Goal: Task Accomplishment & Management: Manage account settings

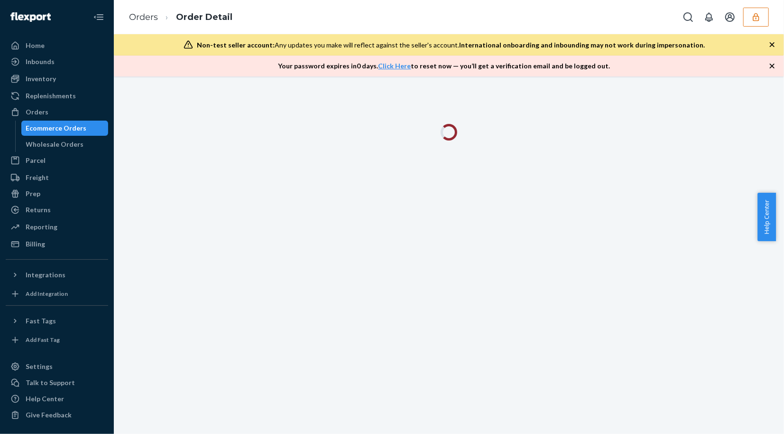
click at [770, 67] on icon "button" at bounding box center [772, 65] width 9 height 9
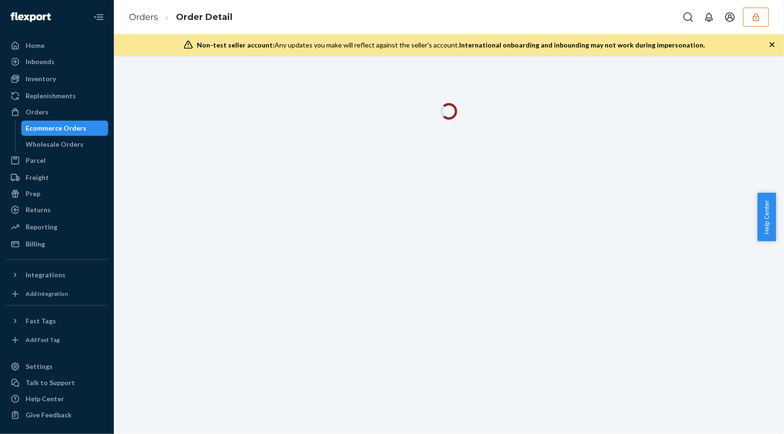
click at [773, 46] on icon "button" at bounding box center [772, 44] width 9 height 9
click at [773, 56] on div at bounding box center [449, 245] width 670 height 378
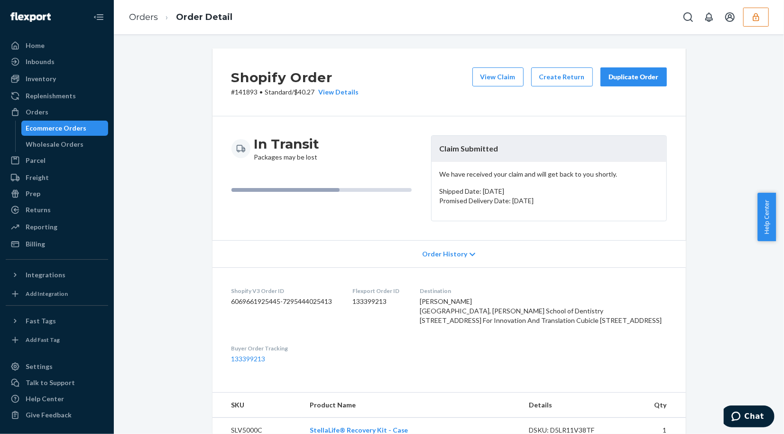
click at [391, 58] on div "Shopify Order # 141893 • Standard / $40.27 View Details View Claim Create Retur…" at bounding box center [449, 82] width 473 height 68
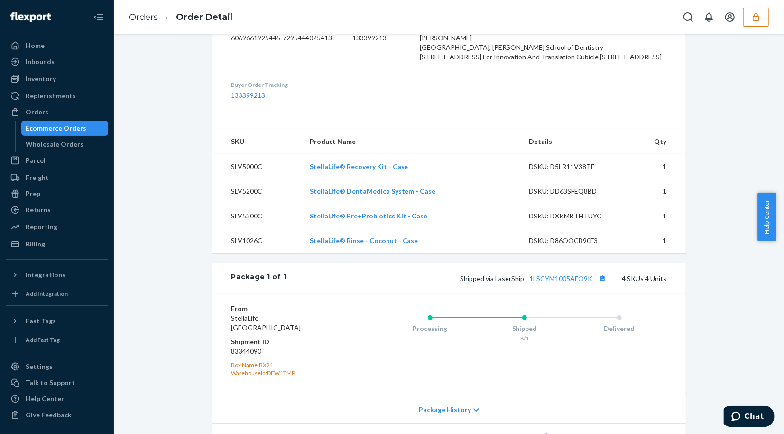
scroll to position [491, 0]
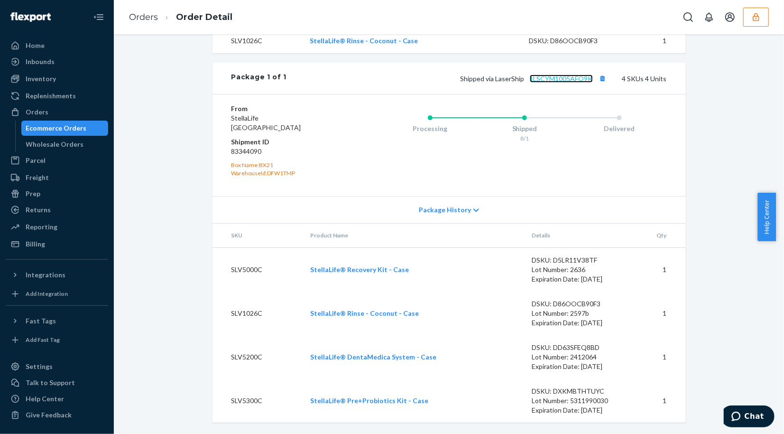
click at [580, 79] on link "1LSCYM1005AFO9K" at bounding box center [561, 78] width 63 height 8
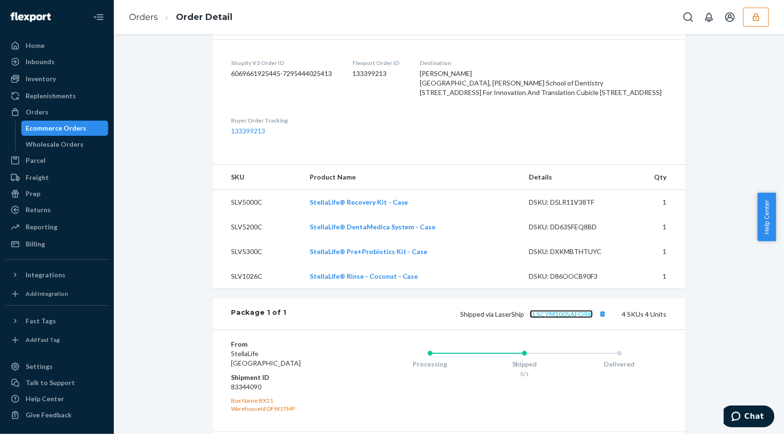
scroll to position [0, 0]
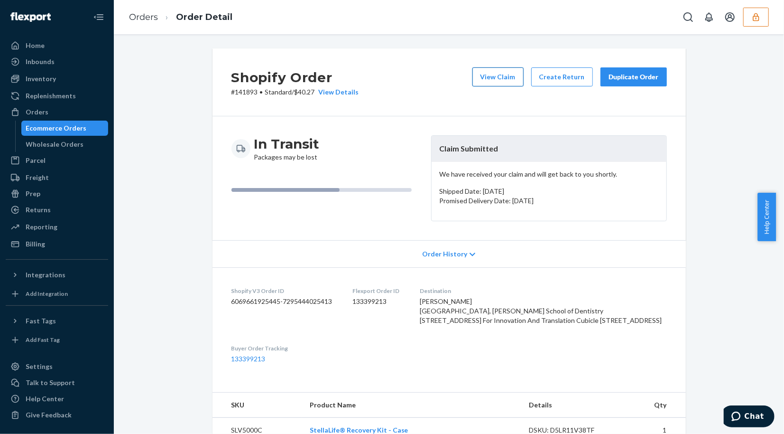
click at [503, 82] on button "View Claim" at bounding box center [498, 76] width 51 height 19
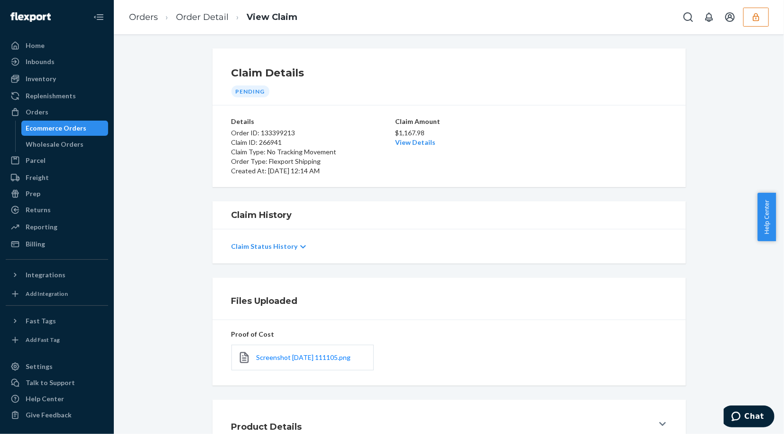
scroll to position [69, 0]
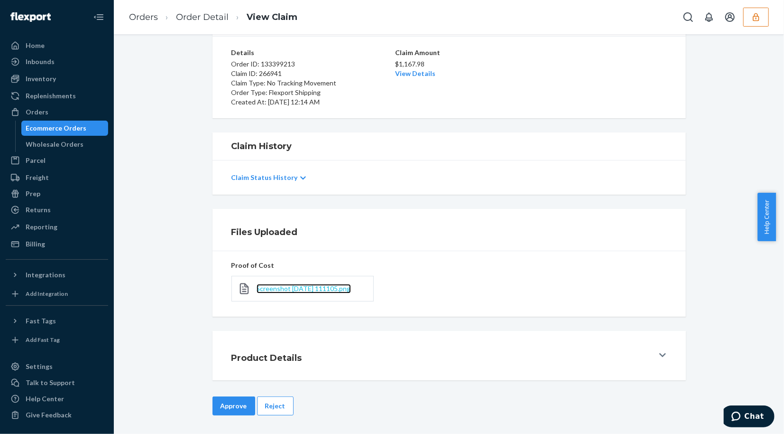
click at [326, 292] on span "Screenshot 2025-08-22 111105.png" at bounding box center [304, 288] width 94 height 8
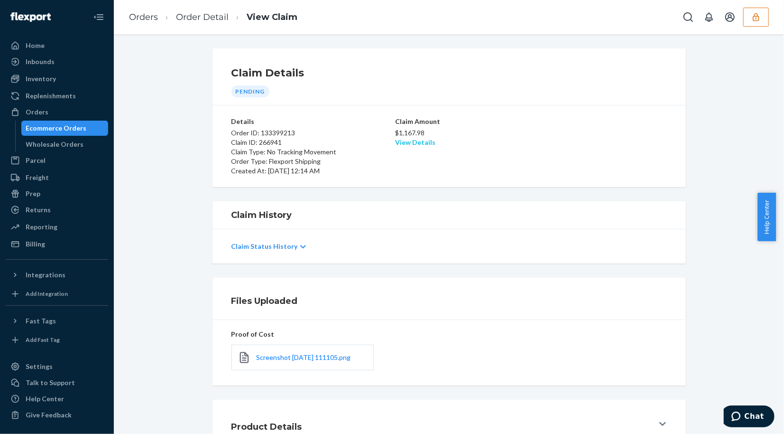
click at [411, 141] on link "View Details" at bounding box center [415, 142] width 40 height 8
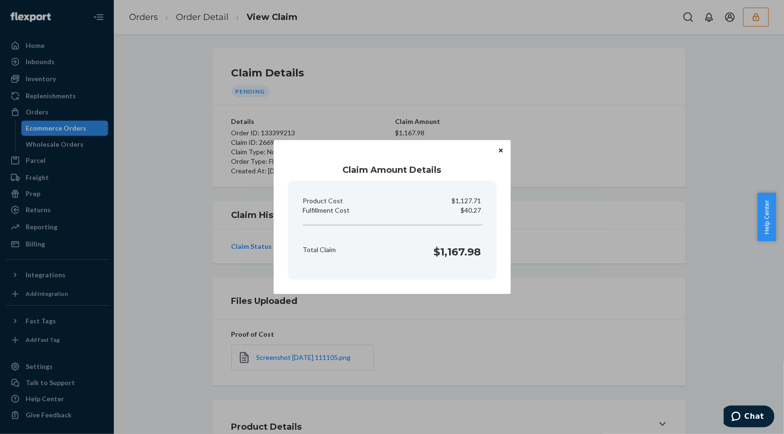
click at [467, 209] on p "$40.27" at bounding box center [471, 209] width 20 height 9
copy p "40.27"
click at [500, 150] on icon "Close" at bounding box center [501, 150] width 4 height 4
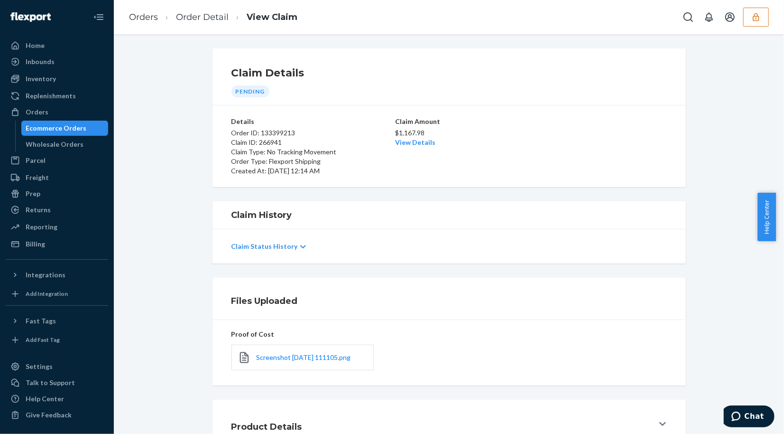
scroll to position [69, 0]
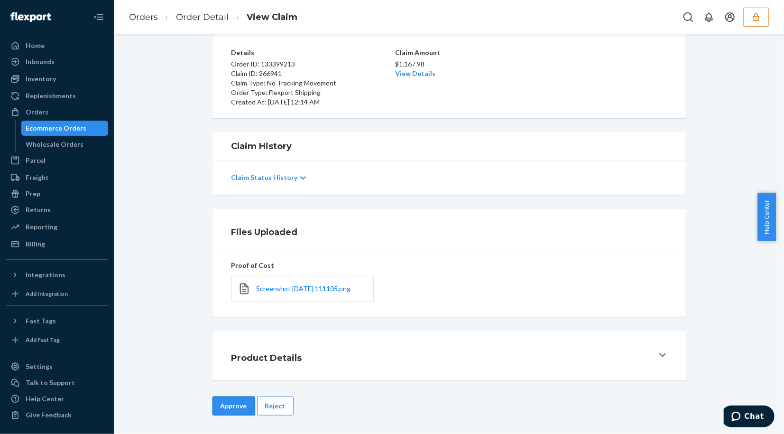
click at [226, 405] on button "Approve" at bounding box center [234, 405] width 43 height 19
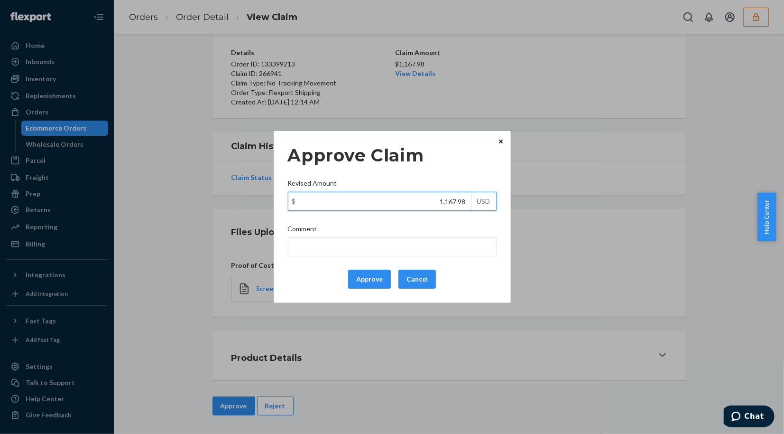
click at [435, 202] on input "1,167.98" at bounding box center [379, 201] width 183 height 18
paste input "40.27"
click at [435, 202] on input "40.27" at bounding box center [379, 201] width 183 height 18
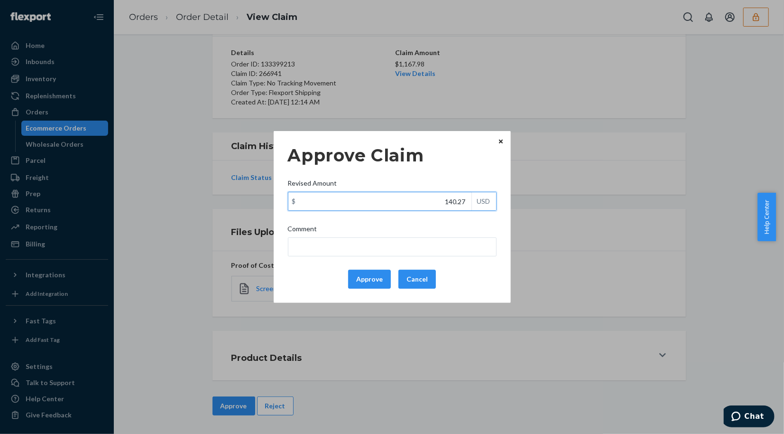
type input "140.27"
click at [364, 283] on button "Approve" at bounding box center [369, 278] width 43 height 19
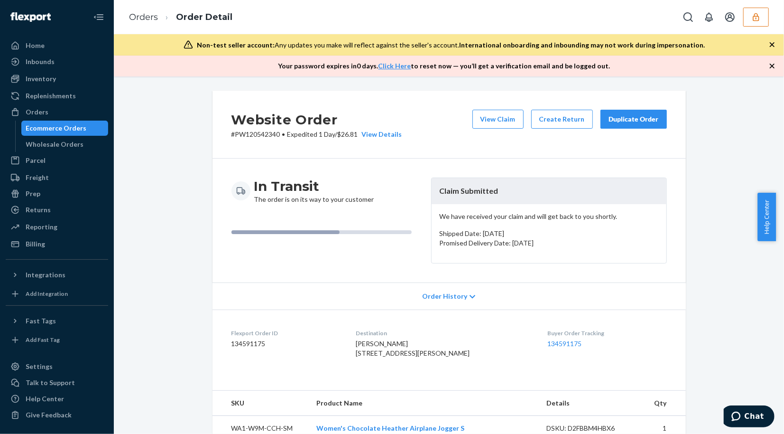
click at [774, 65] on icon "button" at bounding box center [772, 66] width 5 height 5
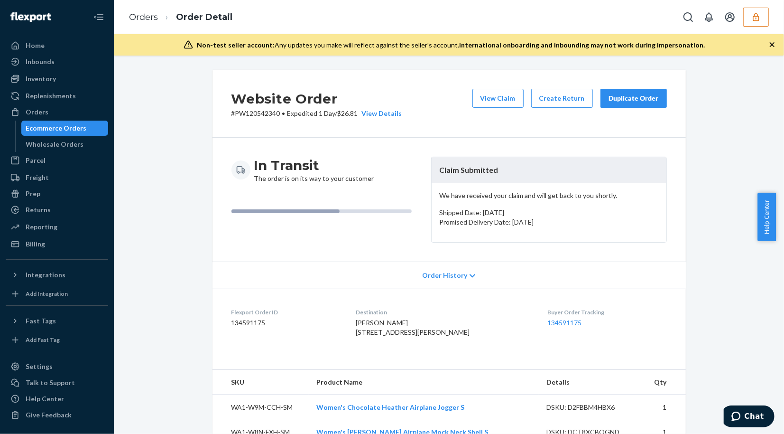
click at [771, 41] on icon "button" at bounding box center [772, 44] width 9 height 9
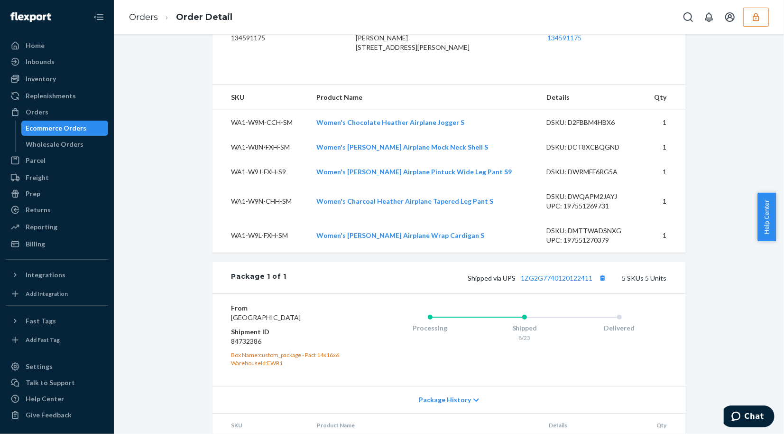
scroll to position [449, 0]
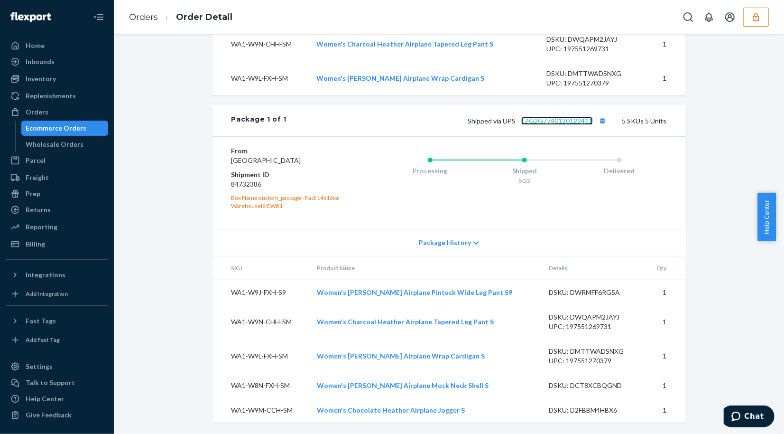
click at [572, 117] on link "1ZG2G7740120122411" at bounding box center [557, 121] width 72 height 8
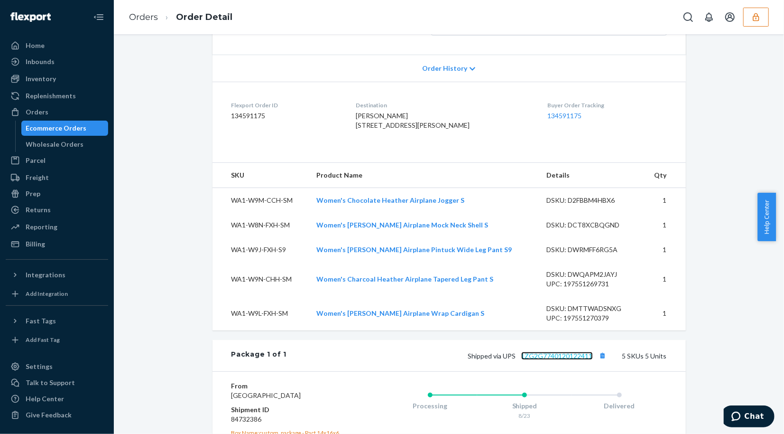
scroll to position [0, 0]
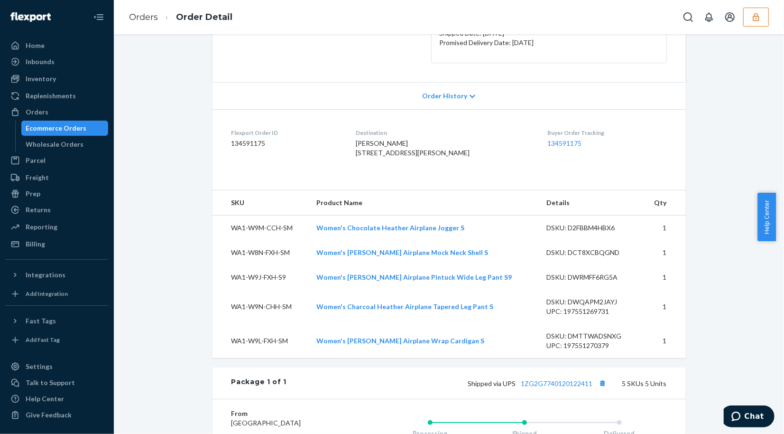
scroll to position [369, 0]
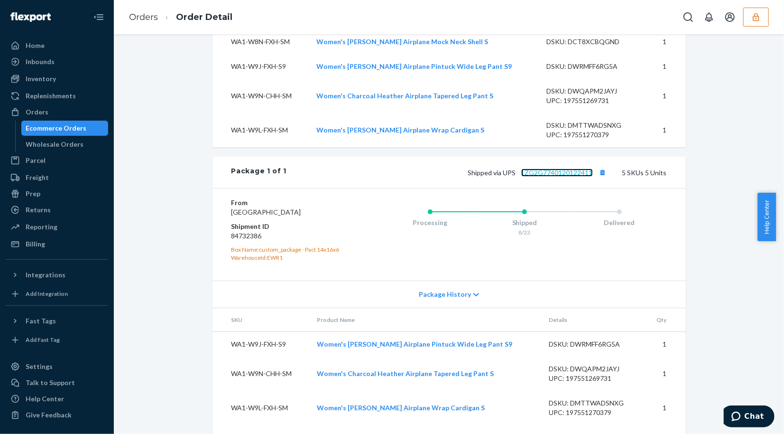
click at [562, 176] on link "1ZG2G7740120122411" at bounding box center [557, 172] width 72 height 8
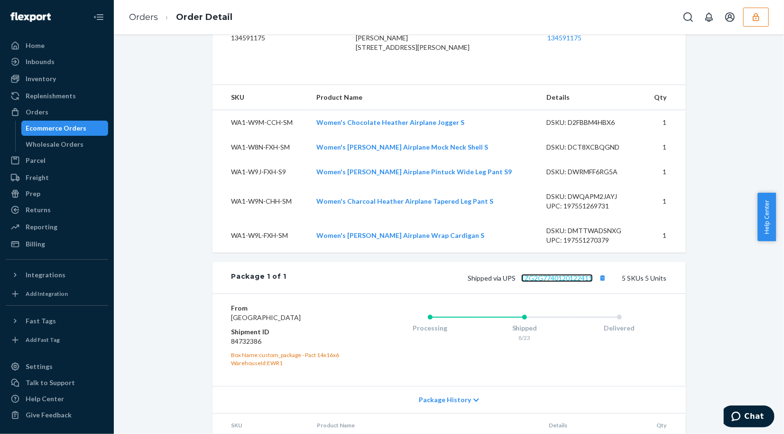
scroll to position [211, 0]
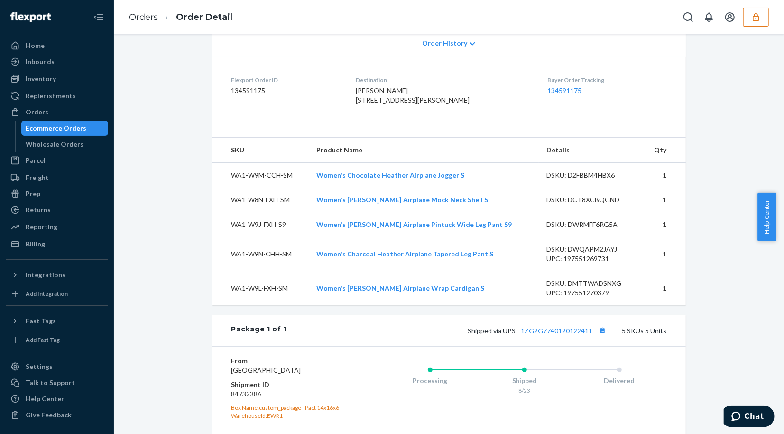
click at [425, 104] on span "Lexie Seger 3150 Loy Rd Fort Loramie, OH 45845-9727 US" at bounding box center [413, 95] width 114 height 18
copy span "45845"
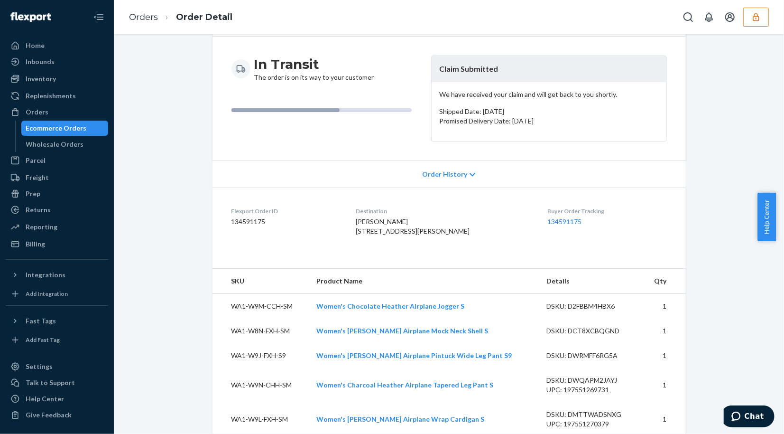
scroll to position [0, 0]
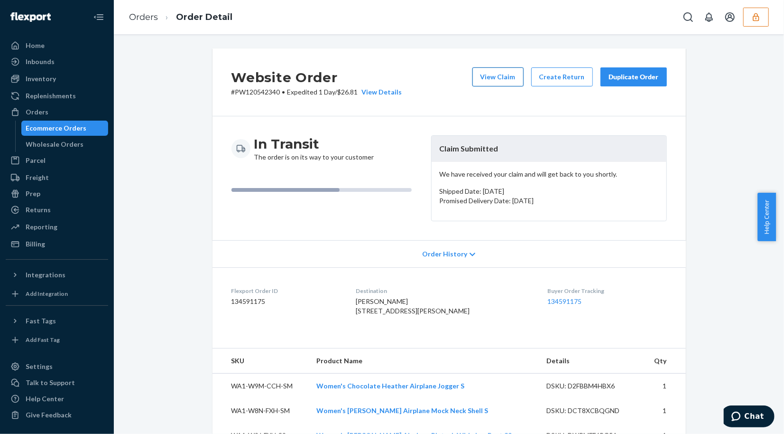
click at [505, 82] on button "View Claim" at bounding box center [498, 76] width 51 height 19
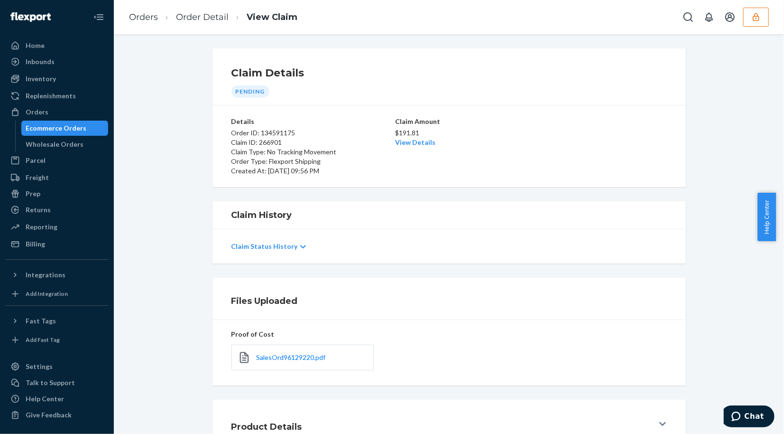
scroll to position [53, 0]
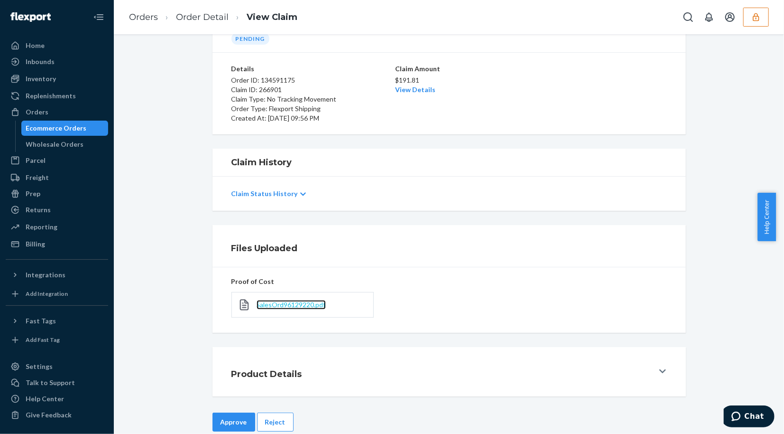
click at [299, 305] on span "SalesOrd96129220.pdf" at bounding box center [291, 304] width 69 height 8
click at [396, 91] on link "View Details" at bounding box center [415, 89] width 40 height 8
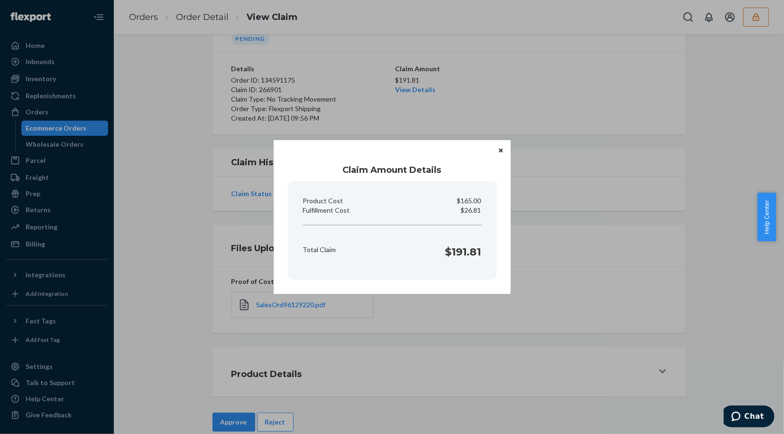
click at [470, 207] on p "$26.81" at bounding box center [471, 209] width 20 height 9
copy p "26.81"
click at [500, 149] on icon "Close" at bounding box center [501, 151] width 4 height 6
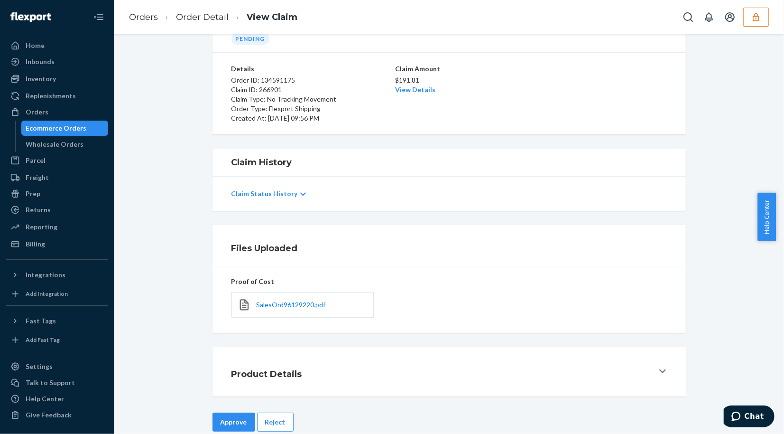
scroll to position [69, 0]
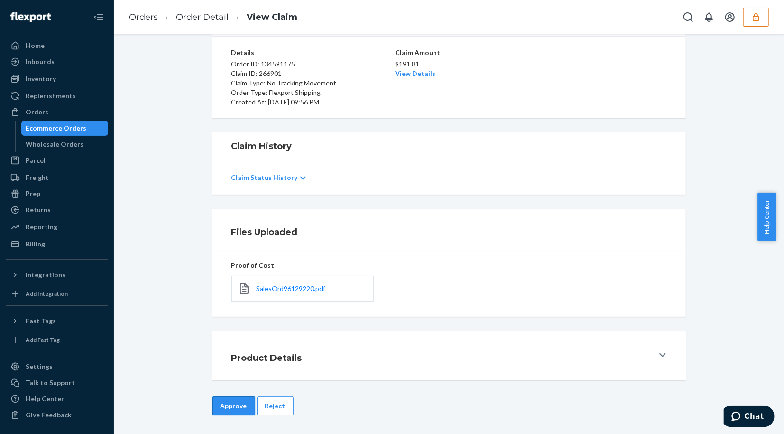
click at [220, 408] on button "Approve" at bounding box center [234, 405] width 43 height 19
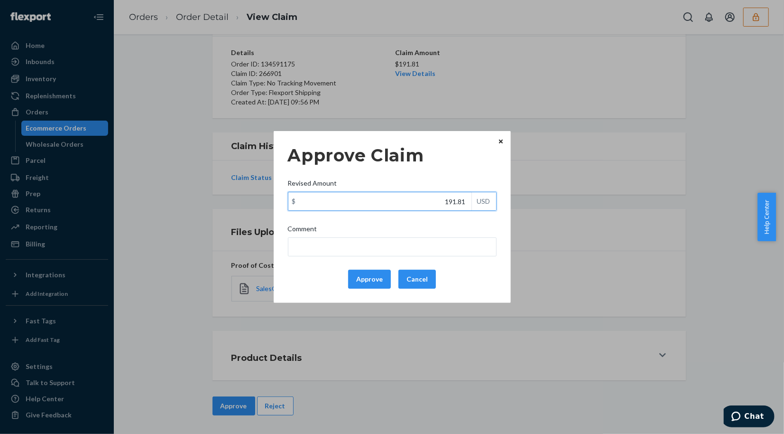
click at [415, 204] on input "191.81" at bounding box center [379, 201] width 183 height 18
type input "92.81"
click at [368, 280] on button "Approve" at bounding box center [369, 278] width 43 height 19
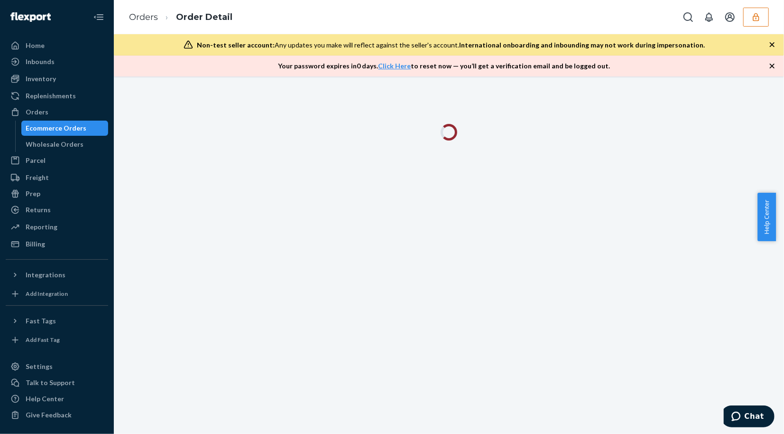
click at [300, 13] on div "Orders Order Detail" at bounding box center [449, 17] width 670 height 34
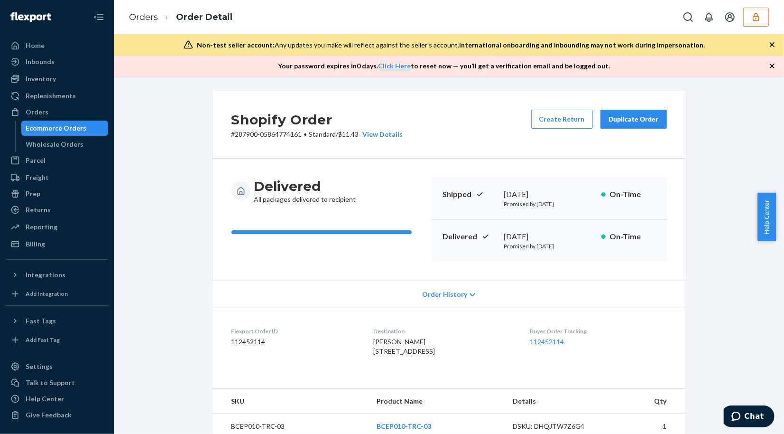
click at [769, 67] on icon "button" at bounding box center [772, 65] width 9 height 9
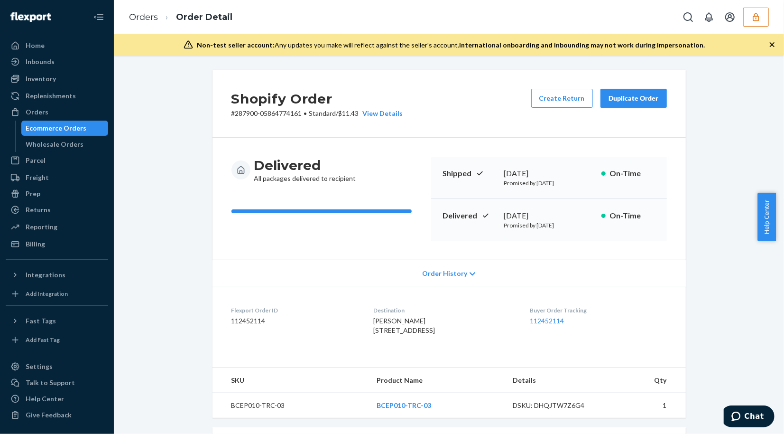
click at [770, 48] on icon "button" at bounding box center [772, 44] width 9 height 9
click at [770, 56] on div "Shopify Order # 287900-05864774161 • Standard / $11.43 View Details Create Retu…" at bounding box center [449, 245] width 670 height 378
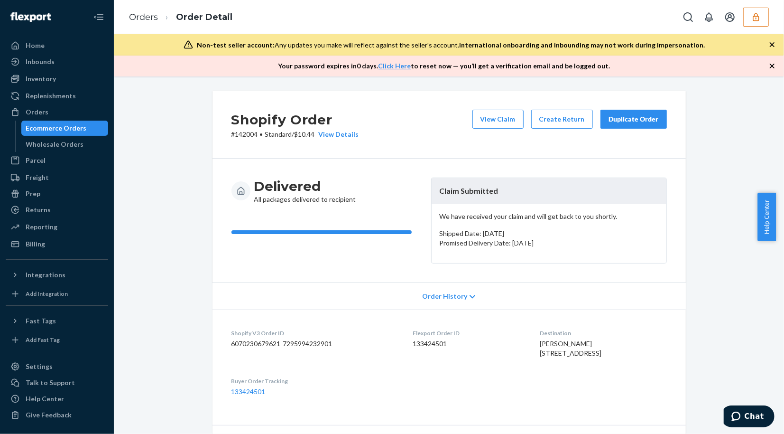
click at [771, 69] on icon "button" at bounding box center [772, 65] width 9 height 9
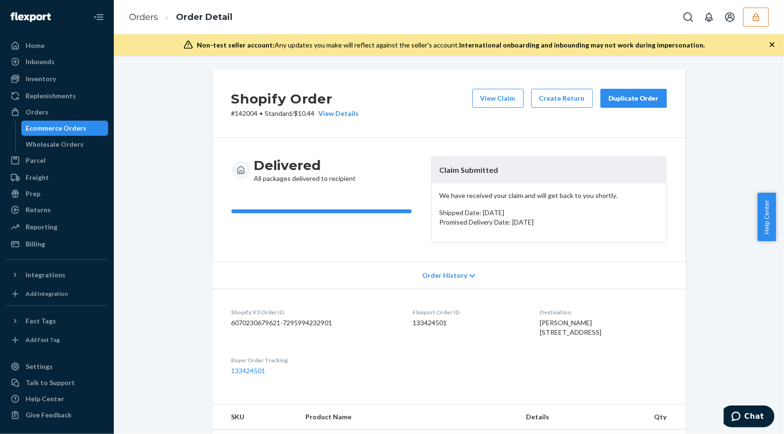
click at [772, 49] on icon "button" at bounding box center [772, 44] width 9 height 9
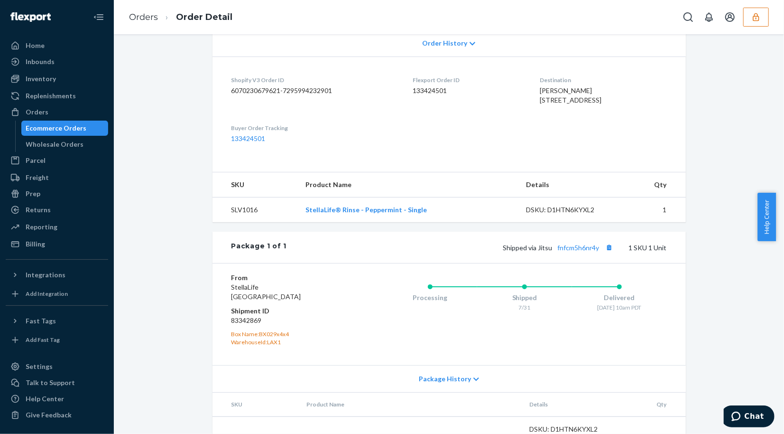
scroll to position [267, 0]
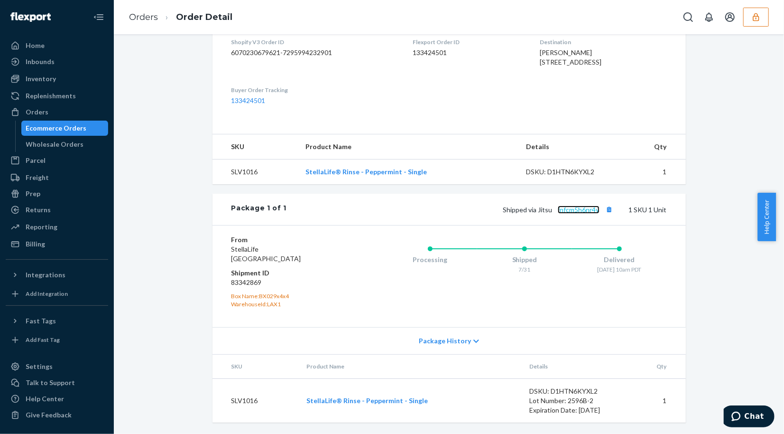
click at [584, 213] on link "fnfcm5h6nr4y" at bounding box center [579, 209] width 42 height 8
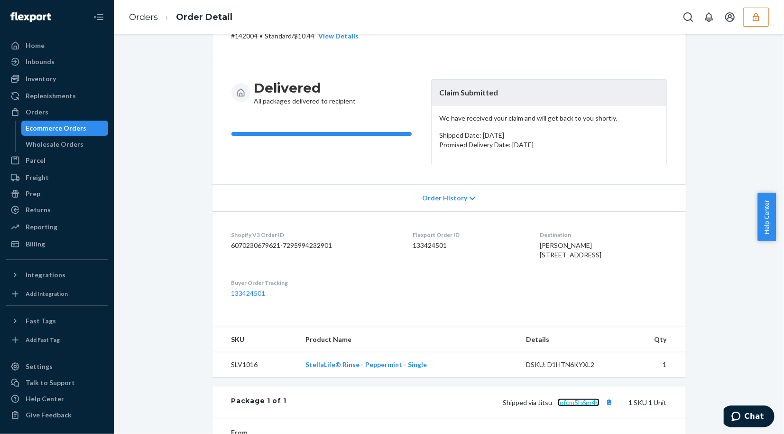
scroll to position [0, 0]
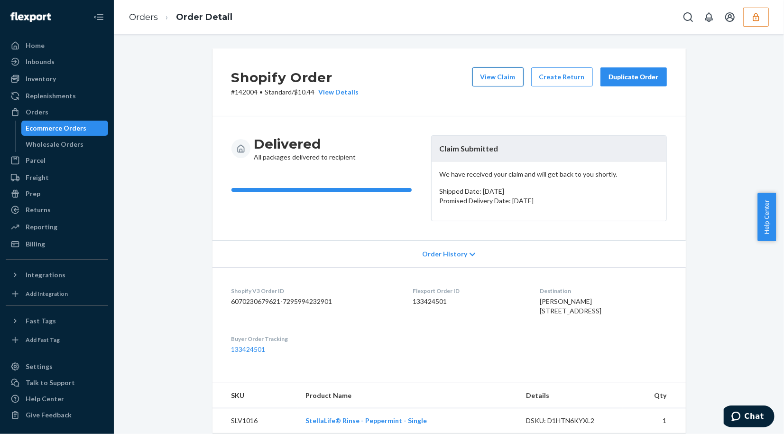
click at [506, 83] on button "View Claim" at bounding box center [498, 76] width 51 height 19
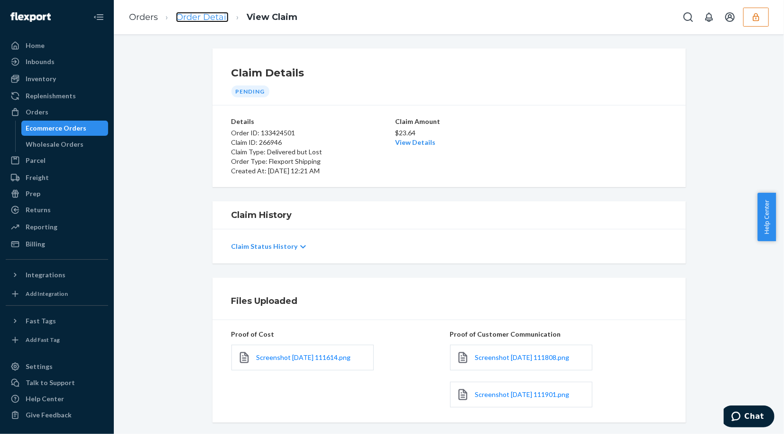
click at [195, 18] on link "Order Detail" at bounding box center [202, 17] width 53 height 10
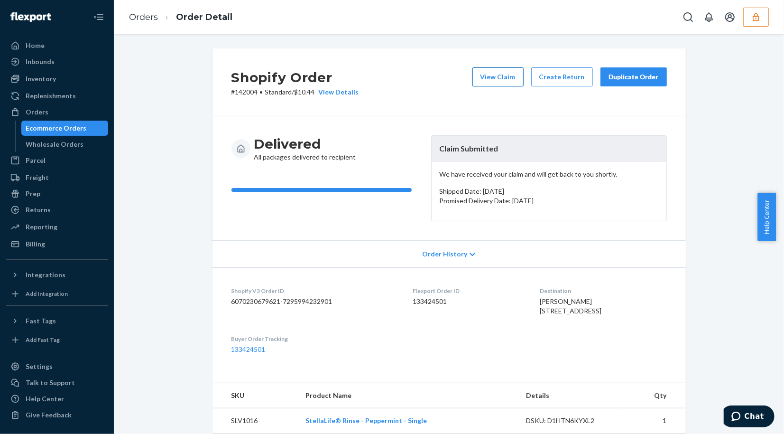
click at [501, 83] on button "View Claim" at bounding box center [498, 76] width 51 height 19
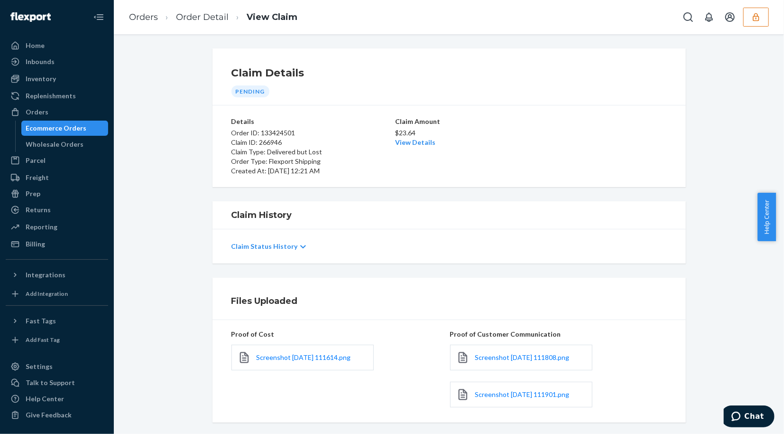
scroll to position [106, 0]
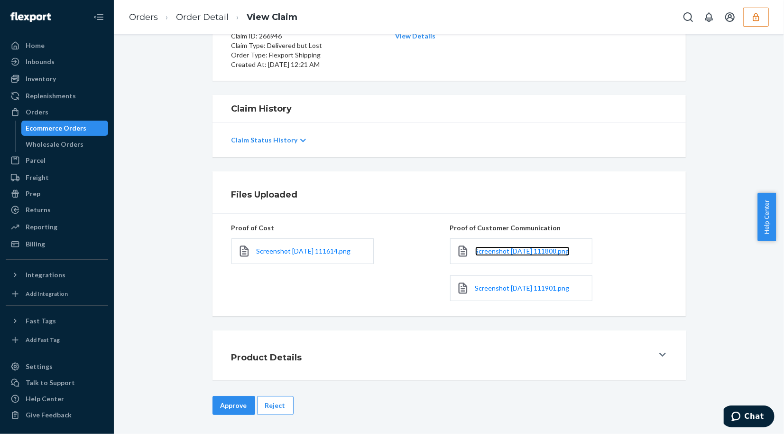
click at [494, 255] on link "Screenshot 2025-08-22 111808.png" at bounding box center [522, 250] width 94 height 9
click at [541, 291] on span "Screenshot 2025-08-22 111901.png" at bounding box center [522, 288] width 94 height 8
click at [188, 180] on div "Files Uploaded Proof of Cost Screenshot 2025-08-22 111614.png Proof of Customer…" at bounding box center [449, 243] width 656 height 145
click at [322, 255] on link "Screenshot 2025-08-22 111614.png" at bounding box center [304, 250] width 94 height 9
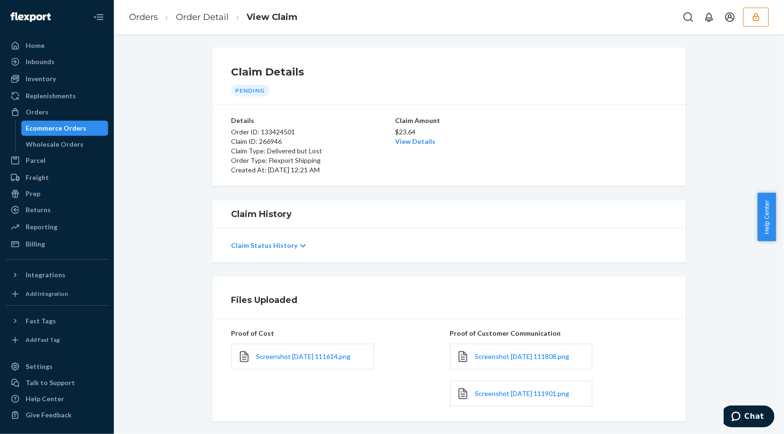
scroll to position [0, 0]
click at [201, 17] on link "Order Detail" at bounding box center [202, 17] width 53 height 10
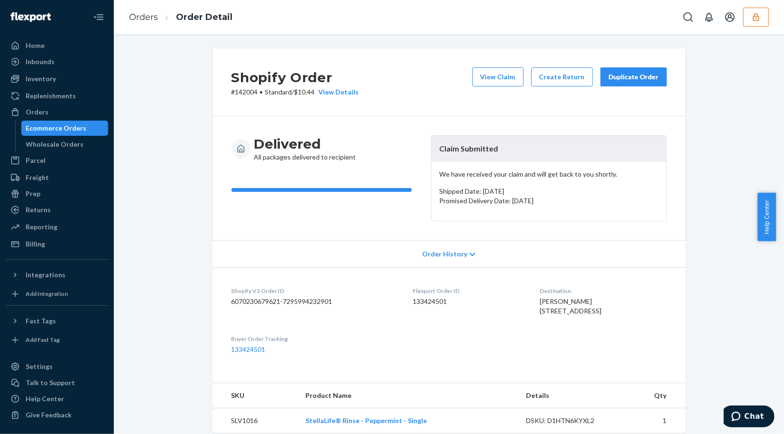
click at [571, 315] on span "Remy Landon 12655 Bluff Creek Dr Unit 401 Los Angeles, CA 90094-3164 US" at bounding box center [571, 306] width 62 height 18
copy span "90094"
click at [701, 212] on div "Shopify Order # 142004 • Standard / $10.44 View Details View Claim Create Retur…" at bounding box center [449, 365] width 656 height 634
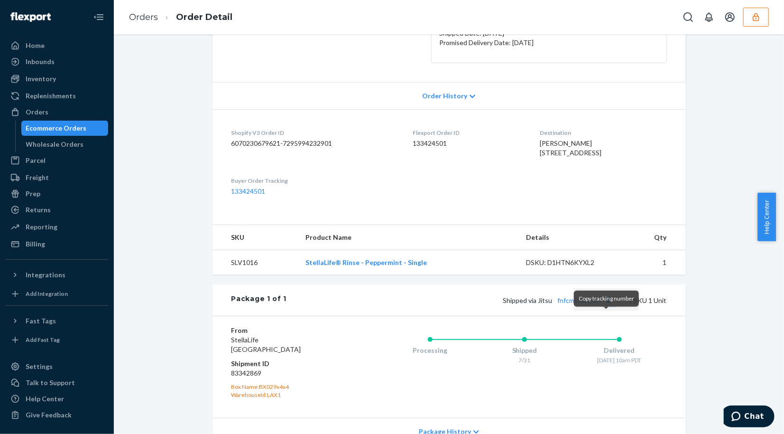
click at [604, 306] on button "Copy tracking number" at bounding box center [609, 300] width 12 height 12
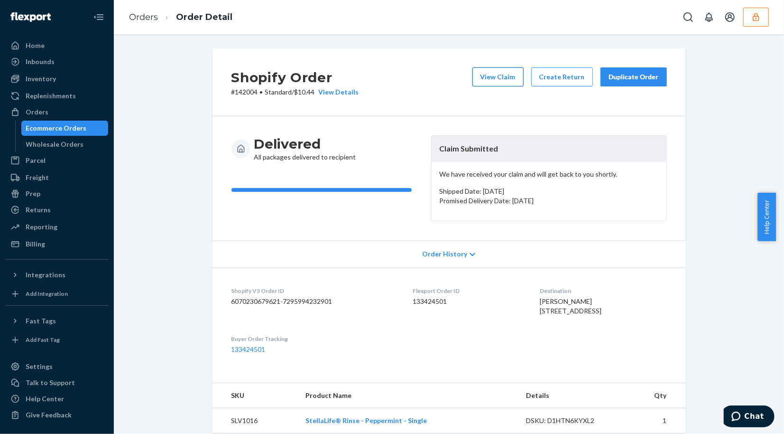
click at [500, 85] on button "View Claim" at bounding box center [498, 76] width 51 height 19
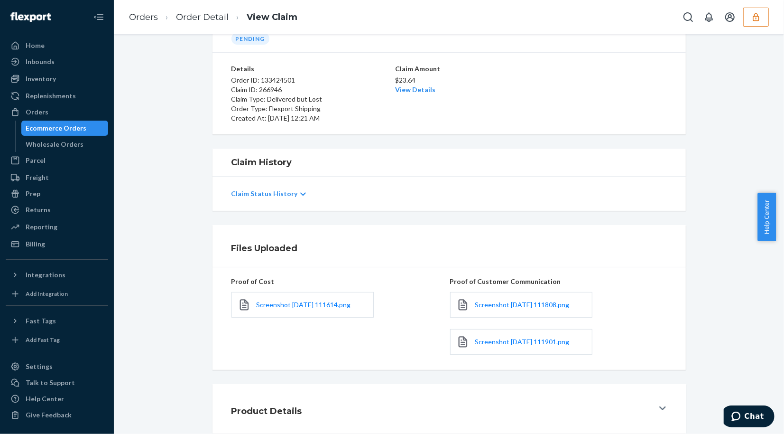
scroll to position [106, 0]
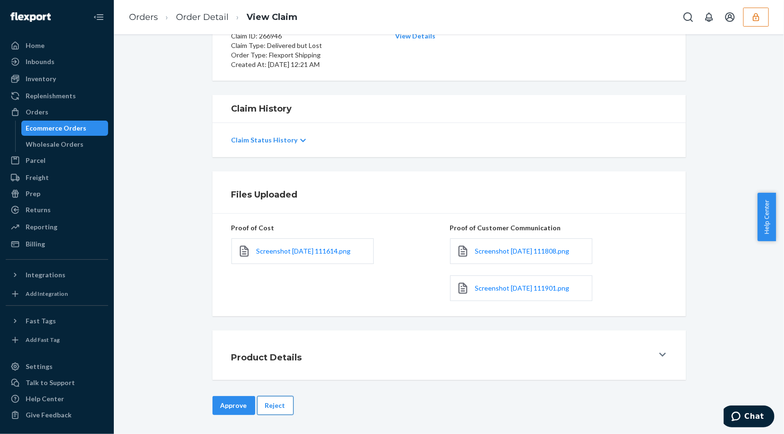
click at [273, 396] on button "Reject" at bounding box center [275, 405] width 37 height 19
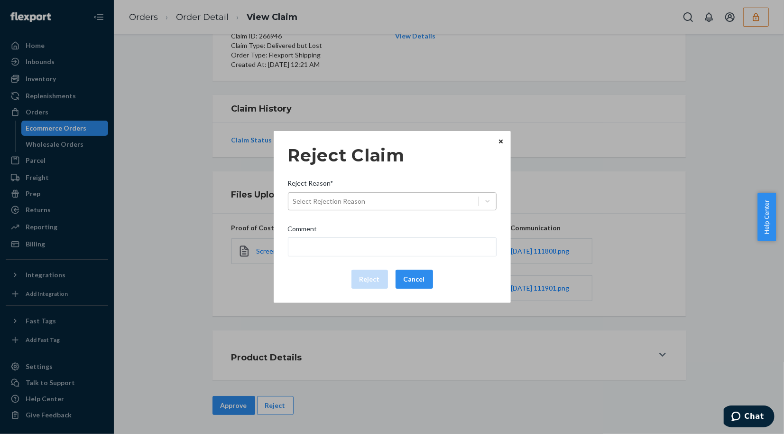
click at [413, 205] on div "Select Rejection Reason" at bounding box center [383, 201] width 190 height 15
click at [294, 205] on input "Reject Reason* Select Rejection Reason" at bounding box center [293, 200] width 1 height 9
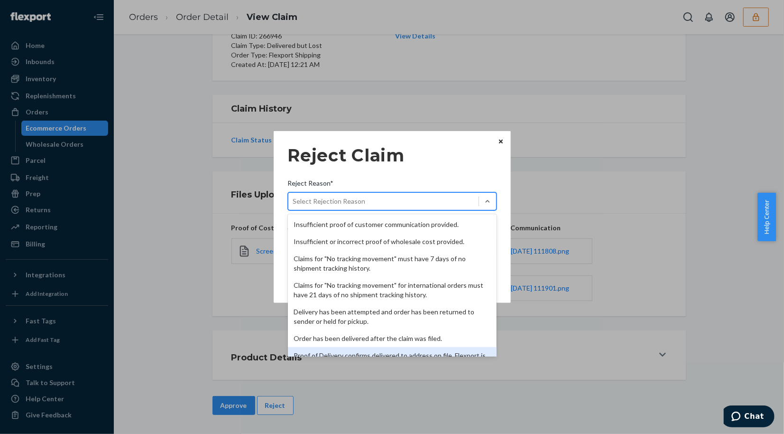
scroll to position [122, 0]
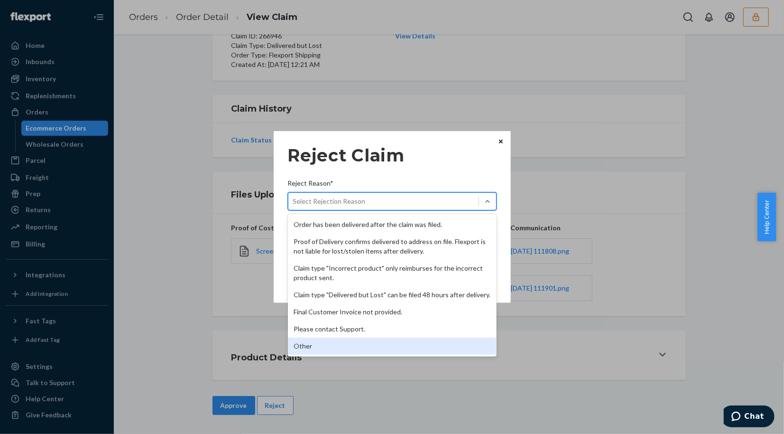
click at [327, 349] on div "Other" at bounding box center [392, 345] width 209 height 17
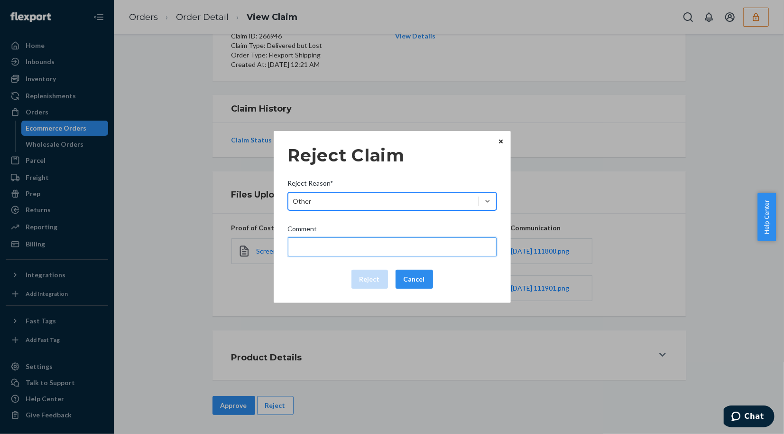
click at [344, 250] on input "Comment" at bounding box center [392, 246] width 209 height 19
type input "The package was confirmed to be delivered at the right location and Flexport is…"
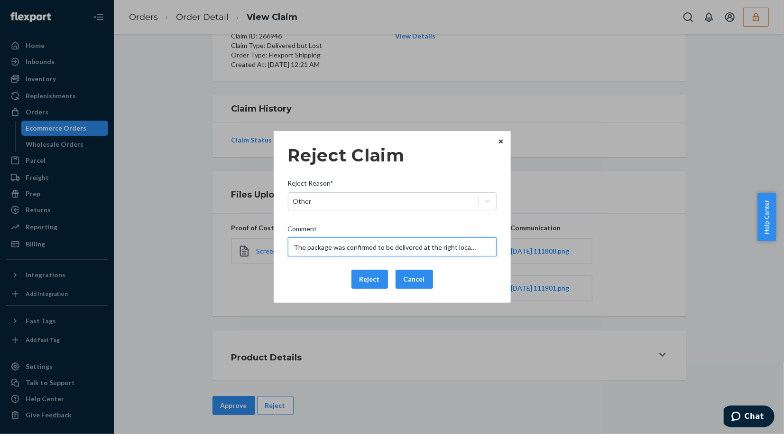
click at [334, 249] on input "The package was confirmed to be delivered at the right location and Flexport is…" at bounding box center [392, 246] width 209 height 19
click at [315, 267] on div "Reject Claim Reject Reason* Other Comment The package was confirmed to be deliv…" at bounding box center [392, 216] width 209 height 151
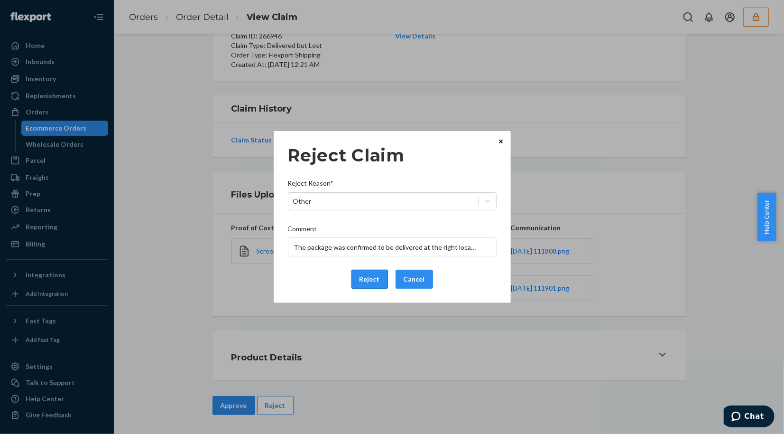
click at [360, 278] on button "Reject" at bounding box center [370, 278] width 37 height 19
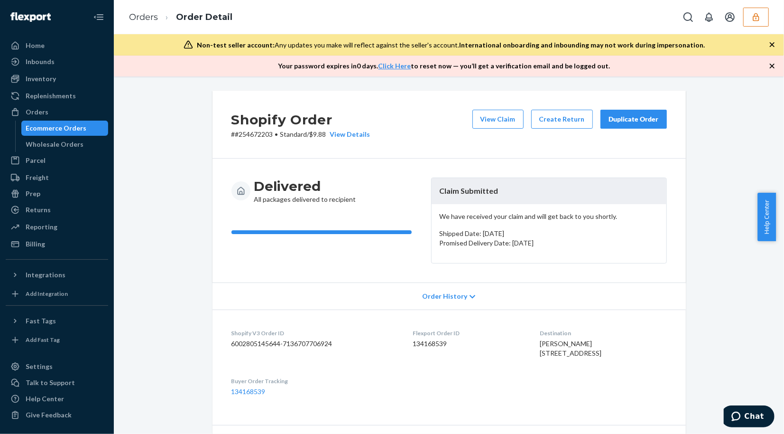
click at [181, 160] on div "Shopify Order # #254672203 • Standard / $9.88 View Details View Claim Create Re…" at bounding box center [449, 423] width 656 height 664
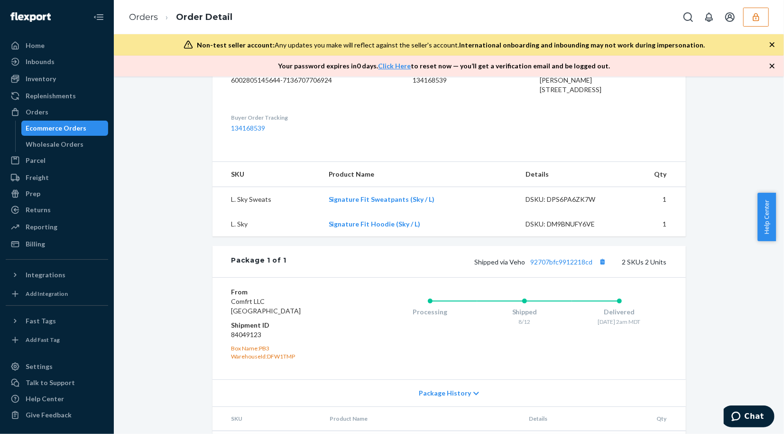
scroll to position [340, 0]
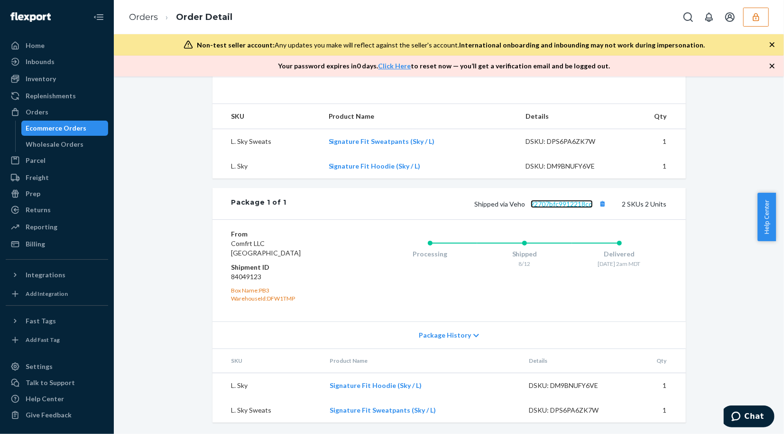
click at [577, 203] on link "92707bfc9912218cd" at bounding box center [562, 204] width 62 height 8
click at [568, 207] on link "92707bfc9912218cd" at bounding box center [562, 204] width 62 height 8
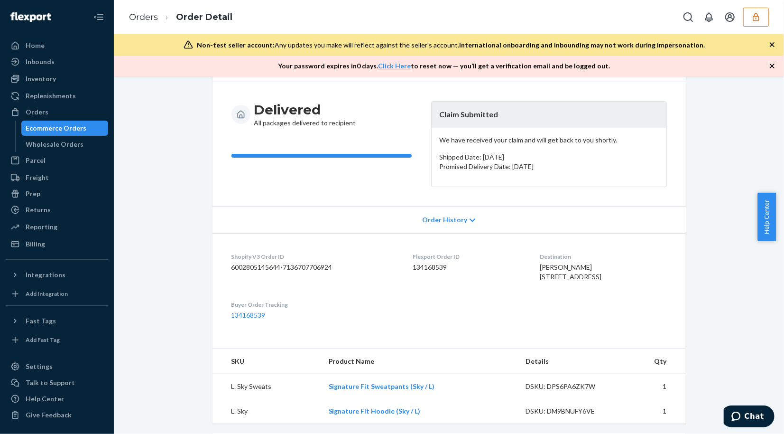
scroll to position [0, 0]
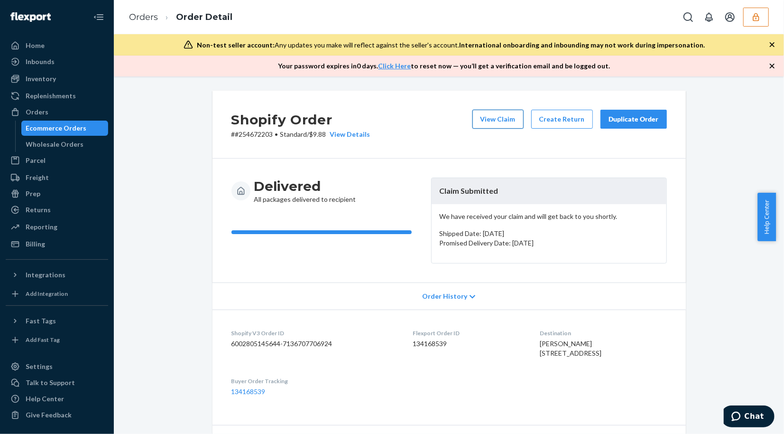
click at [492, 114] on button "View Claim" at bounding box center [498, 119] width 51 height 19
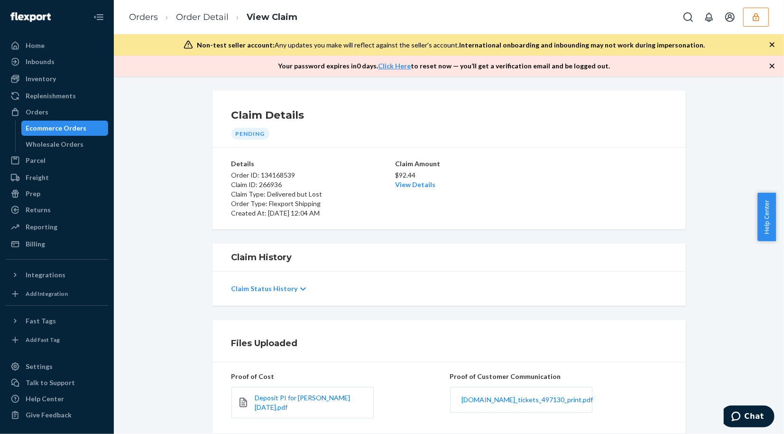
scroll to position [117, 0]
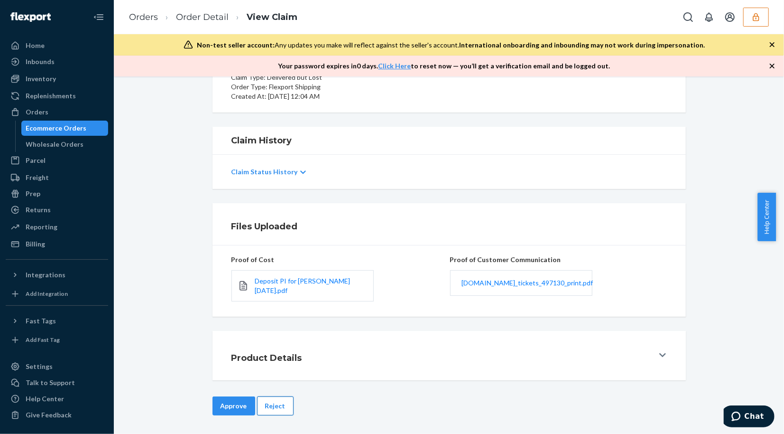
click at [277, 396] on button "Reject" at bounding box center [275, 405] width 37 height 19
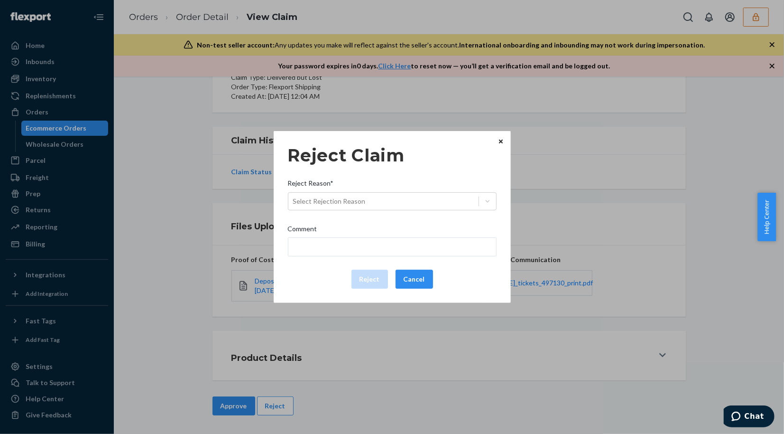
click at [500, 138] on button "Close" at bounding box center [500, 141] width 9 height 10
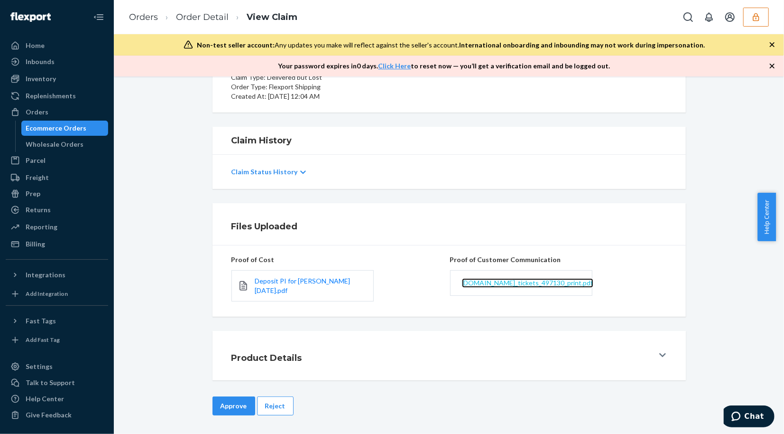
click at [529, 283] on span "[DOMAIN_NAME]_tickets_497130_print.pdf" at bounding box center [527, 282] width 131 height 8
click at [277, 399] on button "Reject" at bounding box center [275, 405] width 37 height 19
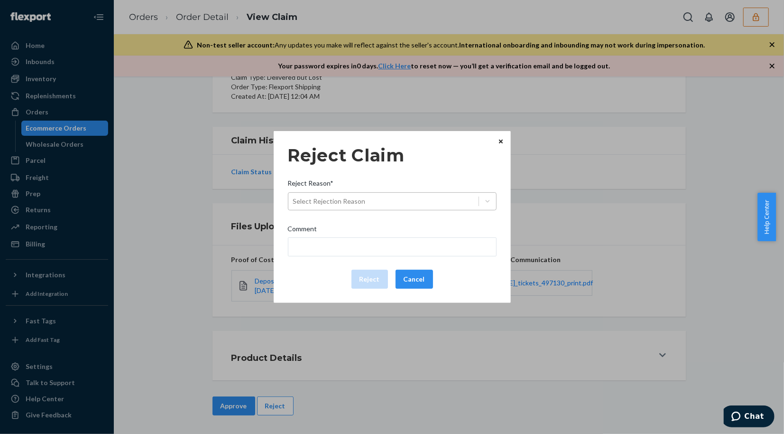
click at [380, 203] on div "Select Rejection Reason" at bounding box center [383, 201] width 190 height 15
click at [294, 203] on input "Reject Reason* Select Rejection Reason" at bounding box center [293, 200] width 1 height 9
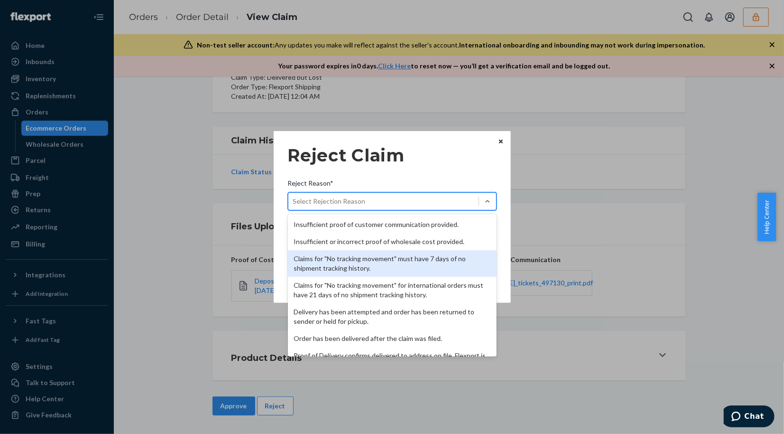
click at [361, 270] on div "Claims for "No tracking movement" must have 7 days of no shipment tracking hist…" at bounding box center [392, 263] width 209 height 27
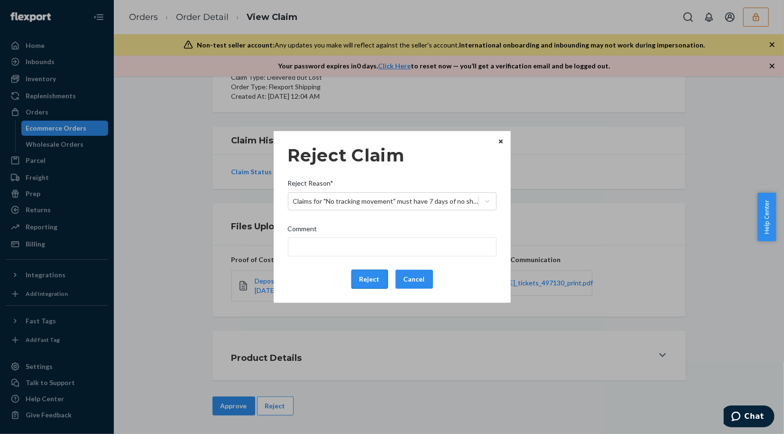
click at [369, 280] on button "Reject" at bounding box center [370, 278] width 37 height 19
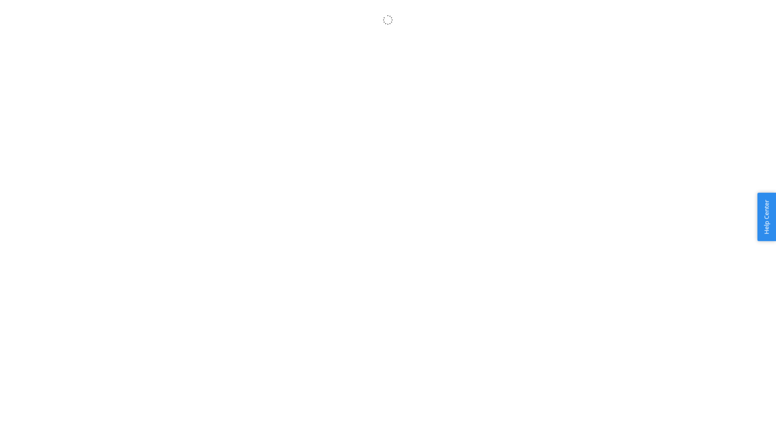
click at [280, 69] on body "× Help Center Username Get Started Inbounds Inventory Orders Billing Fast Tags …" at bounding box center [388, 227] width 776 height 434
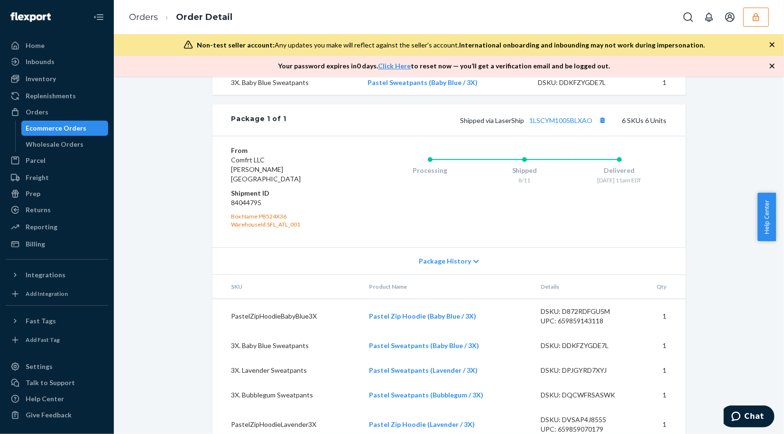
scroll to position [364, 0]
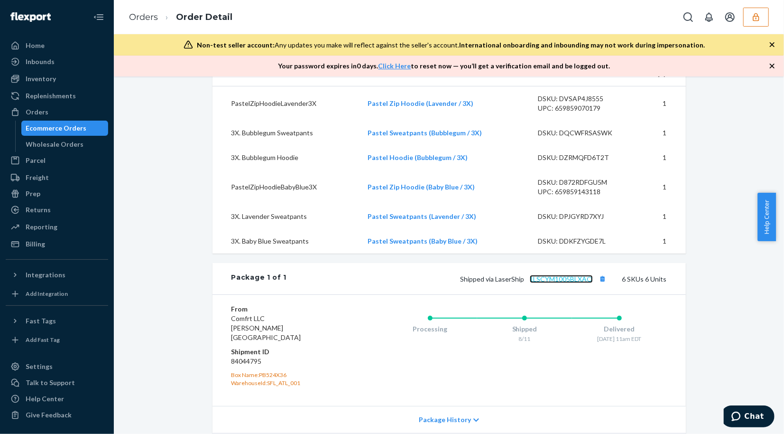
click at [568, 283] on link "1LSCYM1005BLXAO" at bounding box center [561, 279] width 63 height 8
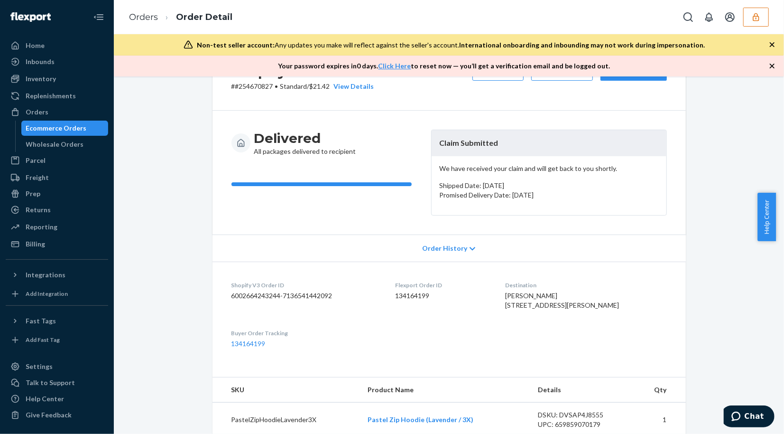
scroll to position [0, 0]
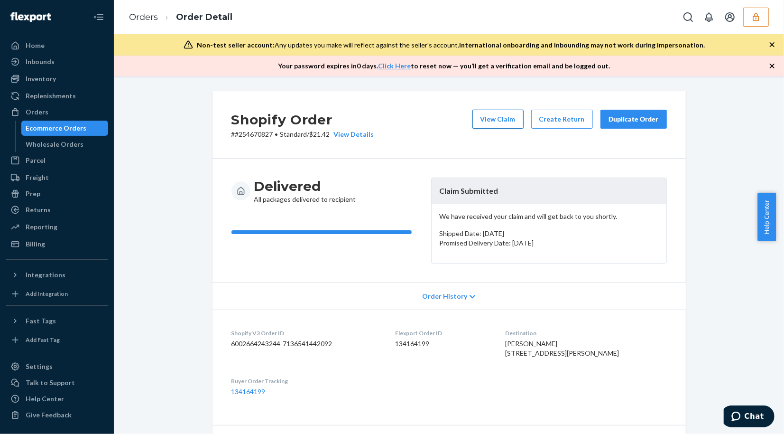
click at [502, 119] on button "View Claim" at bounding box center [498, 119] width 51 height 19
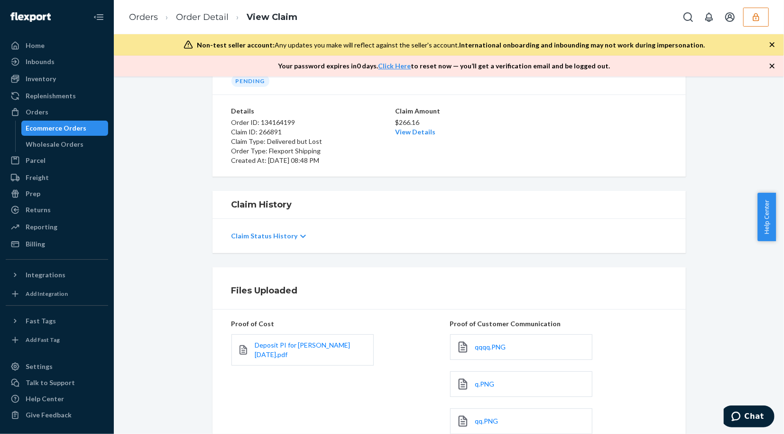
scroll to position [105, 0]
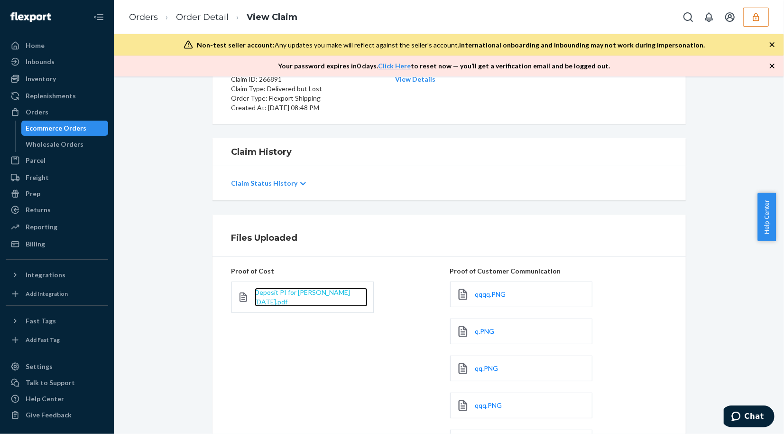
click at [305, 295] on span "Deposit PI for Hudson 2024-8-26.pdf" at bounding box center [302, 297] width 95 height 18
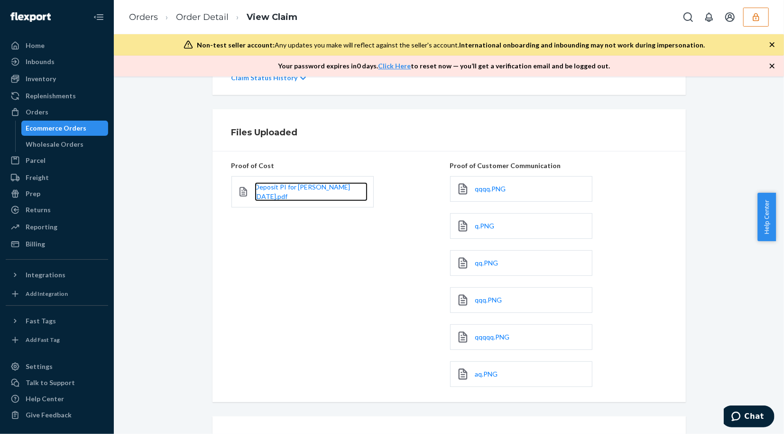
scroll to position [263, 0]
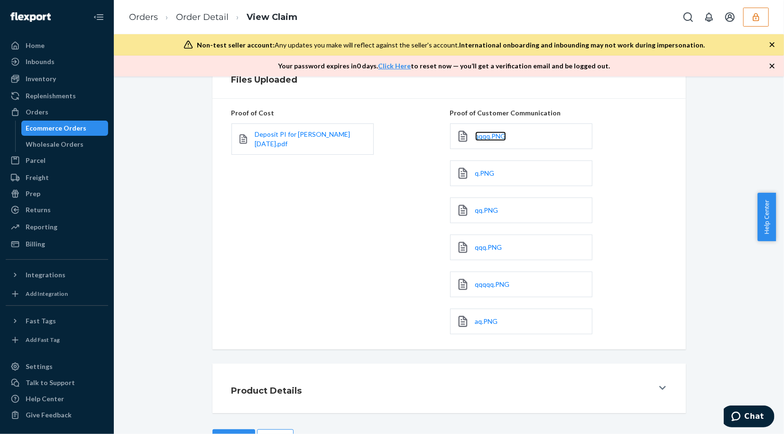
click at [482, 140] on link "qqqq.PNG" at bounding box center [490, 135] width 31 height 9
click at [481, 174] on span "q.PNG" at bounding box center [484, 173] width 19 height 8
click at [481, 248] on span "qqq.PNG" at bounding box center [488, 247] width 27 height 8
click at [490, 283] on span "qqqqq.PNG" at bounding box center [492, 284] width 35 height 8
click at [488, 282] on span "qqqqq.PNG" at bounding box center [492, 284] width 35 height 8
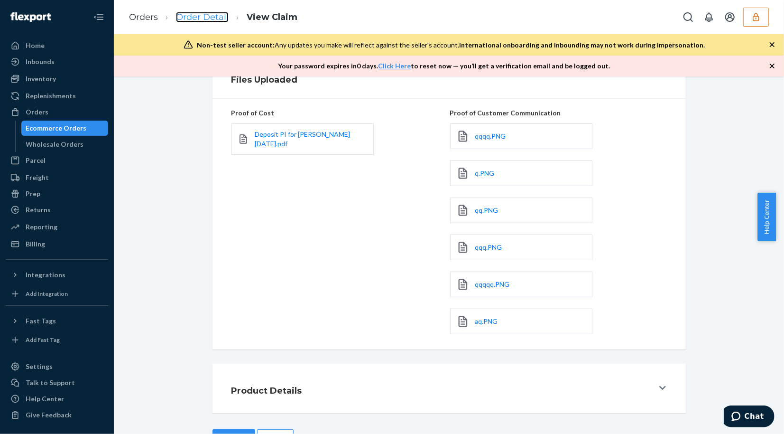
click at [197, 20] on link "Order Detail" at bounding box center [202, 17] width 53 height 10
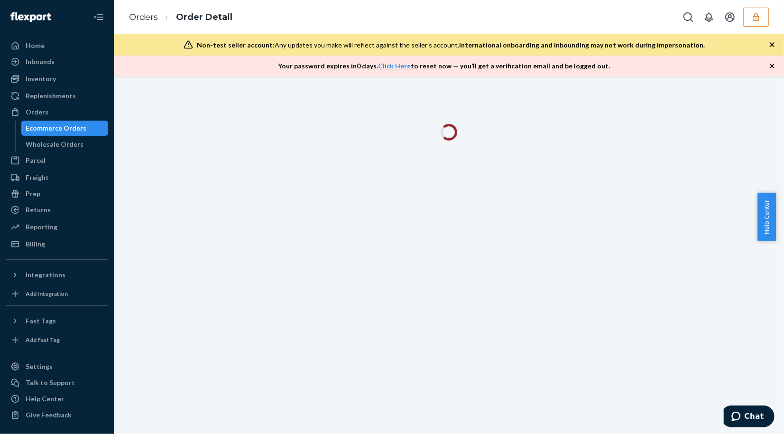
click at [771, 65] on icon "button" at bounding box center [772, 66] width 5 height 5
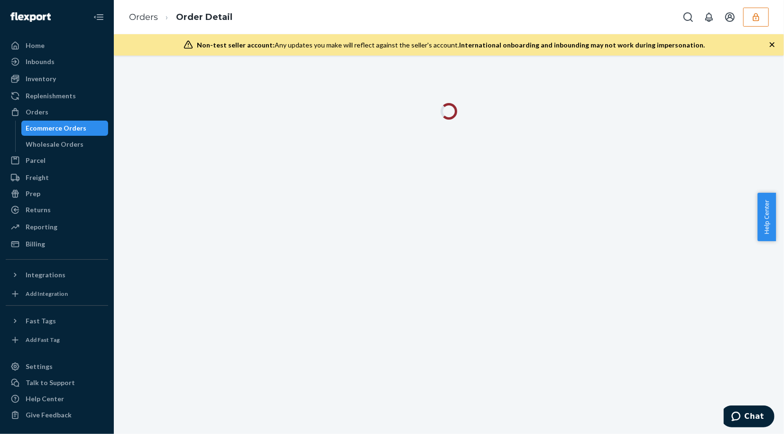
click at [770, 43] on icon "button" at bounding box center [772, 44] width 9 height 9
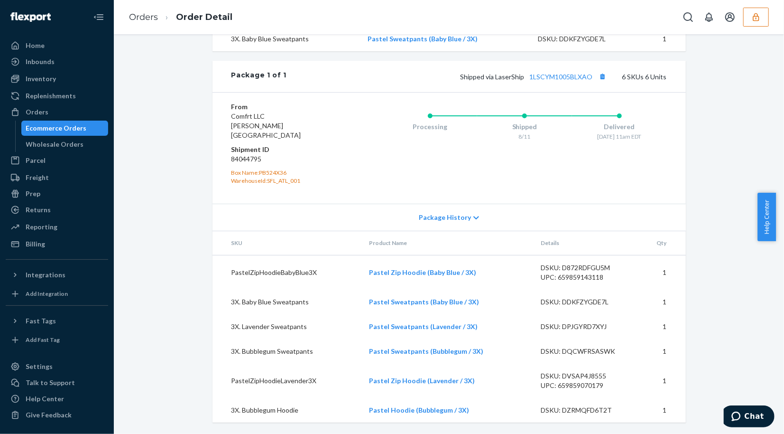
scroll to position [480, 0]
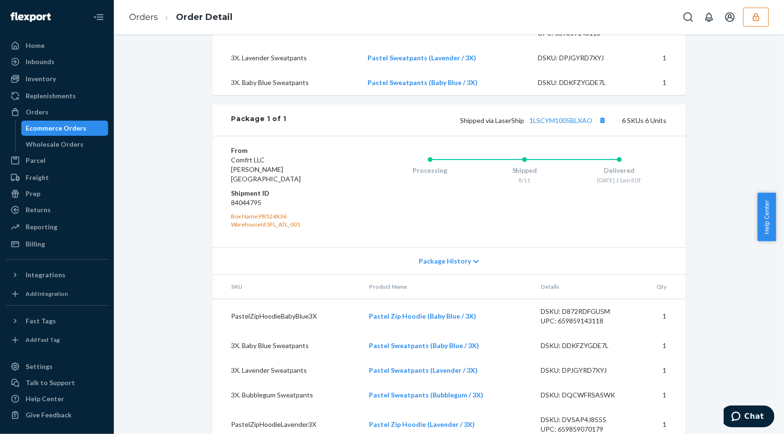
click at [162, 177] on div "Shopify Order # #254670827 • Standard / $21.42 View Details View Claim Create R…" at bounding box center [449, 22] width 656 height 909
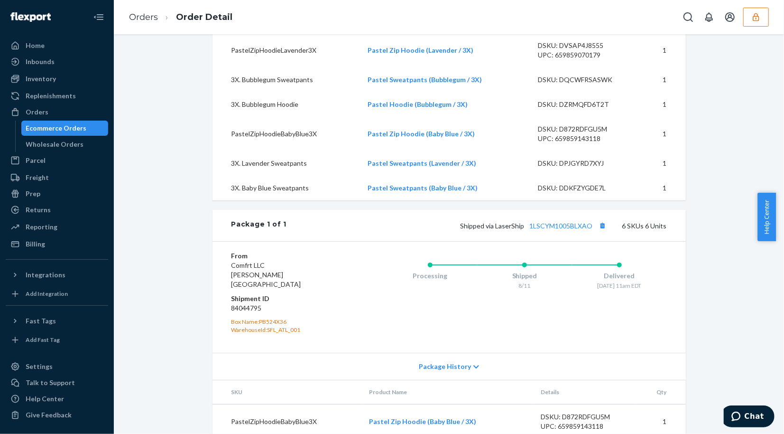
scroll to position [269, 0]
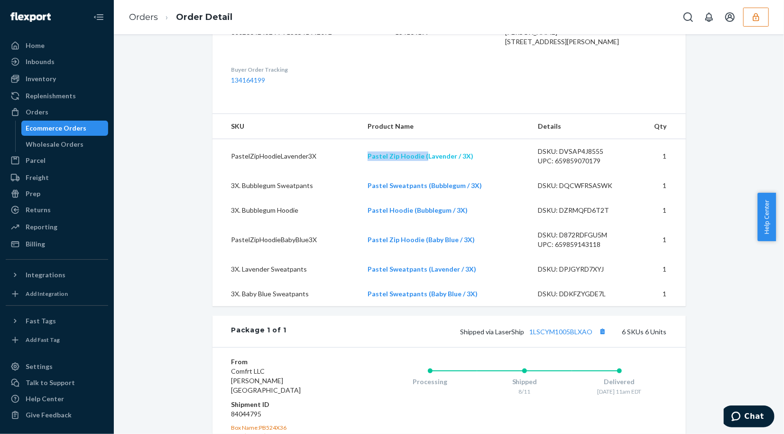
drag, startPoint x: 357, startPoint y: 178, endPoint x: 423, endPoint y: 173, distance: 66.2
click at [423, 173] on tr "PastelZipHoodieLavender3X Pastel Zip Hoodie (Lavender / 3X) DSKU: DVSAP4J8555 U…" at bounding box center [449, 156] width 473 height 35
click at [353, 174] on td "PastelZipHoodieLavender3X" at bounding box center [287, 156] width 148 height 35
drag, startPoint x: 354, startPoint y: 174, endPoint x: 420, endPoint y: 171, distance: 66.0
click at [420, 171] on tr "PastelZipHoodieLavender3X Pastel Zip Hoodie (Lavender / 3X) DSKU: DVSAP4J8555 U…" at bounding box center [449, 156] width 473 height 35
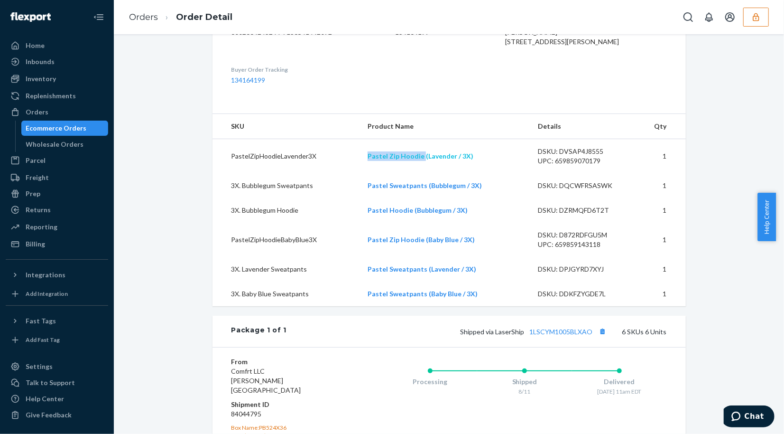
copy tr "Pastel Zip Hoodie"
drag, startPoint x: 354, startPoint y: 207, endPoint x: 421, endPoint y: 204, distance: 66.9
click at [421, 198] on tr "3X. Bubblegum Sweatpants Pastel Sweatpants (Bubblegum / 3X) DSKU: DQCWFRSASWK 1" at bounding box center [449, 185] width 473 height 25
click at [354, 198] on td "3X. Bubblegum Sweatpants" at bounding box center [287, 185] width 148 height 25
drag, startPoint x: 358, startPoint y: 224, endPoint x: 408, endPoint y: 225, distance: 49.8
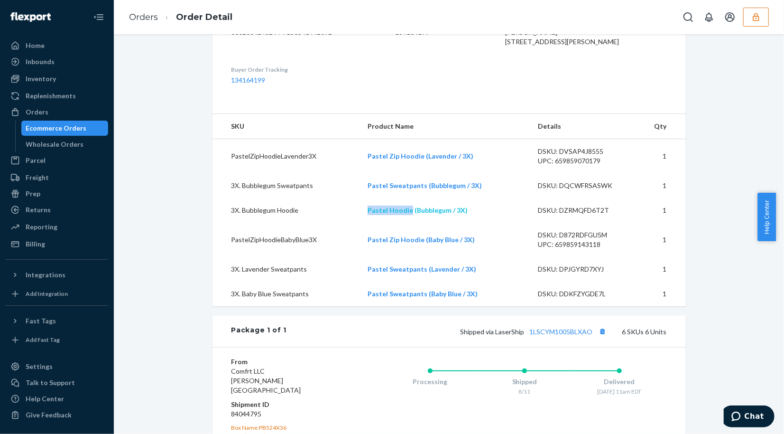
click at [408, 223] on tr "3X. Bubblegum Hoodie Pastel Hoodie (Bubblegum / 3X) DSKU: DZRMQFD6T2T 1" at bounding box center [449, 210] width 473 height 25
copy tr "Pastel Hoodie"
click at [354, 257] on td "PastelZipHoodieBabyBlue3X" at bounding box center [287, 240] width 148 height 34
drag, startPoint x: 354, startPoint y: 259, endPoint x: 418, endPoint y: 259, distance: 64.1
click at [418, 257] on tr "PastelZipHoodieBabyBlue3X Pastel Zip Hoodie (Baby Blue / 3X) DSKU: D872RDFGU5M …" at bounding box center [449, 240] width 473 height 34
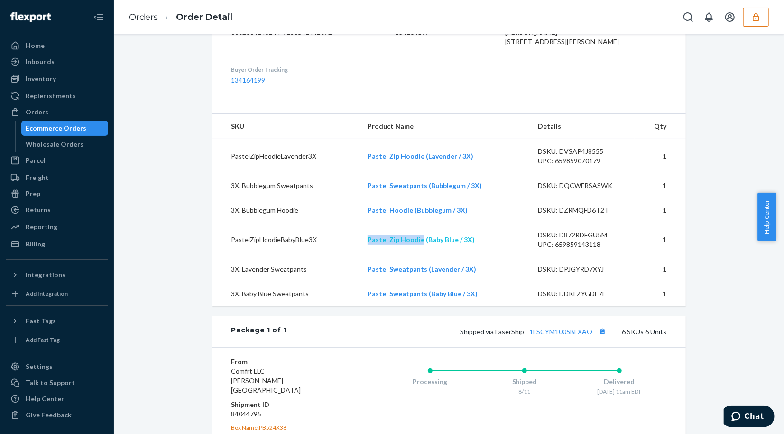
copy tr "Pastel Zip Hoodie"
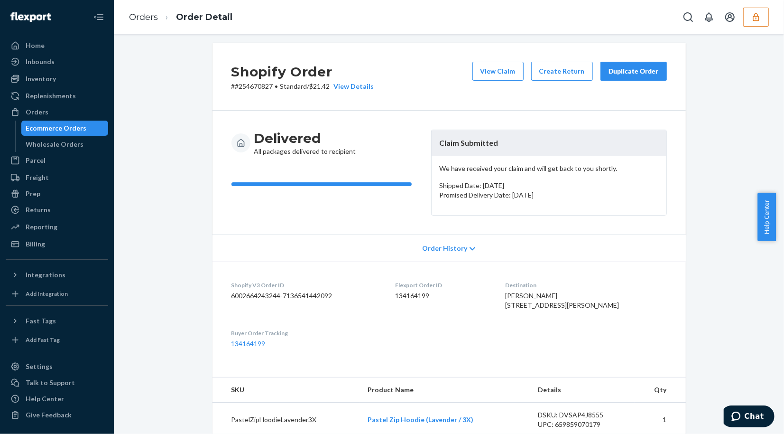
scroll to position [0, 0]
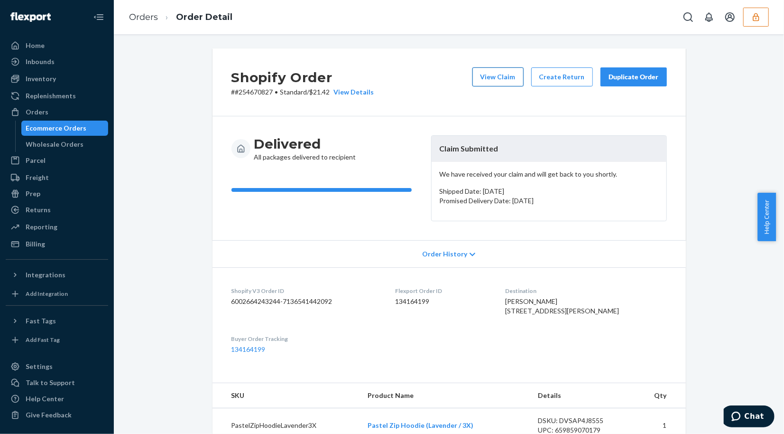
click at [493, 76] on button "View Claim" at bounding box center [498, 76] width 51 height 19
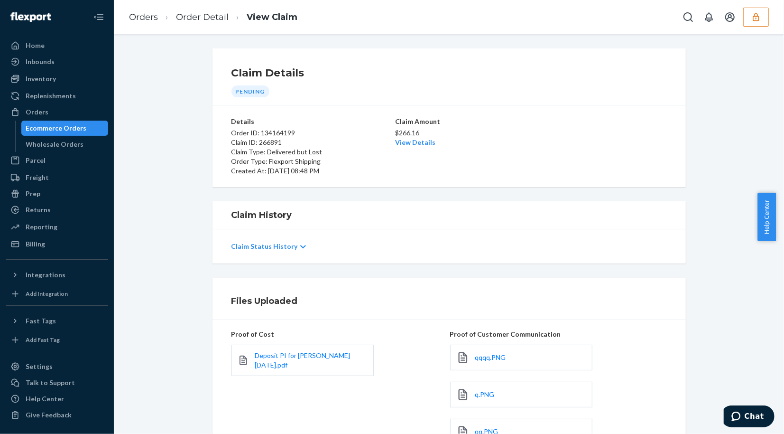
scroll to position [158, 0]
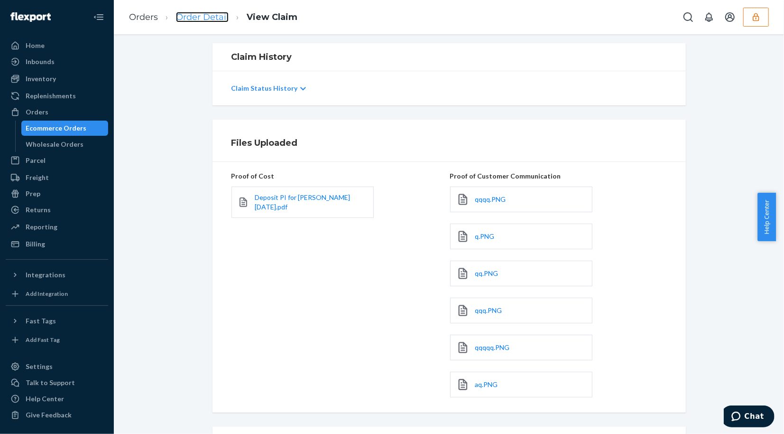
click at [177, 15] on link "Order Detail" at bounding box center [202, 17] width 53 height 10
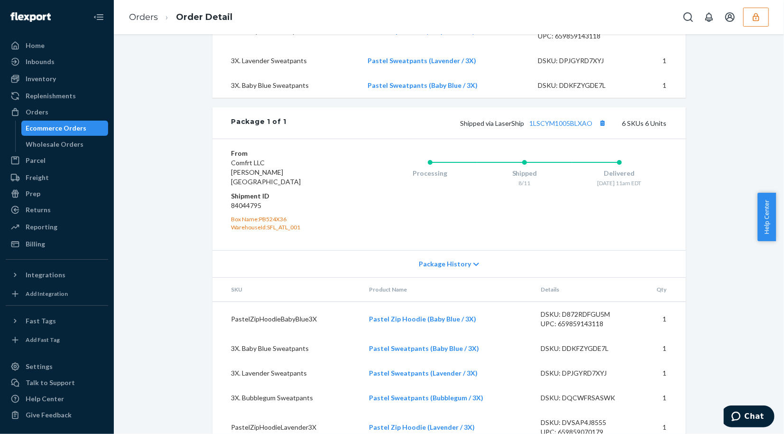
scroll to position [533, 0]
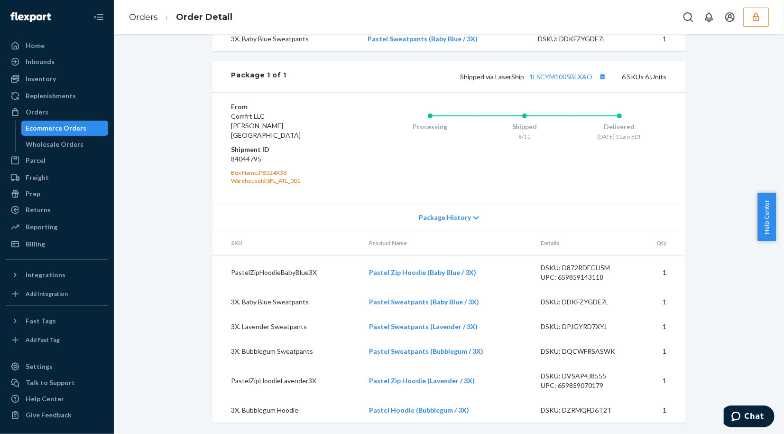
click at [549, 80] on div "Shipped via LaserShip 1LSCYM1005BLXAO 6 SKUs 6 Units" at bounding box center [477, 76] width 380 height 12
click at [556, 81] on link "1LSCYM1005BLXAO" at bounding box center [561, 77] width 63 height 8
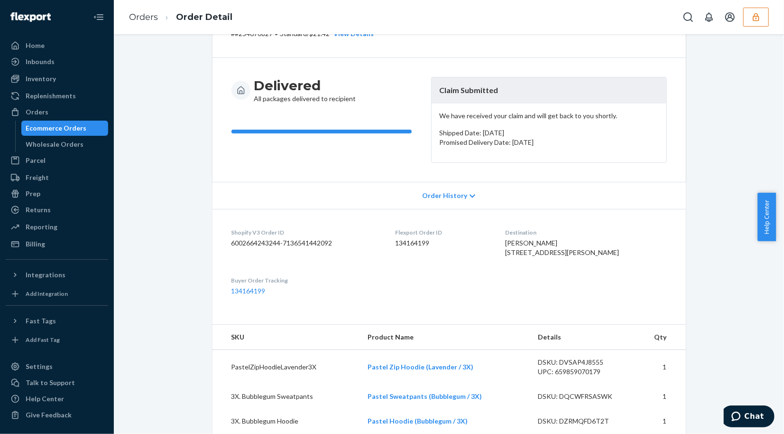
scroll to position [0, 0]
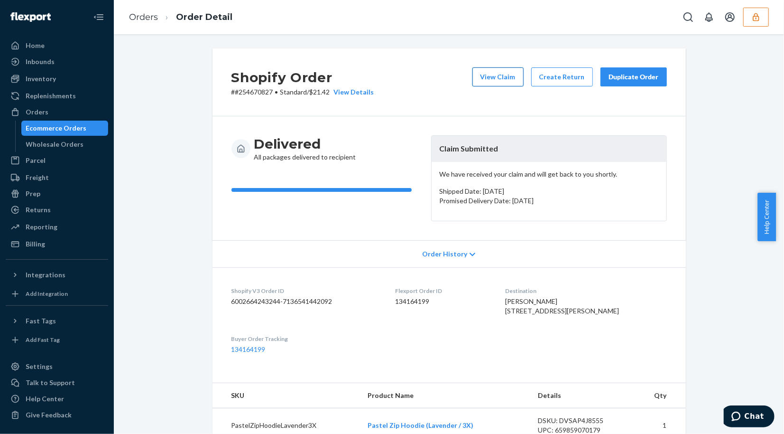
click at [499, 79] on button "View Claim" at bounding box center [498, 76] width 51 height 19
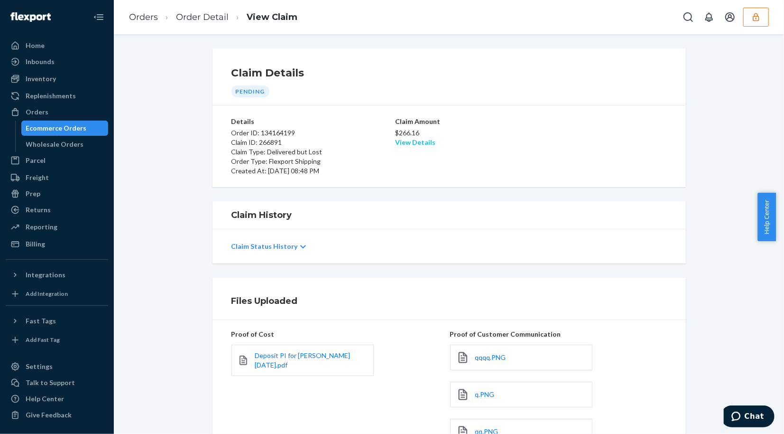
click at [424, 144] on link "View Details" at bounding box center [415, 142] width 40 height 8
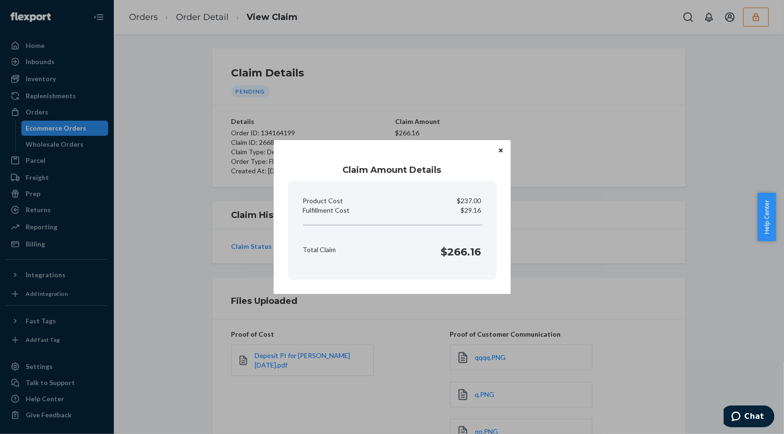
click at [470, 213] on p "$29.16" at bounding box center [471, 209] width 20 height 9
copy p "Fulfillment Cost"
click at [501, 149] on icon "Close" at bounding box center [501, 150] width 4 height 4
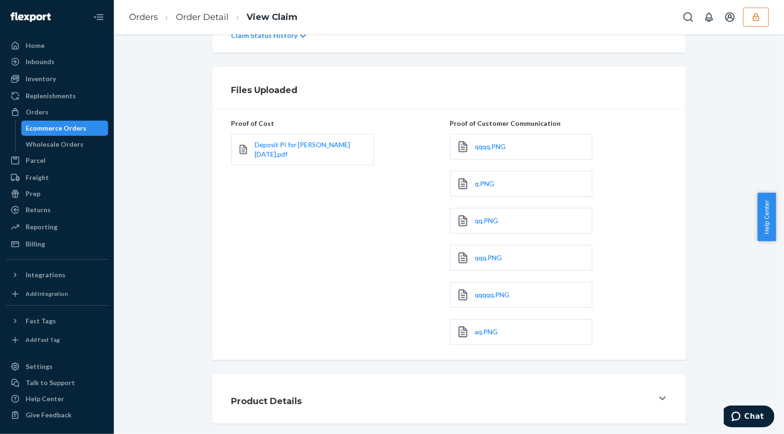
scroll to position [254, 0]
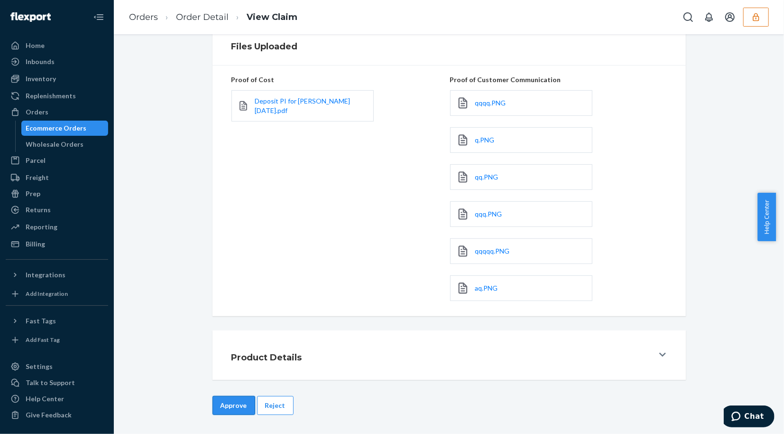
click at [213, 403] on button "Approve" at bounding box center [234, 405] width 43 height 19
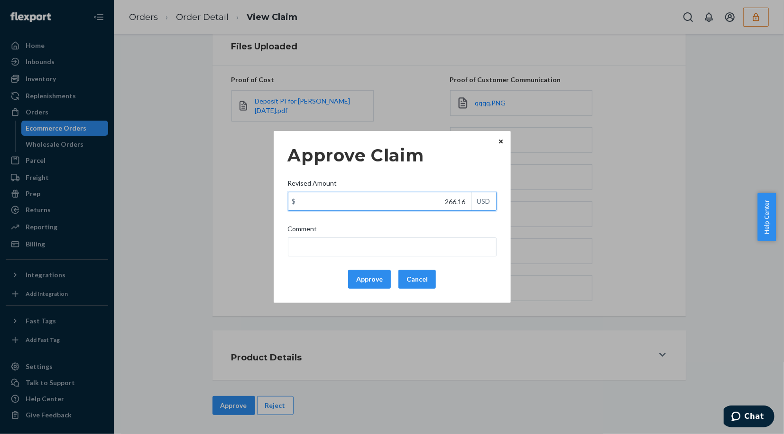
click at [425, 204] on input "266.16" at bounding box center [379, 201] width 183 height 18
type input "127.56"
click at [381, 279] on button "Approve" at bounding box center [369, 278] width 43 height 19
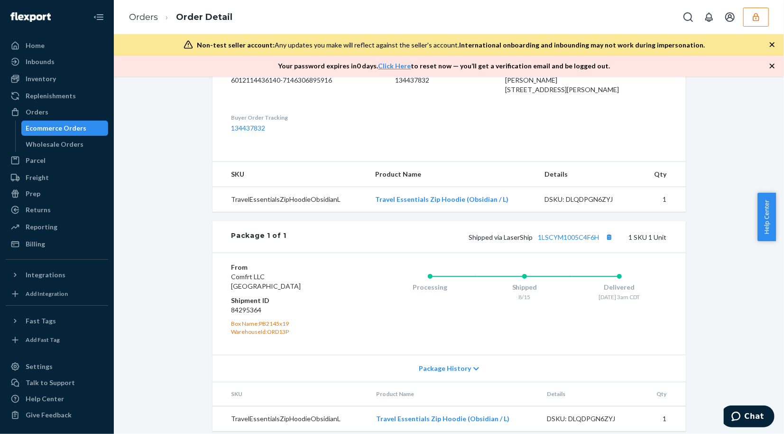
scroll to position [291, 0]
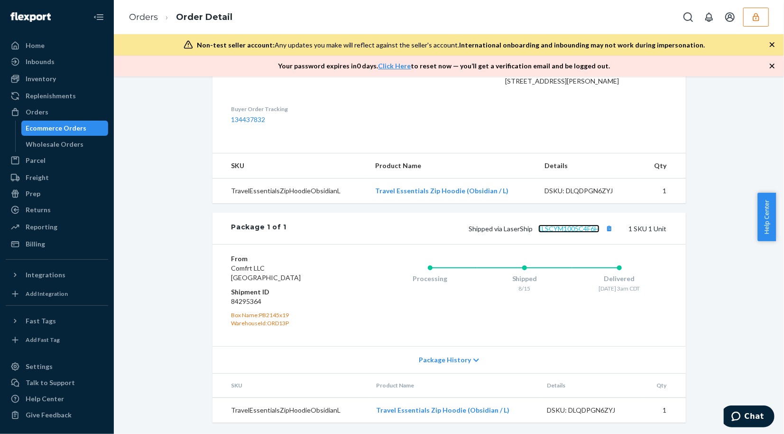
click at [583, 226] on link "1LSCYM1005C4F6H" at bounding box center [568, 228] width 61 height 8
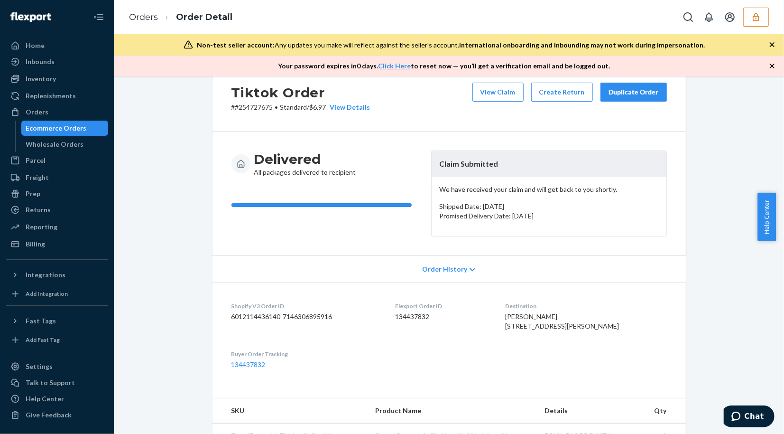
scroll to position [0, 0]
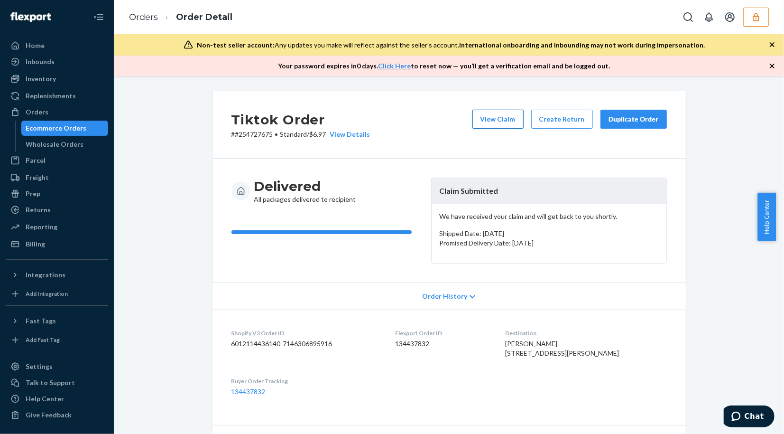
click at [489, 114] on button "View Claim" at bounding box center [498, 119] width 51 height 19
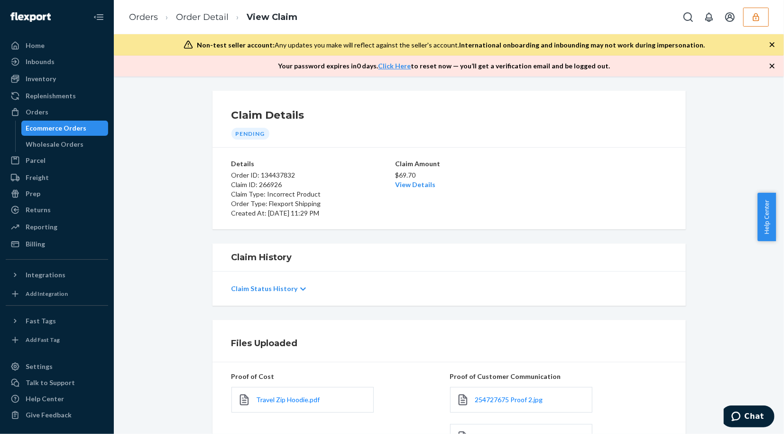
scroll to position [105, 0]
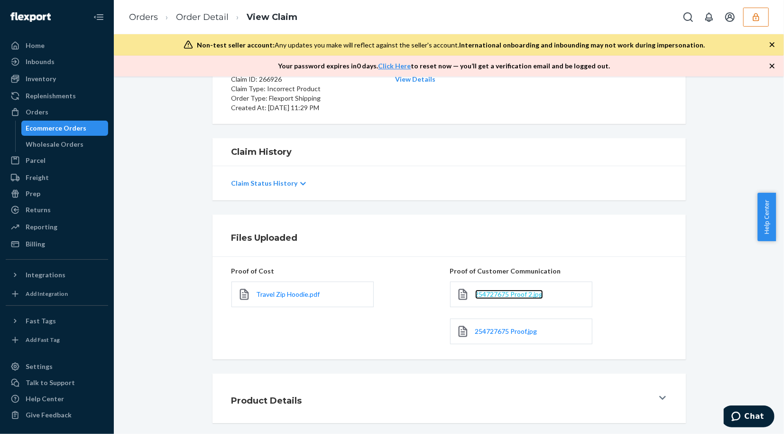
click at [508, 293] on span "254727675 Proof 2.jpg" at bounding box center [509, 294] width 68 height 8
click at [510, 327] on span "254727675 Proof.jpg" at bounding box center [506, 331] width 62 height 8
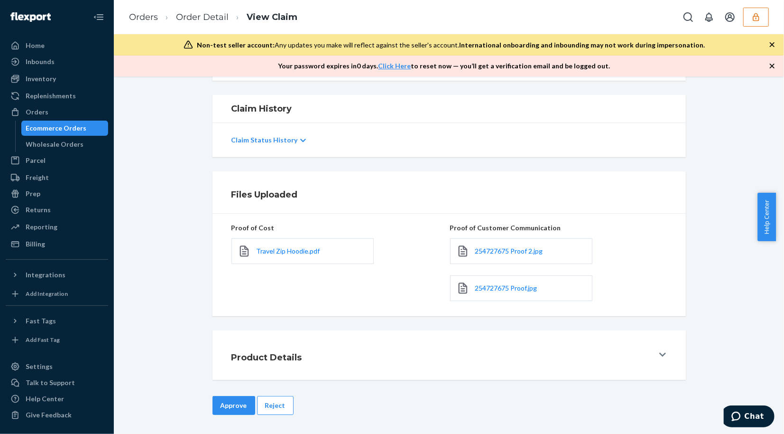
drag, startPoint x: 283, startPoint y: 406, endPoint x: 291, endPoint y: 372, distance: 34.1
click at [283, 406] on button "Reject" at bounding box center [275, 405] width 37 height 19
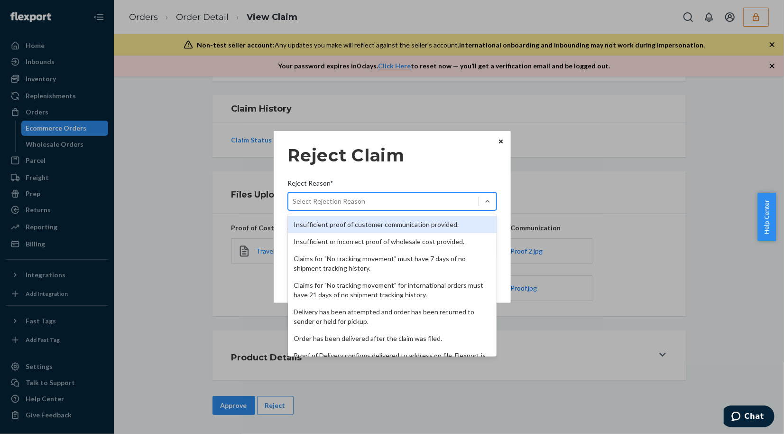
click at [354, 202] on div "Select Rejection Reason" at bounding box center [329, 200] width 73 height 9
click at [294, 202] on input "Reject Reason* option Insufficient proof of customer communication provided. fo…" at bounding box center [293, 200] width 1 height 9
click at [346, 223] on div "Insufficient proof of customer communication provided." at bounding box center [392, 224] width 209 height 17
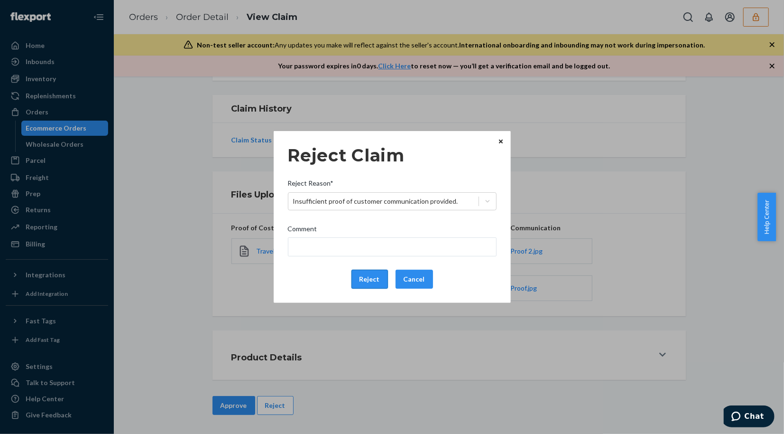
click at [355, 277] on button "Reject" at bounding box center [370, 278] width 37 height 19
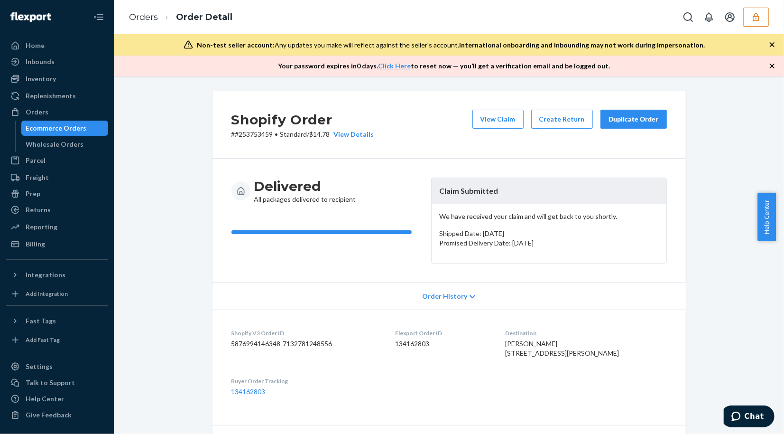
click at [494, 121] on button "View Claim" at bounding box center [498, 119] width 51 height 19
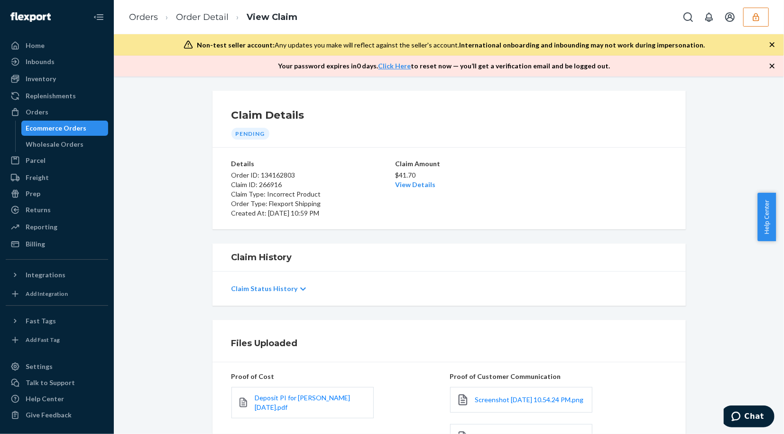
scroll to position [105, 0]
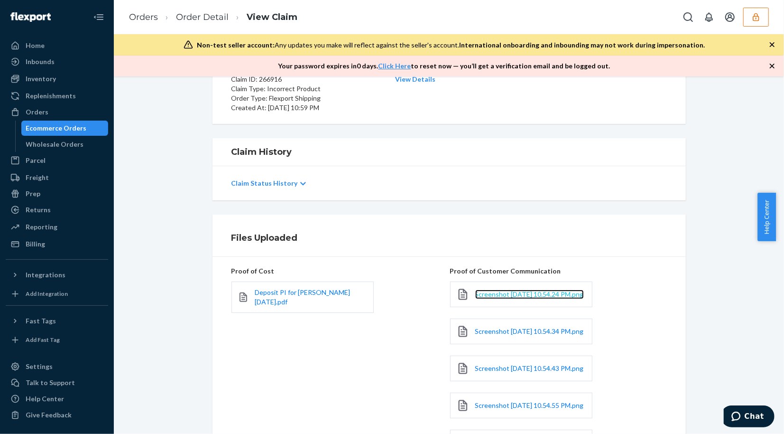
click at [498, 295] on span "Screenshot 2025-08-22 at 10.54.24 PM.png" at bounding box center [529, 294] width 109 height 8
click at [506, 333] on span "Screenshot 2025-08-22 at 10.54.34 PM.png" at bounding box center [529, 331] width 109 height 8
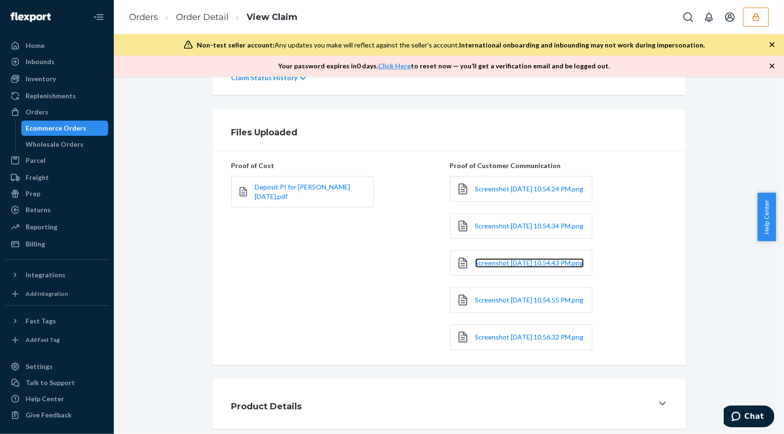
click at [522, 268] on link "Screenshot 2025-08-22 at 10.54.43 PM.png" at bounding box center [529, 262] width 109 height 9
click at [524, 305] on link "Screenshot 2025-08-22 at 10.54.55 PM.png" at bounding box center [529, 299] width 109 height 9
click at [494, 341] on span "Screenshot 2025-08-22 at 10.56.32 PM.png" at bounding box center [529, 337] width 109 height 8
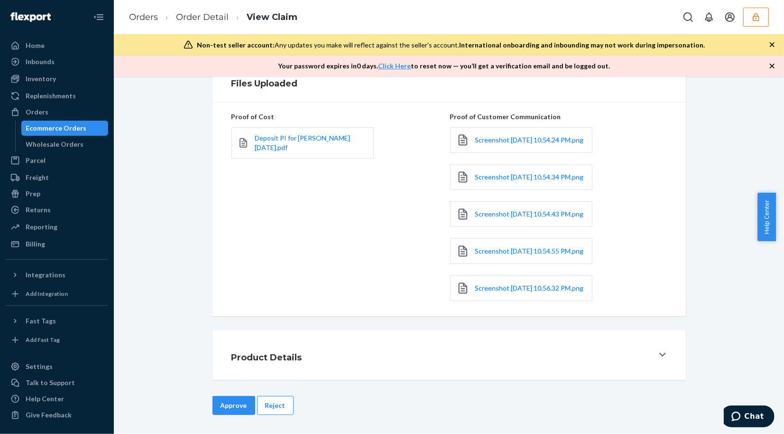
click at [271, 400] on button "Reject" at bounding box center [275, 405] width 37 height 19
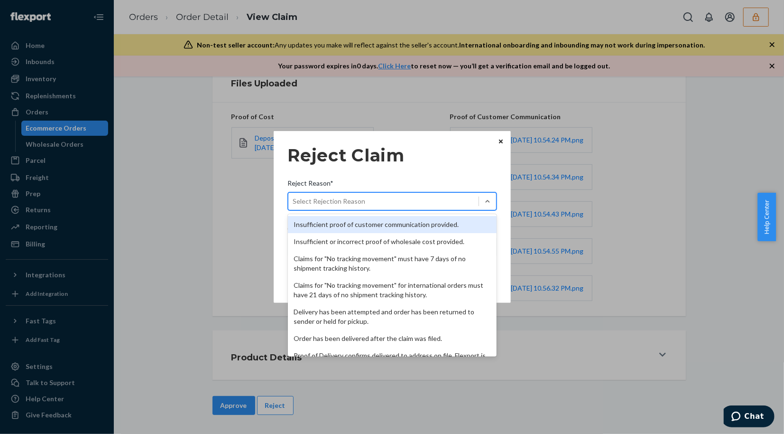
click at [385, 199] on div "Select Rejection Reason" at bounding box center [383, 201] width 190 height 15
click at [294, 199] on input "Reject Reason* option Insufficient proof of customer communication provided. fo…" at bounding box center [293, 200] width 1 height 9
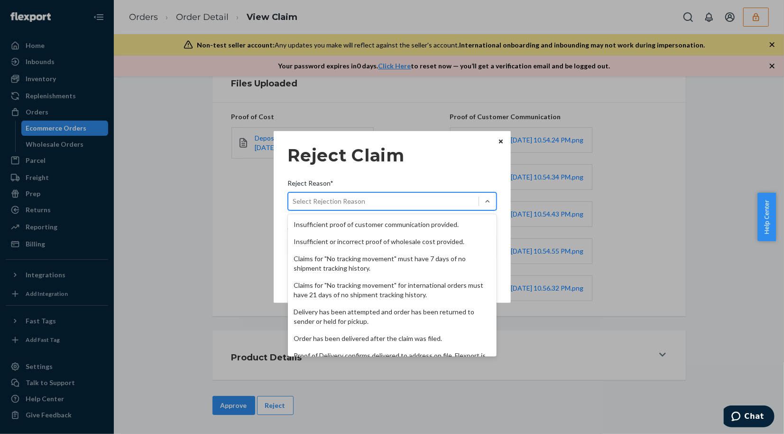
scroll to position [122, 0]
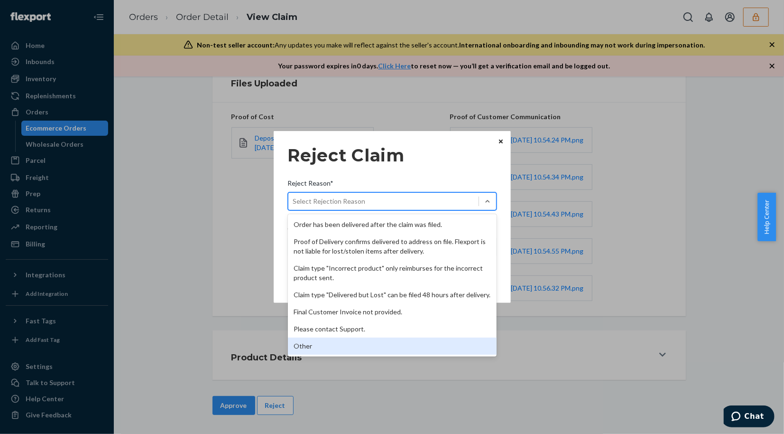
click at [311, 347] on div "Other" at bounding box center [392, 345] width 209 height 17
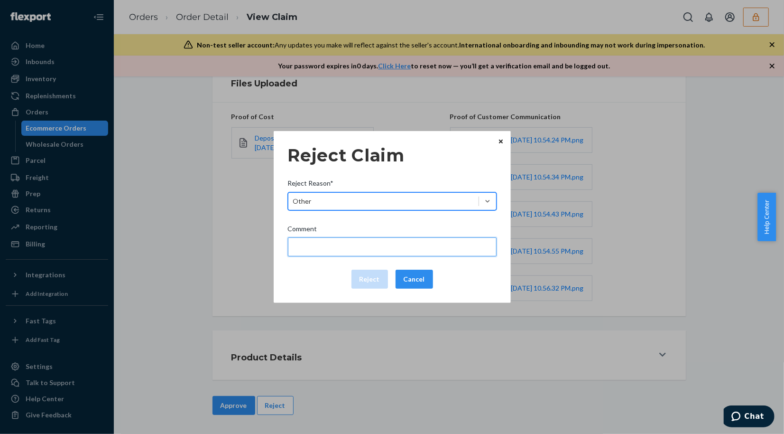
click at [320, 251] on input "Comment" at bounding box center [392, 246] width 209 height 19
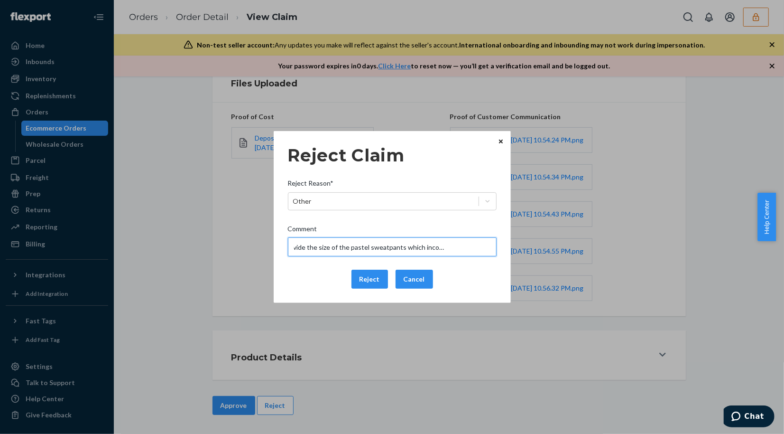
scroll to position [0, 35]
click at [324, 248] on input "Please provide the size of the pastel sweatpants which incorrectly received." at bounding box center [392, 246] width 209 height 19
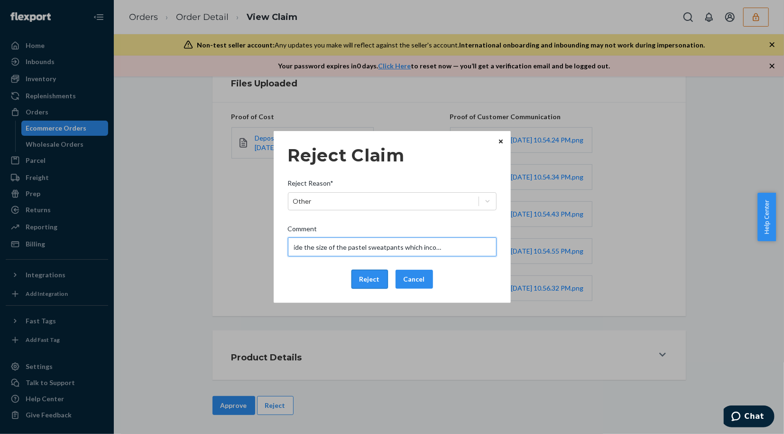
type input "Please provide the size of the pastel sweatpants which incorrectly received."
click at [366, 286] on button "Reject" at bounding box center [370, 278] width 37 height 19
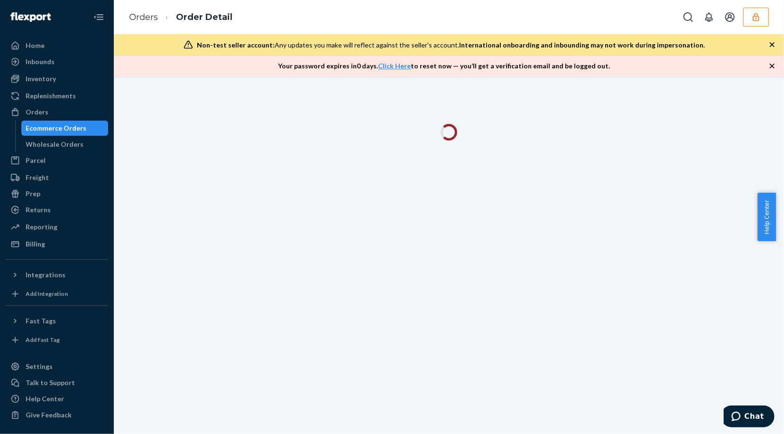
click at [164, 38] on div "Non-test seller account: Any updates you make will reflect against the seller's…" at bounding box center [449, 44] width 670 height 21
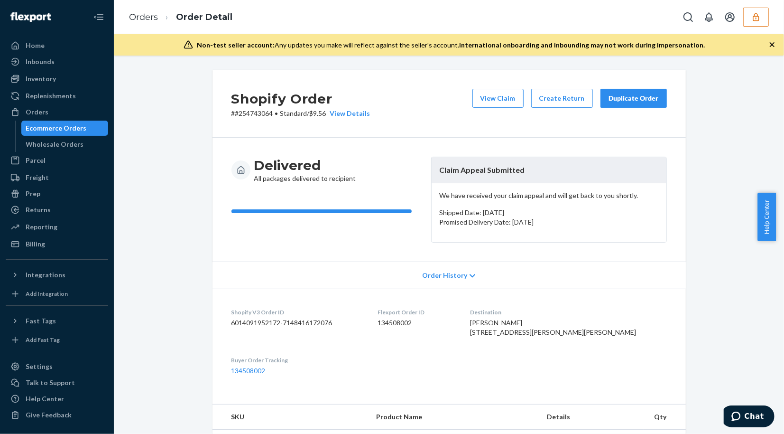
click at [772, 43] on icon "button" at bounding box center [772, 44] width 9 height 9
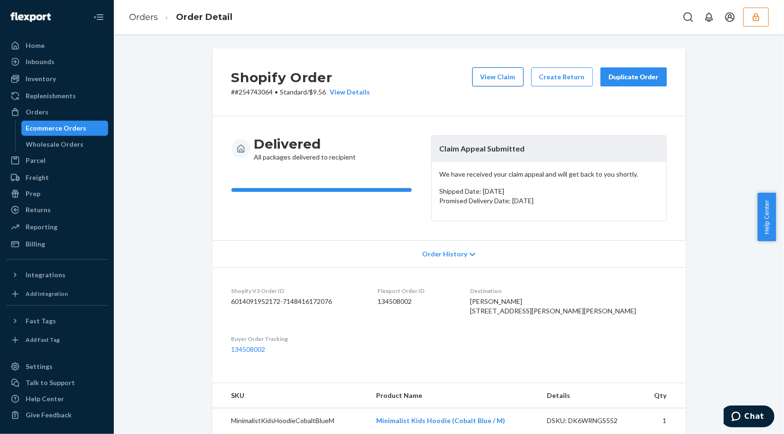
click at [487, 75] on button "View Claim" at bounding box center [498, 76] width 51 height 19
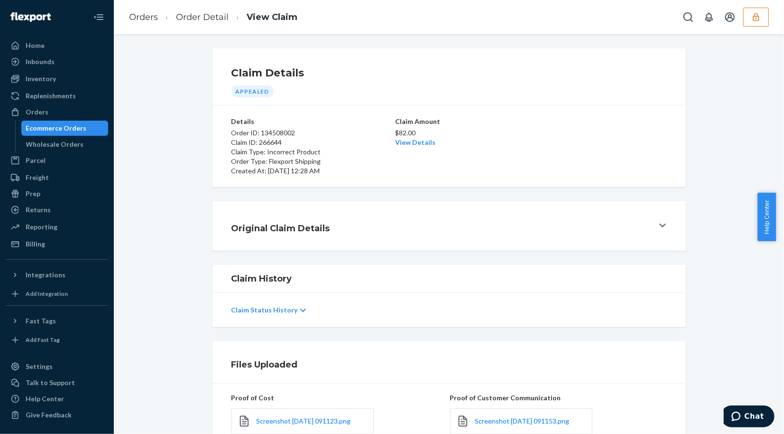
scroll to position [158, 0]
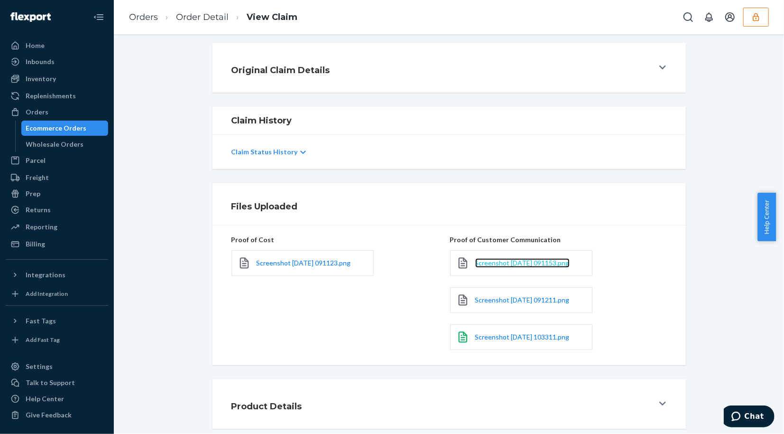
click at [525, 263] on span "Screenshot [DATE] 091153.png" at bounding box center [522, 263] width 94 height 8
click at [513, 302] on span "Screenshot [DATE] 091211.png" at bounding box center [522, 300] width 94 height 8
click at [551, 335] on span "Screenshot [DATE] 103311.png" at bounding box center [522, 337] width 94 height 8
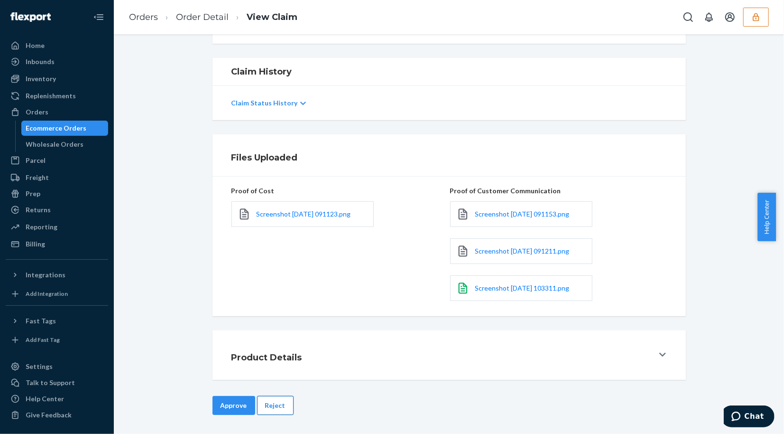
click at [280, 405] on button "Reject" at bounding box center [275, 405] width 37 height 19
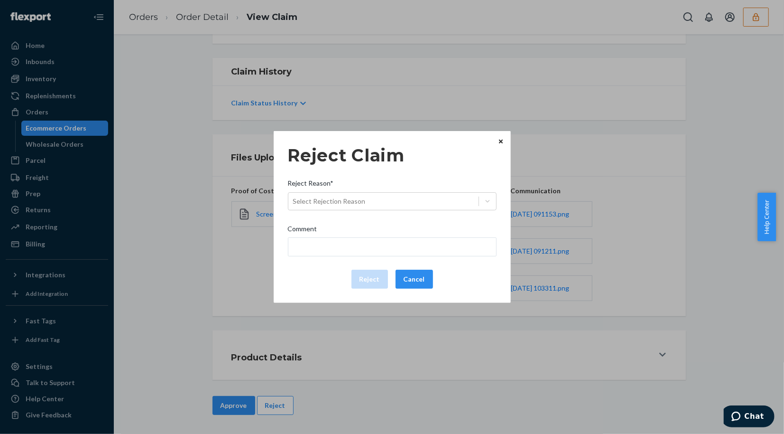
click at [501, 140] on icon "Close" at bounding box center [501, 141] width 4 height 4
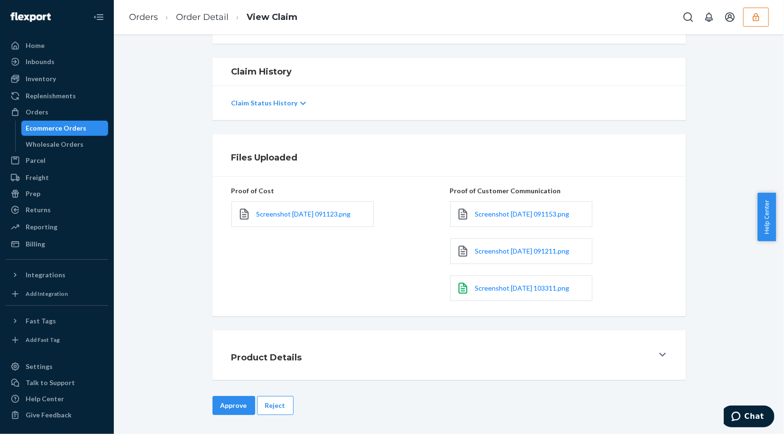
scroll to position [0, 0]
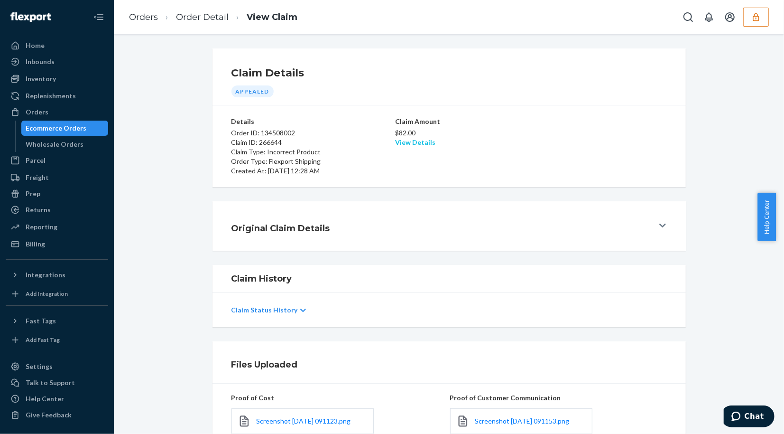
click at [419, 145] on link "View Details" at bounding box center [415, 142] width 40 height 8
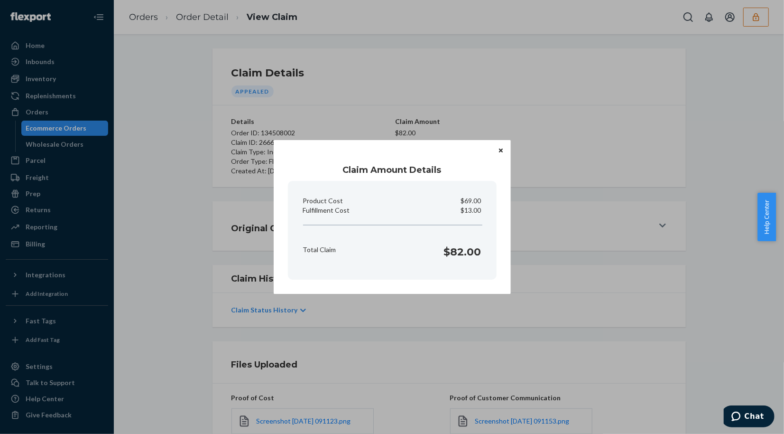
click at [463, 211] on p "$13.00" at bounding box center [471, 209] width 20 height 9
copy p "Fulfillment Cost"
click at [466, 213] on p "$13.00" at bounding box center [471, 209] width 20 height 9
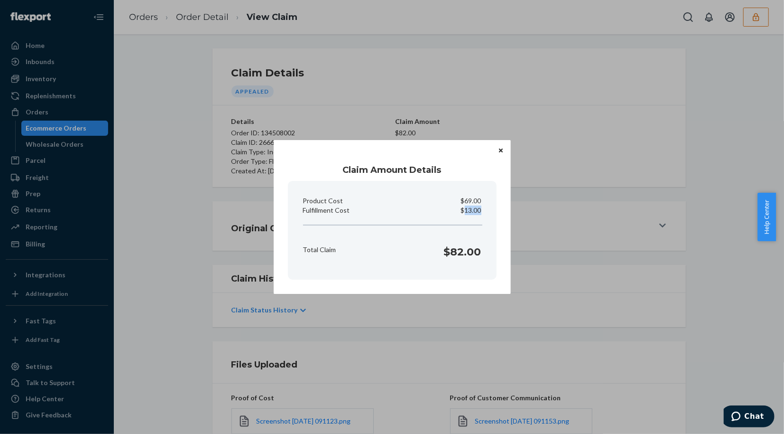
click at [466, 213] on p "$13.00" at bounding box center [471, 209] width 20 height 9
click at [503, 149] on button "Close" at bounding box center [500, 150] width 9 height 10
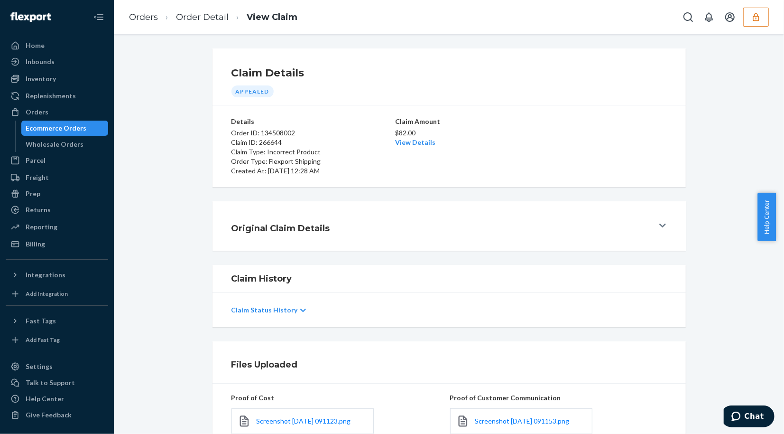
scroll to position [207, 0]
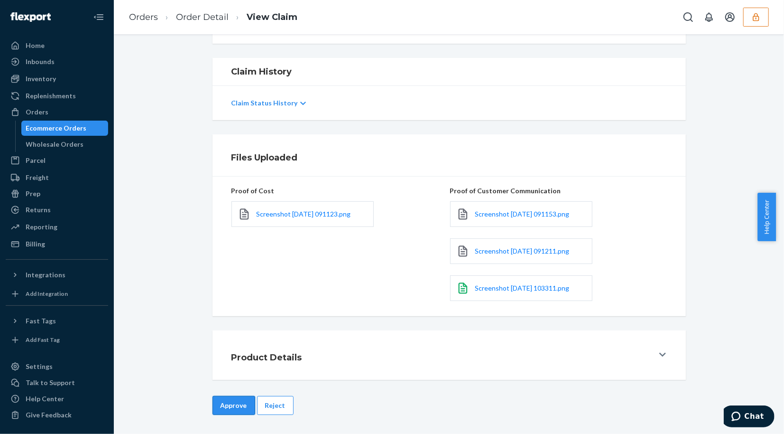
click at [223, 411] on button "Approve" at bounding box center [234, 405] width 43 height 19
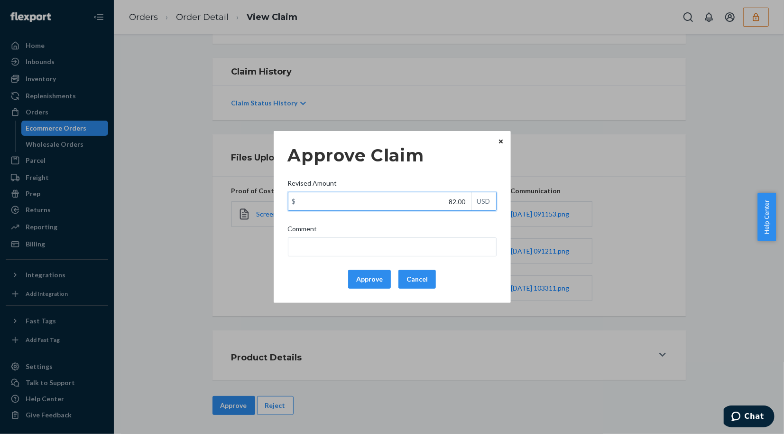
click at [460, 204] on input "82.00" at bounding box center [379, 201] width 183 height 18
paste input "13"
type input "13.00"
click at [380, 278] on button "Approve" at bounding box center [369, 278] width 43 height 19
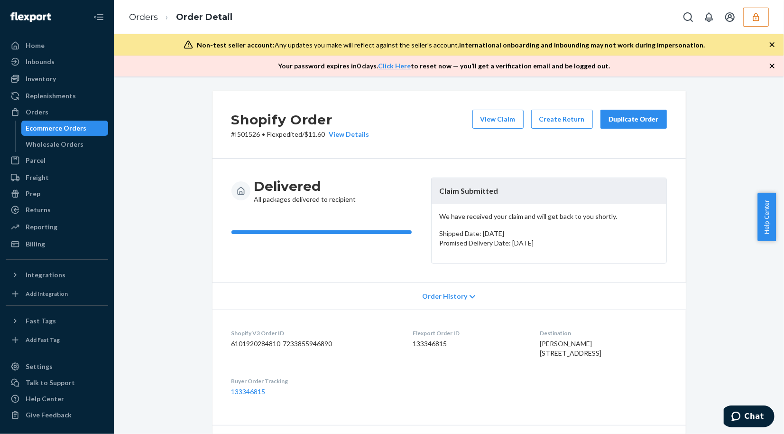
click at [774, 69] on icon "button" at bounding box center [772, 65] width 9 height 9
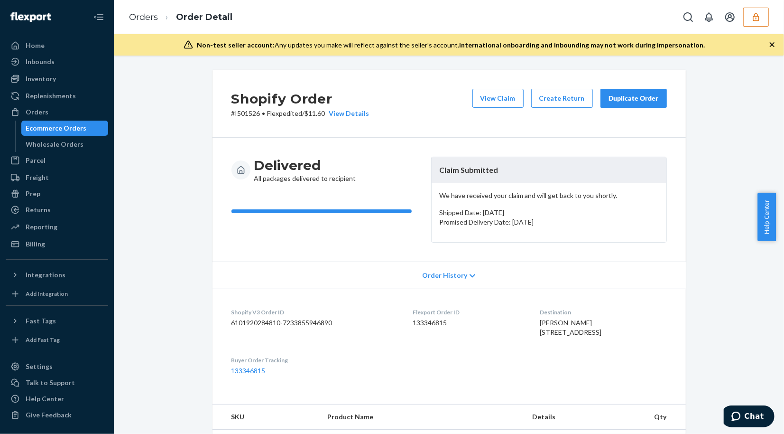
click at [770, 45] on icon "button" at bounding box center [772, 44] width 9 height 9
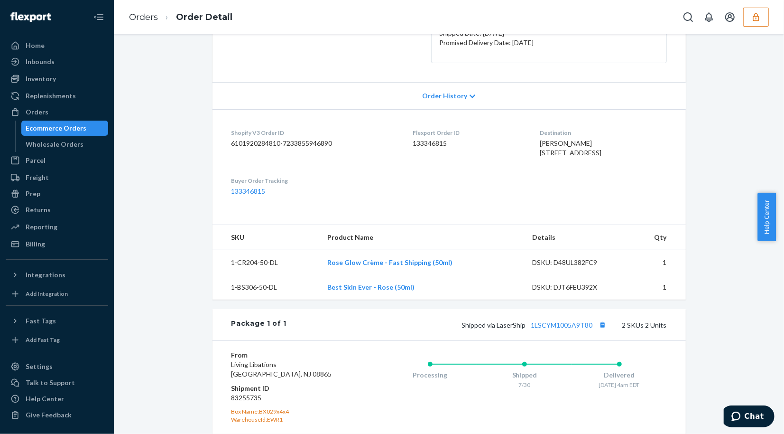
scroll to position [316, 0]
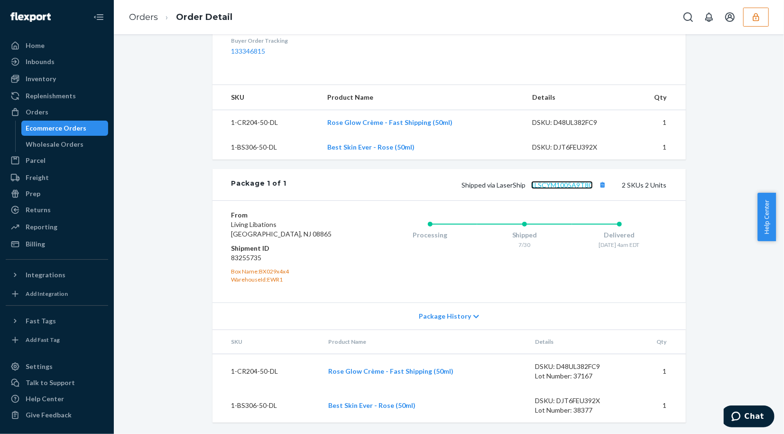
click at [575, 187] on link "1LSCYM1005A9T80" at bounding box center [562, 185] width 62 height 8
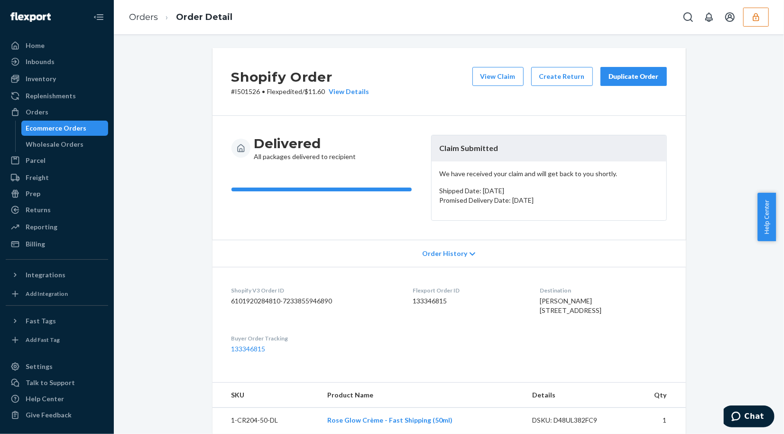
scroll to position [0, 0]
click at [491, 77] on button "View Claim" at bounding box center [498, 76] width 51 height 19
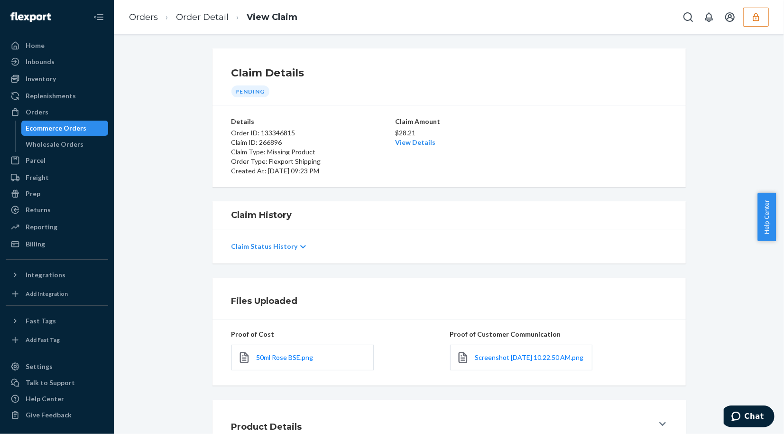
scroll to position [74, 0]
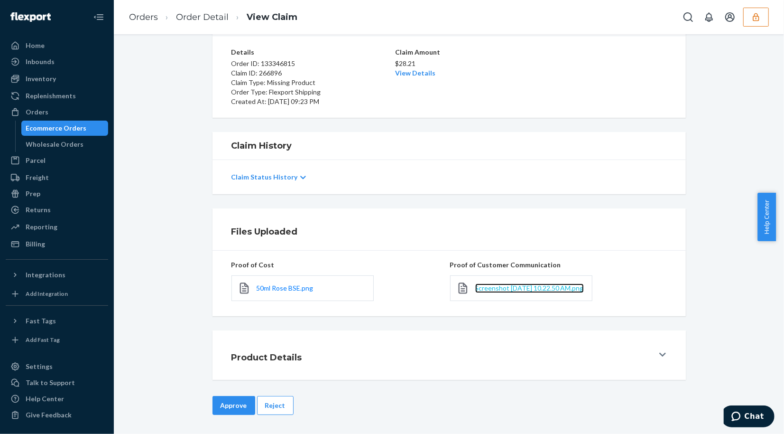
click at [497, 284] on span "Screenshot 2025-08-22 at 10.22.50 AM.png" at bounding box center [529, 288] width 109 height 8
click at [302, 284] on span "50ml Rose BSE.png" at bounding box center [285, 288] width 57 height 8
click at [498, 284] on span "Screenshot 2025-08-22 at 10.22.50 AM.png" at bounding box center [529, 288] width 109 height 8
click at [271, 405] on button "Reject" at bounding box center [275, 405] width 37 height 19
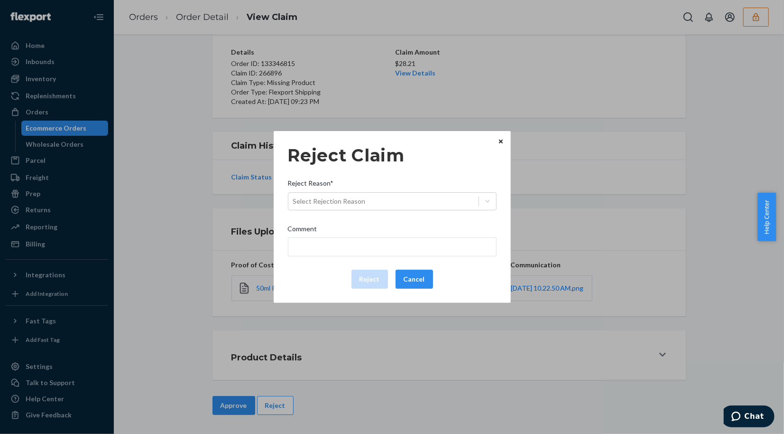
click at [500, 141] on icon "Close" at bounding box center [501, 142] width 4 height 6
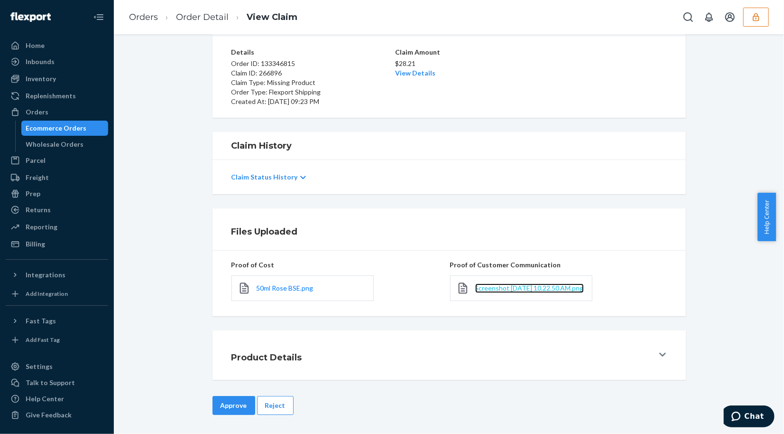
click at [510, 284] on span "Screenshot 2025-08-22 at 10.22.50 AM.png" at bounding box center [529, 288] width 109 height 8
click at [288, 284] on span "50ml Rose BSE.png" at bounding box center [285, 288] width 57 height 8
click at [415, 62] on p "$28.21" at bounding box center [449, 63] width 108 height 9
click at [418, 69] on link "View Details" at bounding box center [415, 73] width 40 height 8
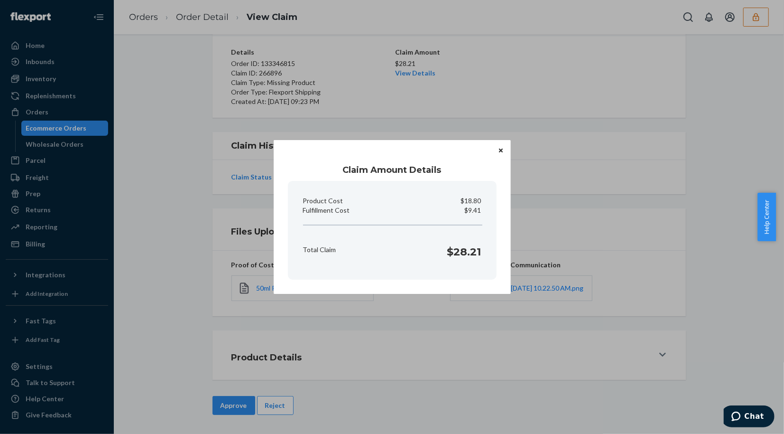
click at [501, 151] on icon "Close" at bounding box center [501, 151] width 4 height 6
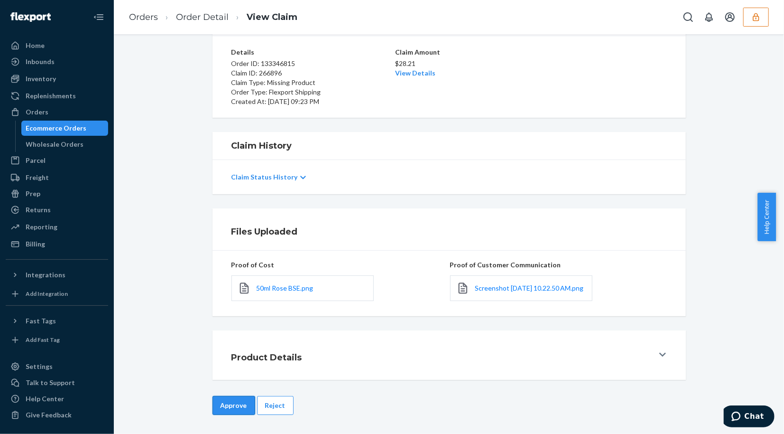
click at [225, 406] on button "Approve" at bounding box center [234, 405] width 43 height 19
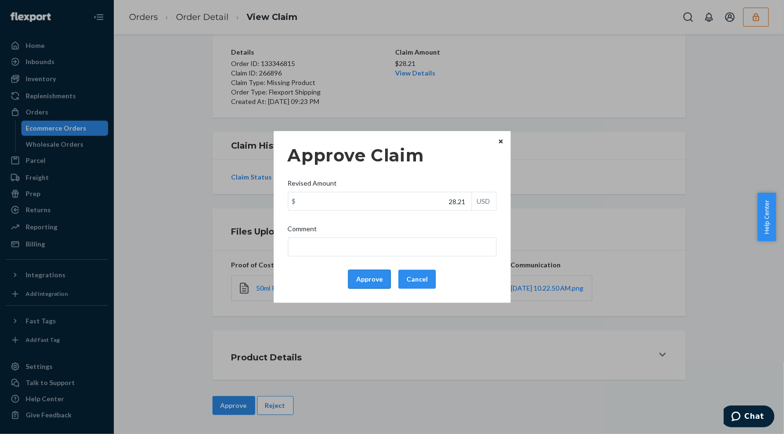
click at [382, 278] on button "Approve" at bounding box center [369, 278] width 43 height 19
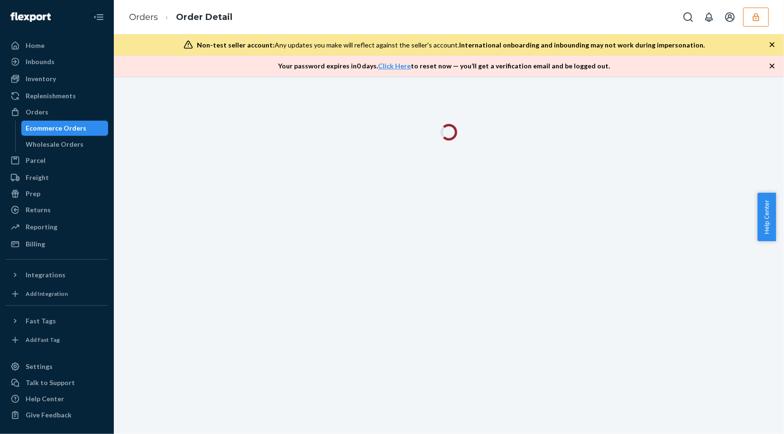
click at [296, 16] on div "Orders Order Detail" at bounding box center [449, 17] width 670 height 34
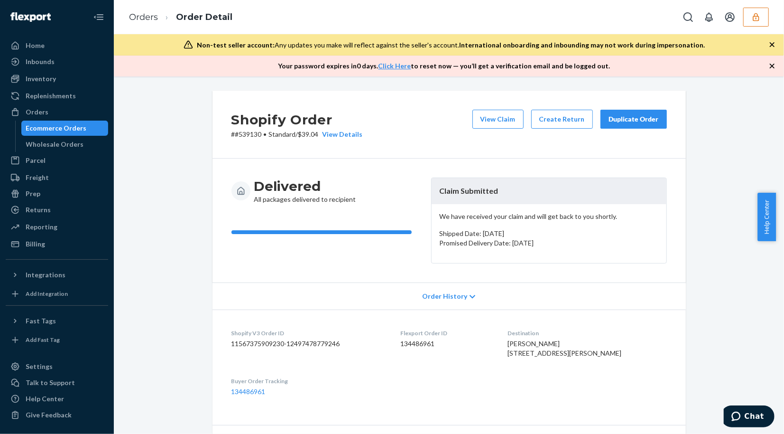
click at [774, 45] on icon "button" at bounding box center [772, 44] width 9 height 9
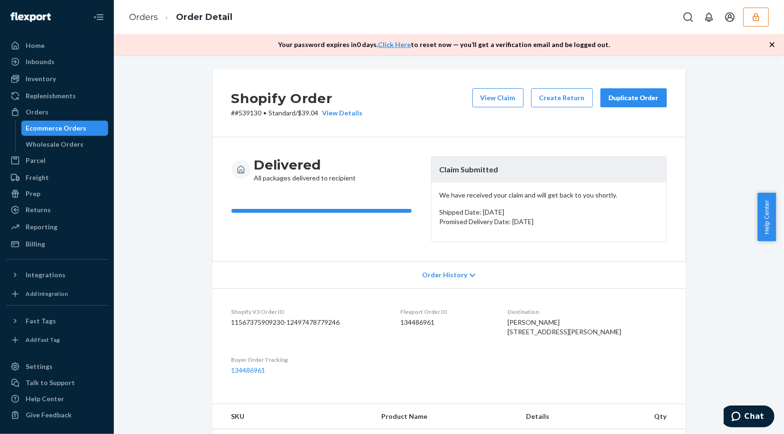
click at [774, 45] on icon "button" at bounding box center [772, 44] width 9 height 9
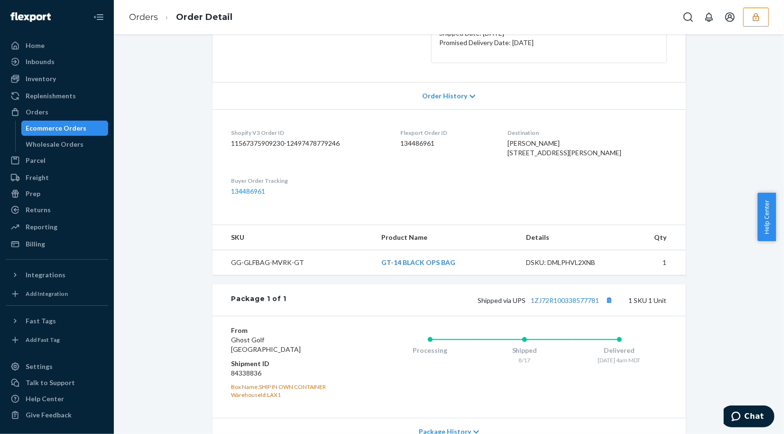
scroll to position [211, 0]
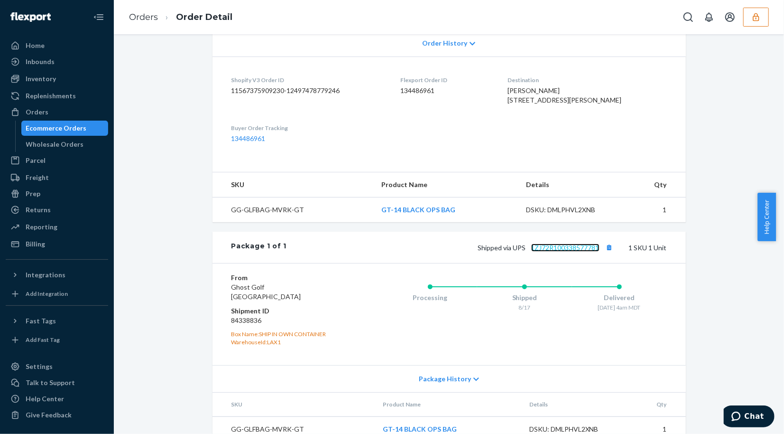
click at [557, 251] on link "1ZJ72R100338577781" at bounding box center [565, 247] width 68 height 8
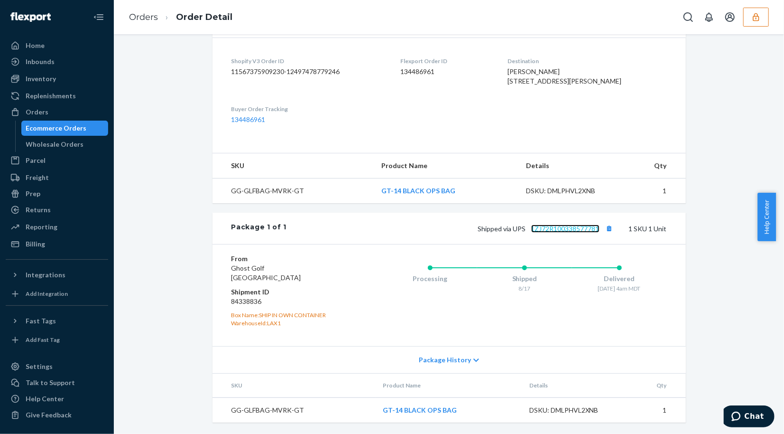
scroll to position [0, 0]
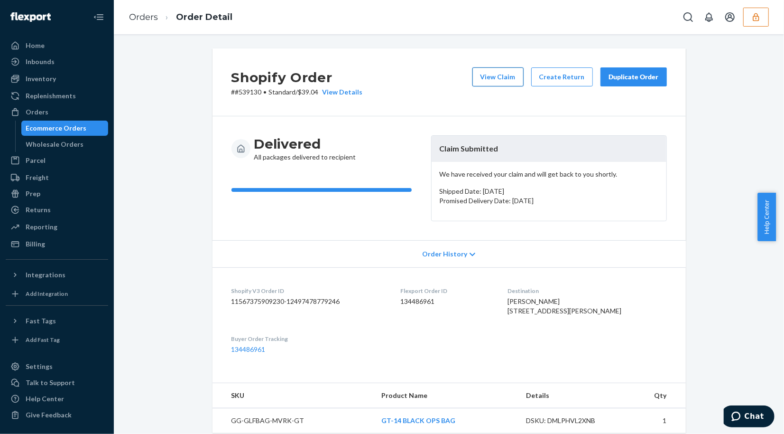
click at [498, 84] on button "View Claim" at bounding box center [498, 76] width 51 height 19
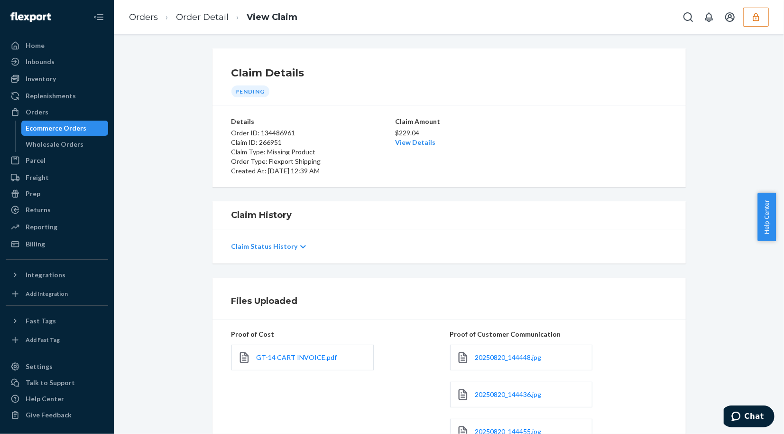
scroll to position [158, 0]
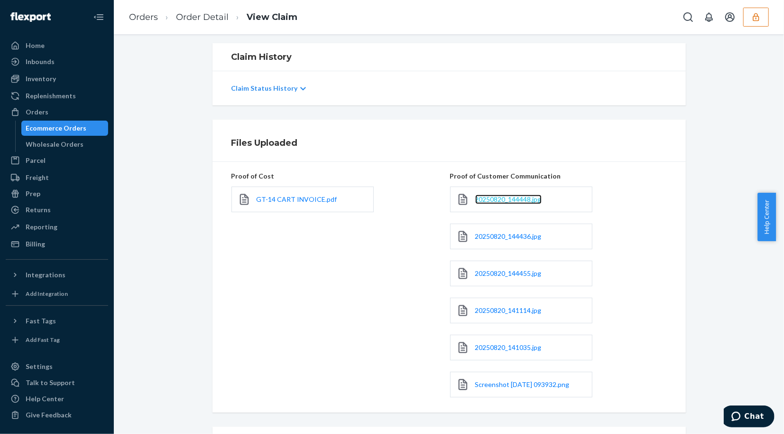
click at [508, 200] on span "20250820_144448.jpg" at bounding box center [508, 199] width 66 height 8
click at [191, 17] on link "Order Detail" at bounding box center [202, 17] width 53 height 10
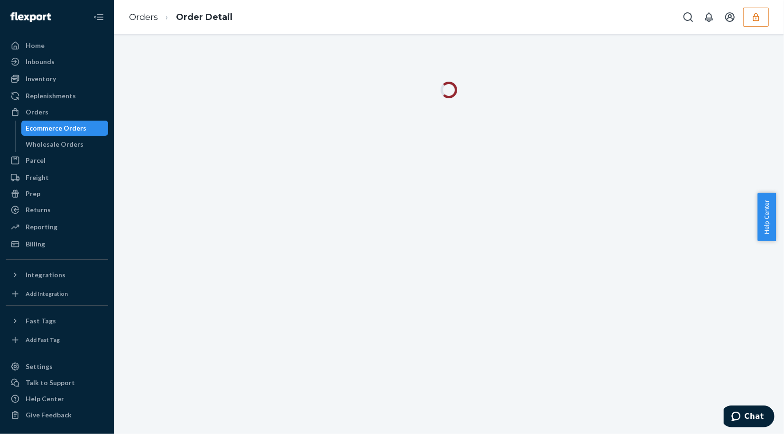
click at [363, 191] on div at bounding box center [449, 233] width 670 height 399
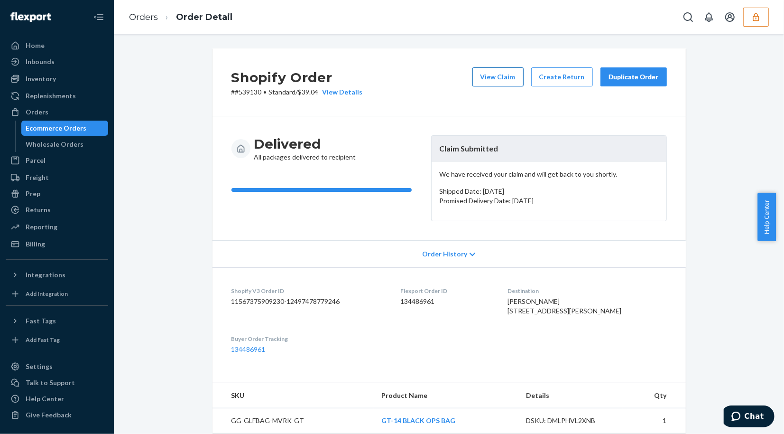
click at [515, 81] on button "View Claim" at bounding box center [498, 76] width 51 height 19
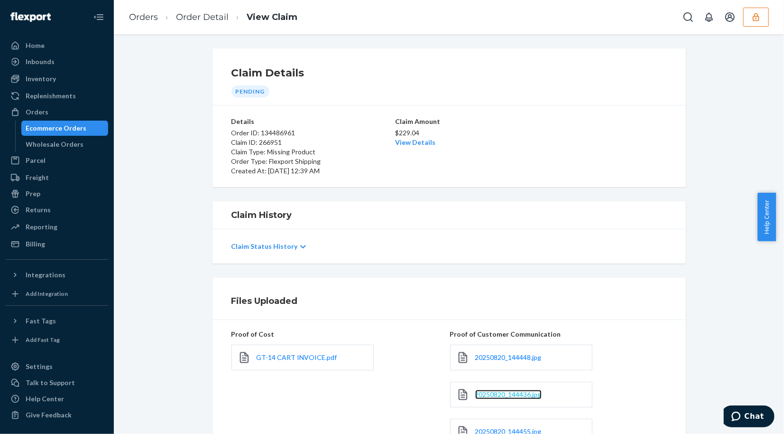
click at [507, 395] on span "20250820_144436.jpg" at bounding box center [508, 394] width 66 height 8
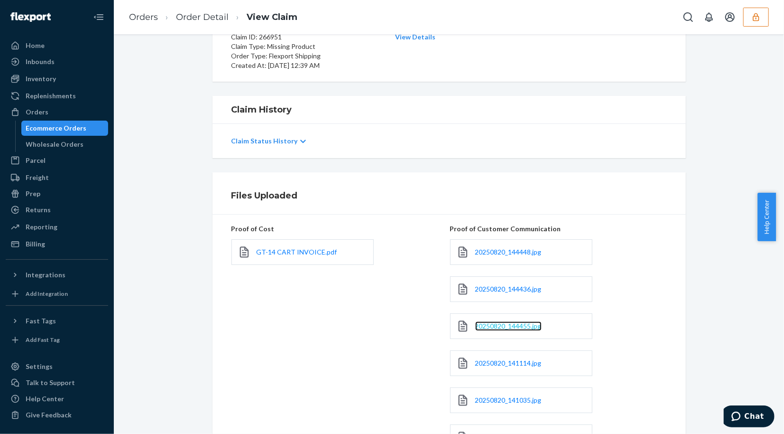
click at [497, 324] on span "20250820_144455.jpg" at bounding box center [508, 326] width 66 height 8
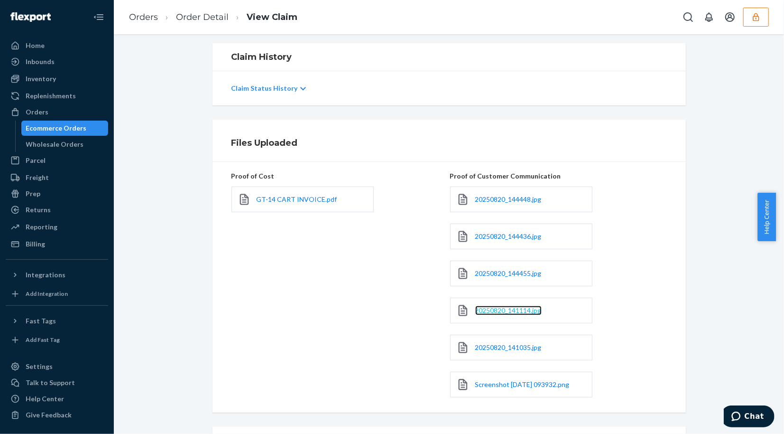
click at [528, 309] on span "20250820_141114.jpg" at bounding box center [508, 310] width 66 height 8
click at [513, 346] on span "20250820_141035.jpg" at bounding box center [508, 347] width 66 height 8
click at [529, 384] on span "Screenshot 2025-08-22 093932.png" at bounding box center [522, 384] width 94 height 8
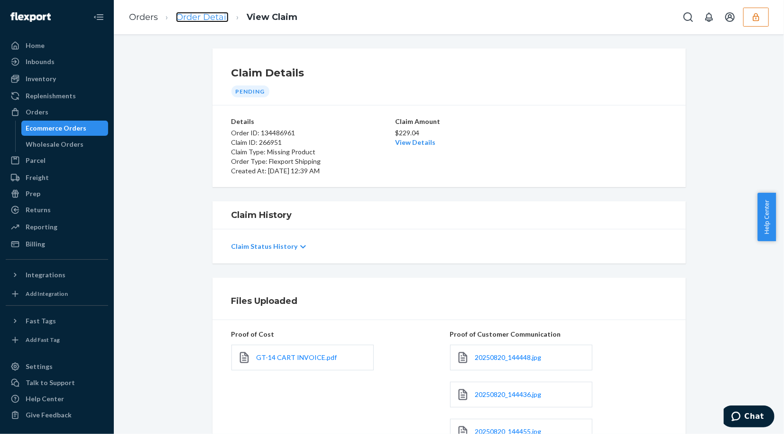
click at [188, 17] on link "Order Detail" at bounding box center [202, 17] width 53 height 10
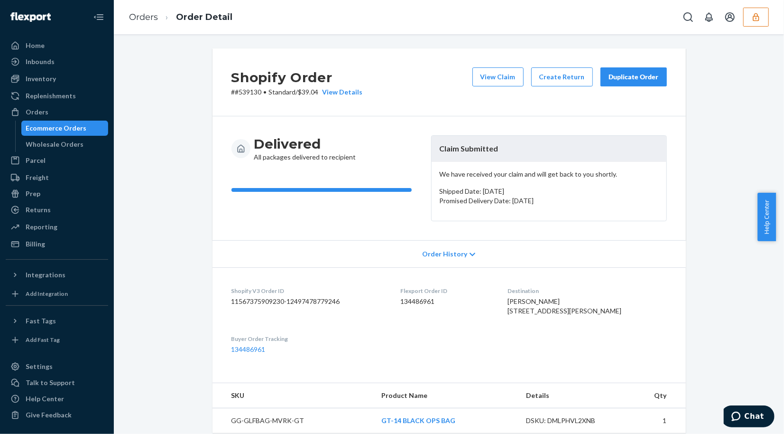
scroll to position [211, 0]
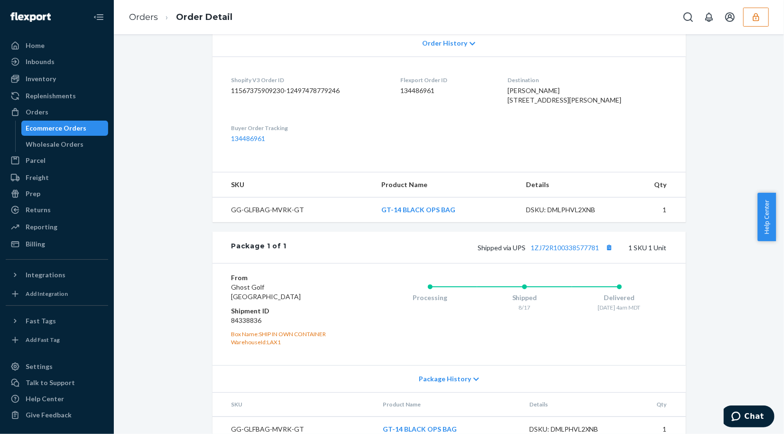
click at [554, 253] on div "Shipped via UPS 1ZJ72R100338577781 1 SKU 1 Unit" at bounding box center [477, 247] width 380 height 12
click at [556, 251] on link "1ZJ72R100338577781" at bounding box center [565, 247] width 68 height 8
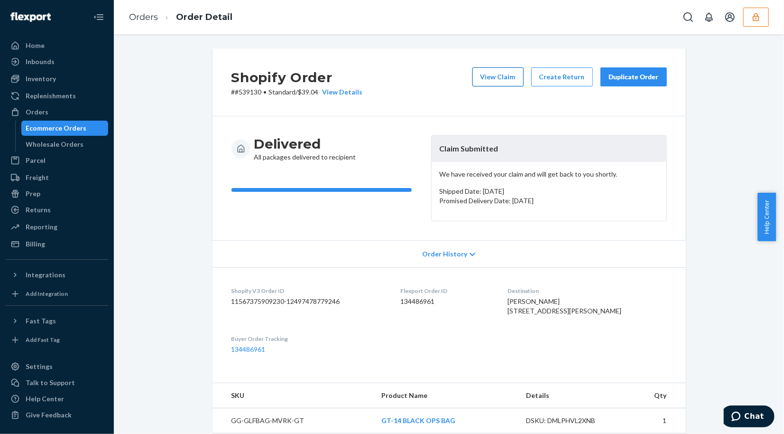
click at [501, 85] on button "View Claim" at bounding box center [498, 76] width 51 height 19
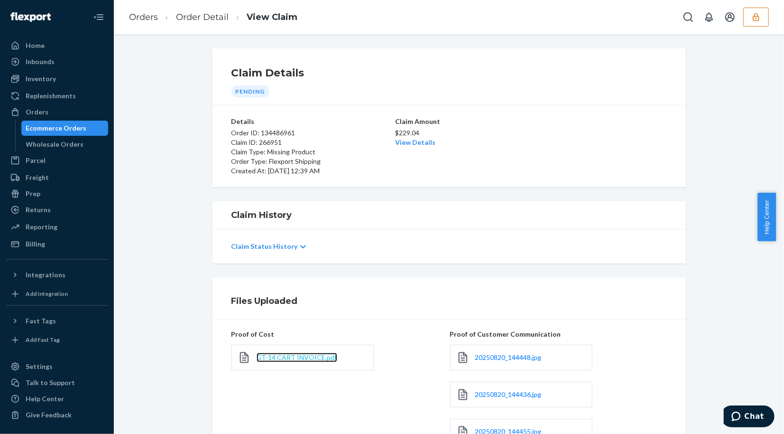
click at [313, 356] on span "GT-14 CART INVOICE.pdf" at bounding box center [297, 357] width 81 height 8
click at [417, 136] on p "$229.04" at bounding box center [449, 132] width 108 height 9
click at [420, 141] on link "View Details" at bounding box center [415, 142] width 40 height 8
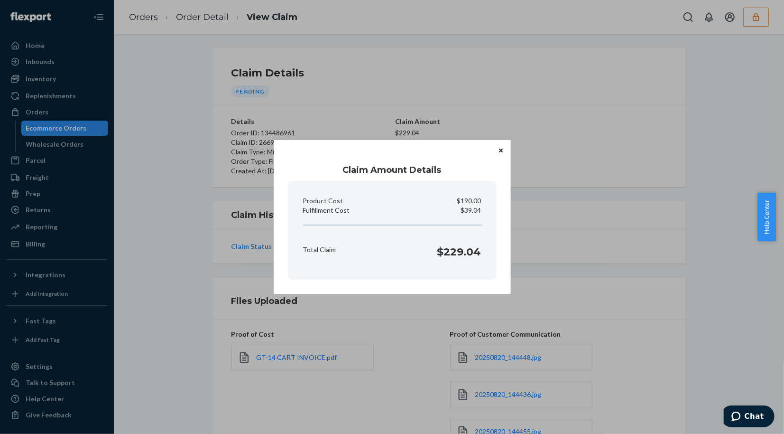
click at [499, 150] on button "Close" at bounding box center [500, 150] width 9 height 10
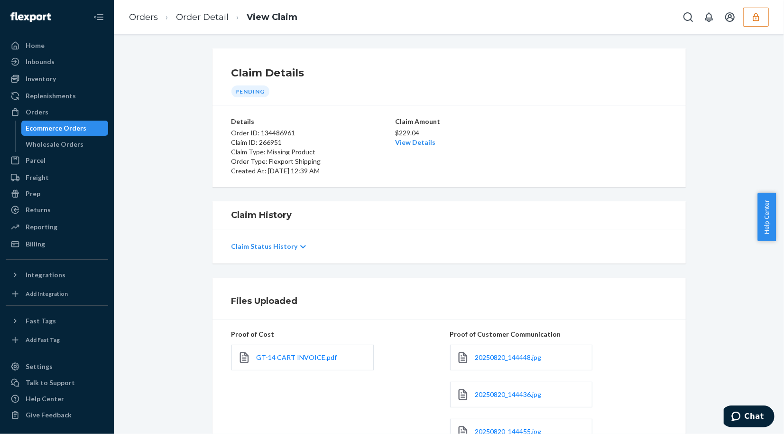
scroll to position [254, 0]
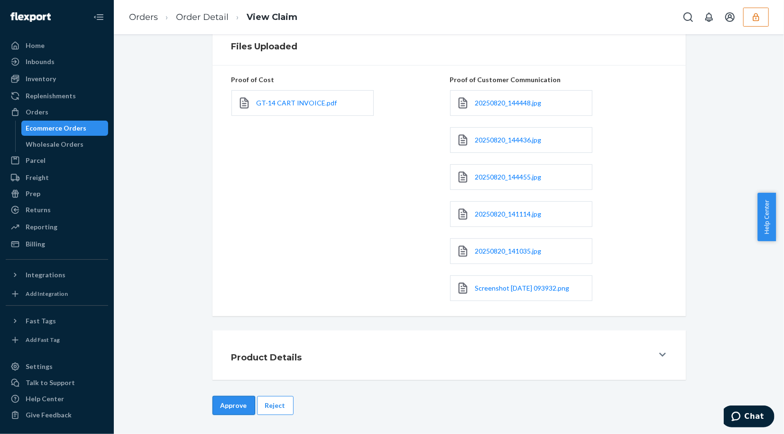
click at [224, 403] on button "Approve" at bounding box center [234, 405] width 43 height 19
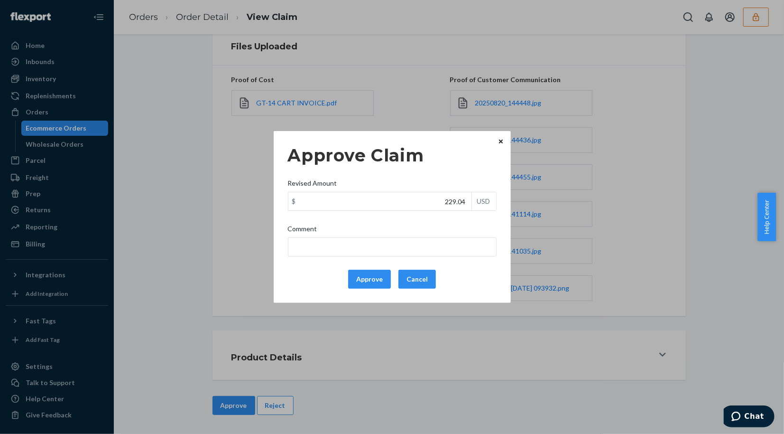
drag, startPoint x: 380, startPoint y: 283, endPoint x: 297, endPoint y: 200, distance: 117.1
click at [380, 283] on button "Approve" at bounding box center [369, 278] width 43 height 19
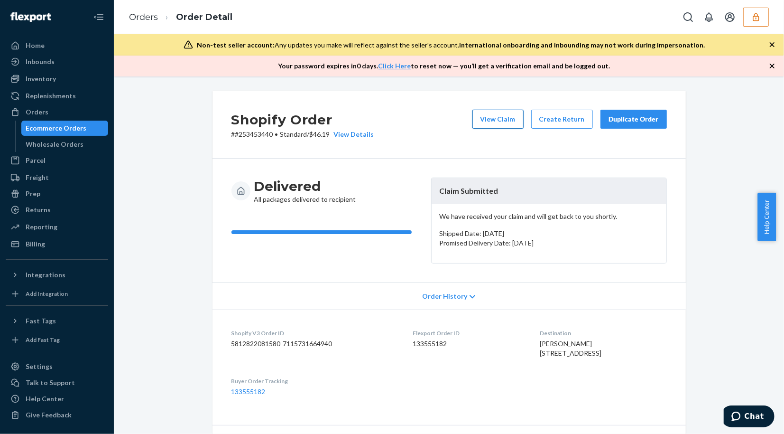
click at [501, 121] on button "View Claim" at bounding box center [498, 119] width 51 height 19
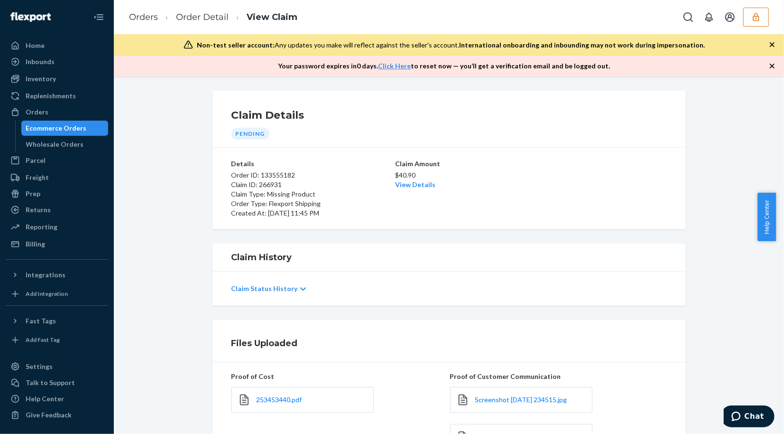
scroll to position [158, 0]
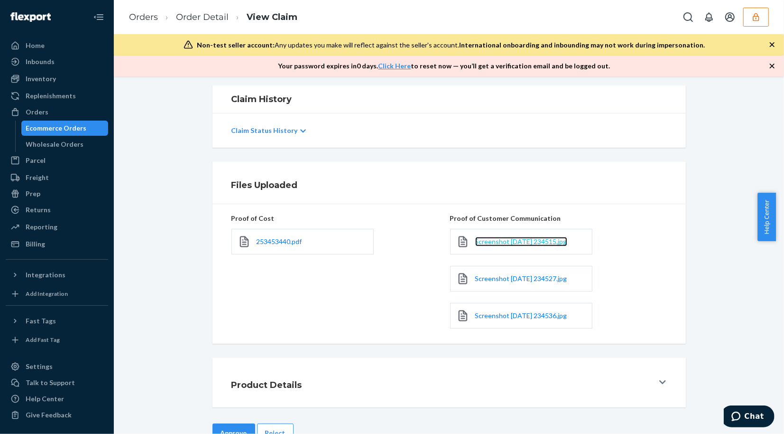
click at [520, 244] on span "Screenshot [DATE] 234515.jpg" at bounding box center [521, 241] width 92 height 8
click at [507, 280] on span "Screenshot [DATE] 234527.jpg" at bounding box center [521, 278] width 92 height 8
click at [559, 323] on div "Screenshot [DATE] 234536.jpg" at bounding box center [521, 316] width 142 height 26
click at [557, 320] on link "Screenshot [DATE] 234536.jpg" at bounding box center [521, 315] width 92 height 9
click at [278, 244] on span "253453440.pdf" at bounding box center [280, 241] width 46 height 8
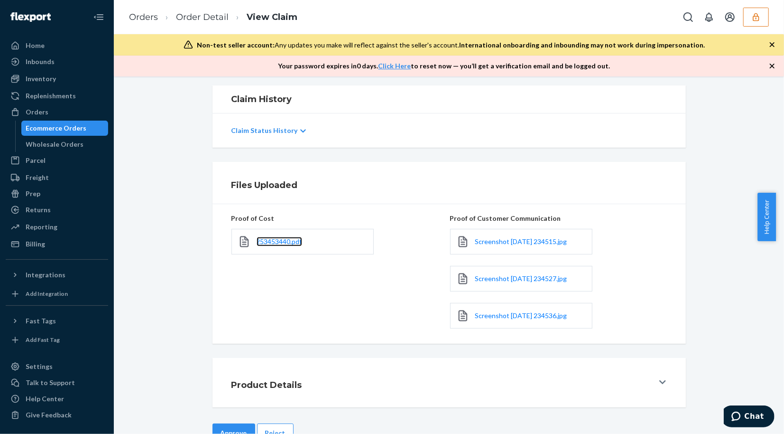
scroll to position [0, 0]
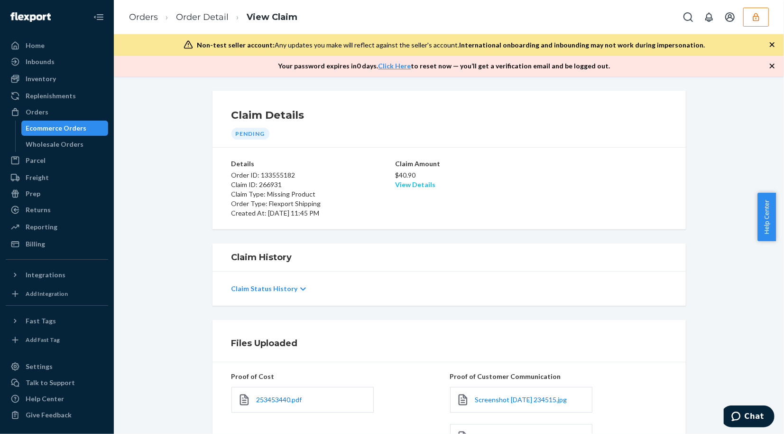
click at [395, 186] on link "View Details" at bounding box center [415, 184] width 40 height 8
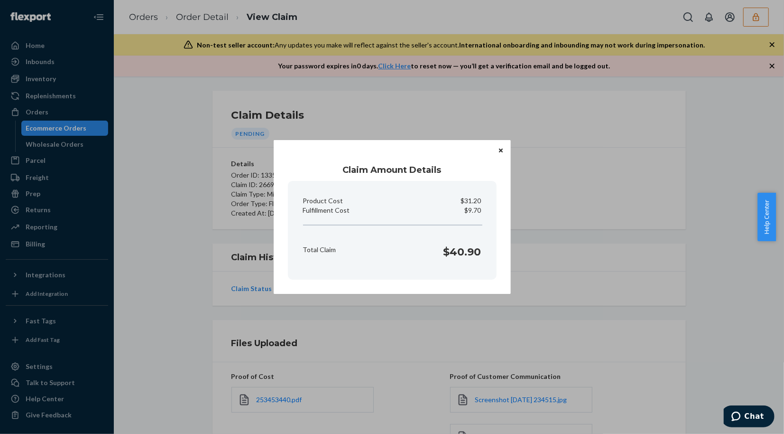
click at [470, 209] on p "$9.70" at bounding box center [473, 209] width 17 height 9
copy p "Fulfillment Cost"
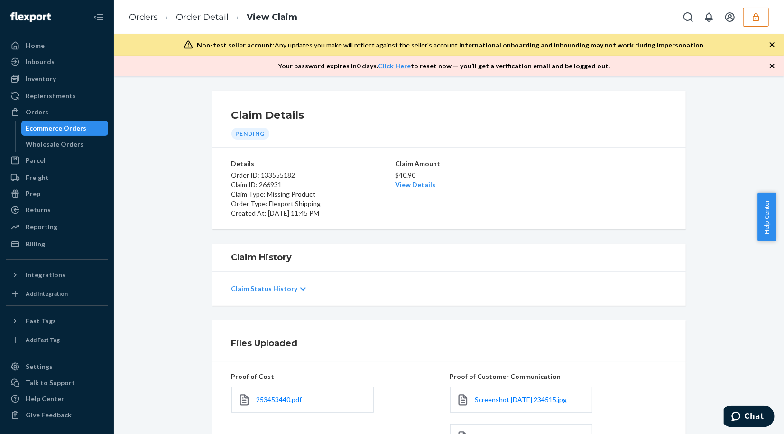
click at [608, 168] on div "Home Inbounds Shipping Plans Problems Inventory Products Replenishments Orders …" at bounding box center [392, 217] width 784 height 434
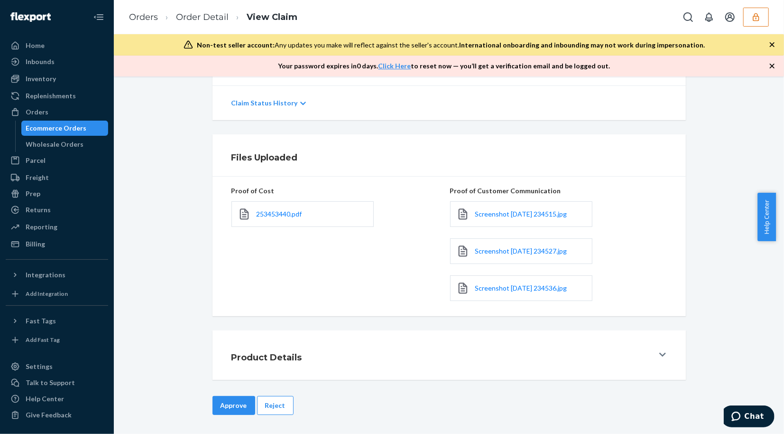
click at [227, 395] on div "Claim Details Pending Details Order ID: 133555182 Claim ID: 266931 Claim Type: …" at bounding box center [449, 254] width 670 height 357
click at [216, 405] on button "Approve" at bounding box center [234, 405] width 43 height 19
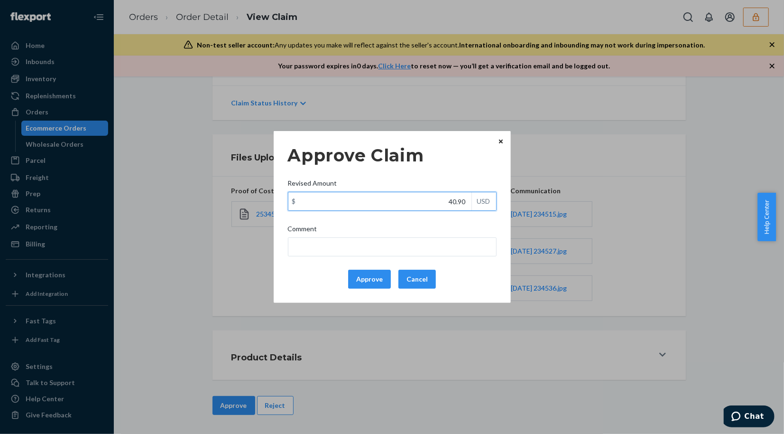
click at [424, 192] on input "40.90" at bounding box center [379, 201] width 183 height 18
type input "22.18"
click at [372, 282] on button "Approve" at bounding box center [369, 278] width 43 height 19
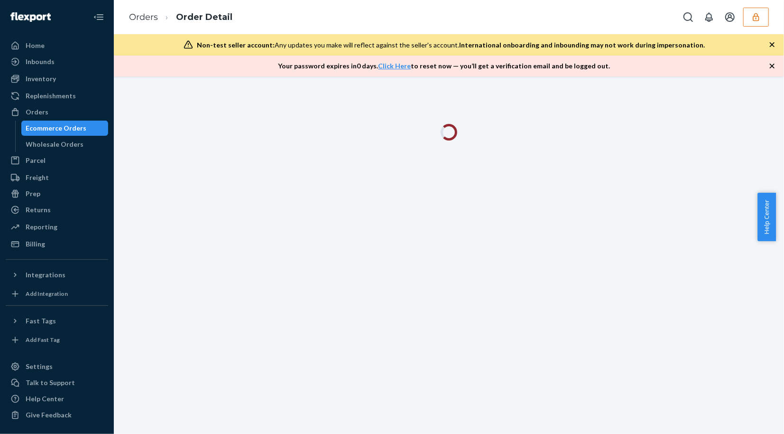
click at [774, 68] on icon "button" at bounding box center [772, 66] width 5 height 5
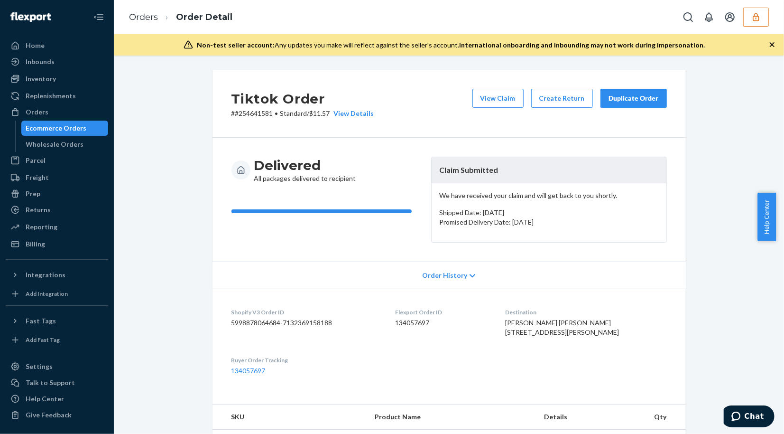
click at [774, 46] on icon "button" at bounding box center [772, 44] width 5 height 5
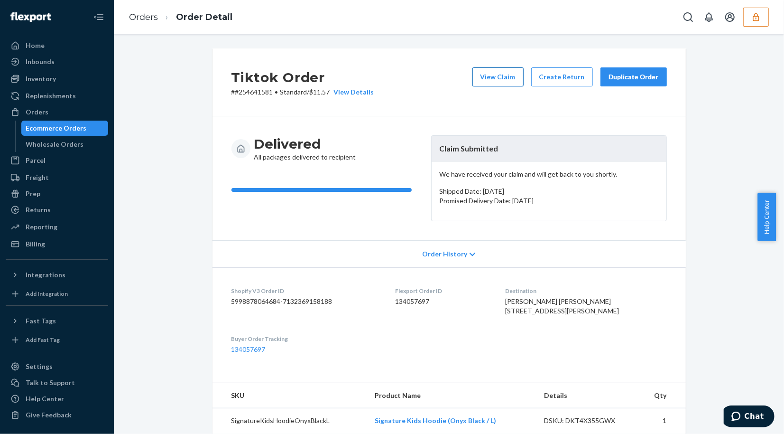
click at [502, 79] on button "View Claim" at bounding box center [498, 76] width 51 height 19
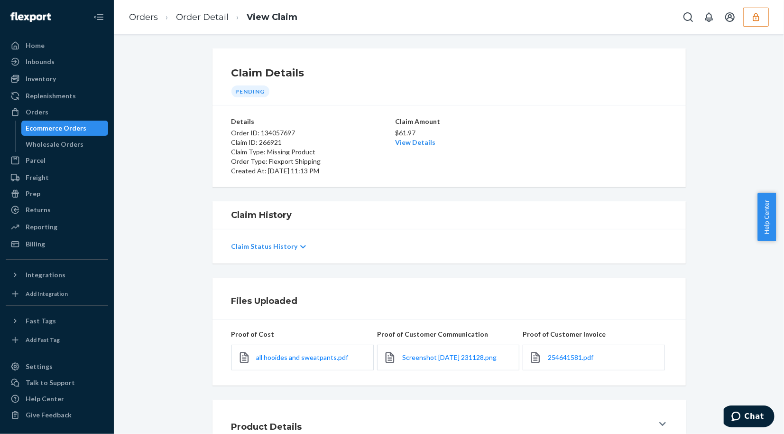
scroll to position [69, 0]
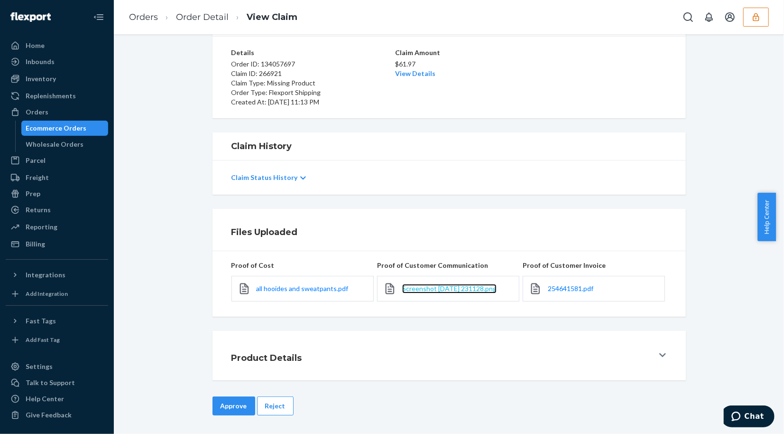
click at [454, 289] on span "Screenshot [DATE] 231128.png" at bounding box center [449, 288] width 94 height 8
click at [563, 287] on span "254641581.pdf" at bounding box center [571, 288] width 46 height 8
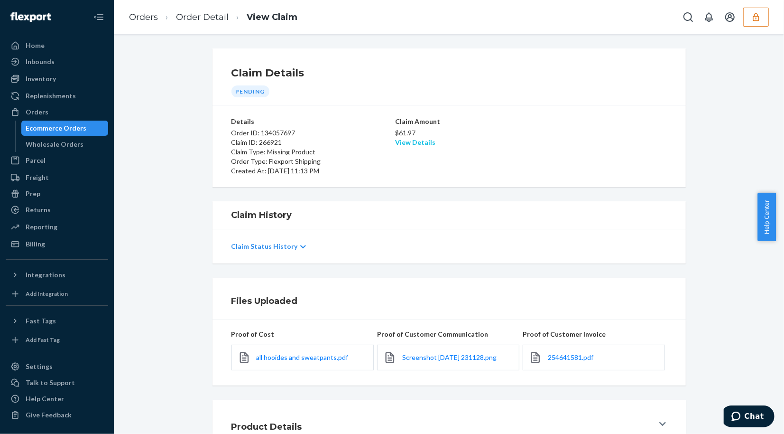
click at [416, 140] on link "View Details" at bounding box center [415, 142] width 40 height 8
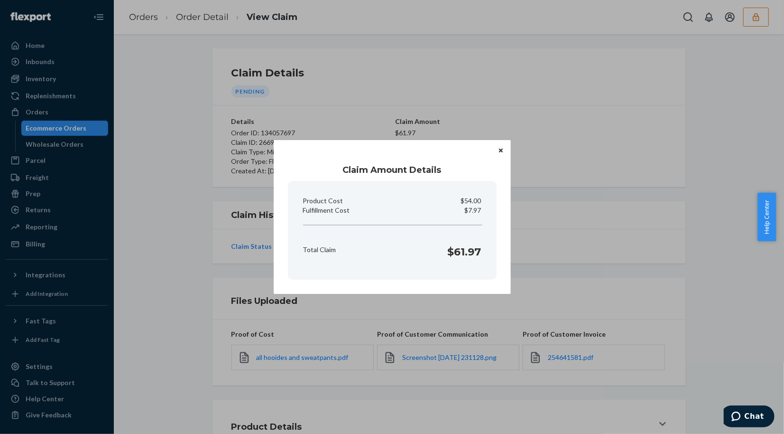
click at [501, 150] on icon "Close" at bounding box center [501, 150] width 4 height 4
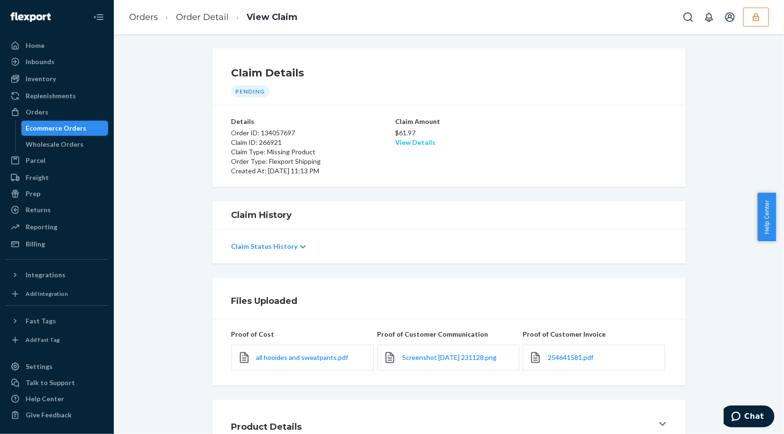
click at [413, 140] on link "View Details" at bounding box center [415, 142] width 40 height 8
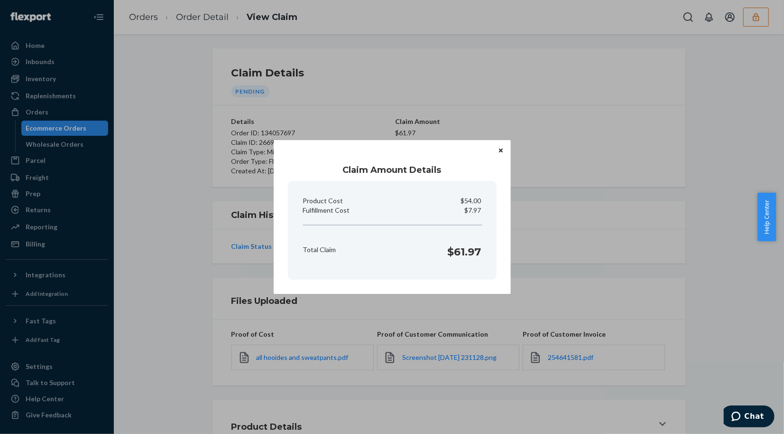
click at [471, 208] on p "$7.97" at bounding box center [473, 209] width 17 height 9
copy p "Fulfillment Cost"
click at [499, 150] on button "Close" at bounding box center [500, 150] width 9 height 10
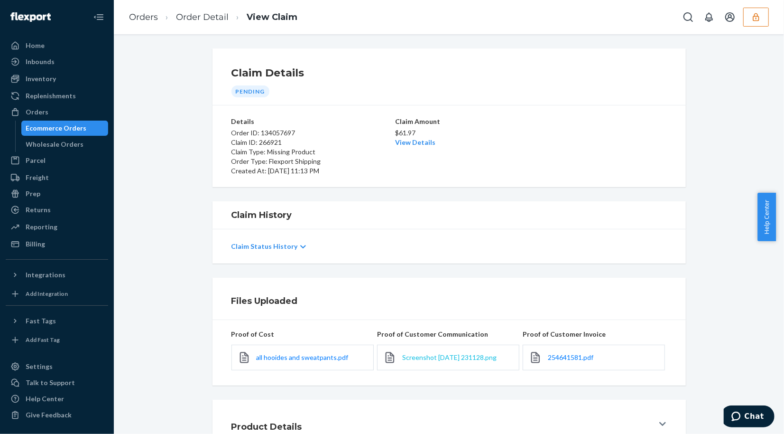
scroll to position [69, 0]
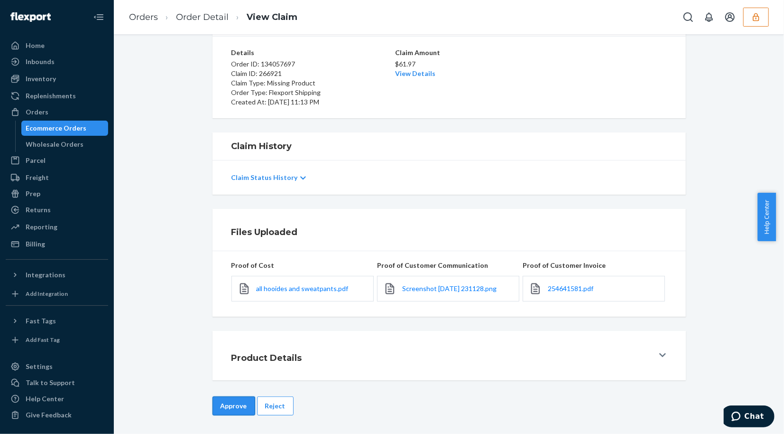
click at [213, 398] on button "Approve" at bounding box center [234, 405] width 43 height 19
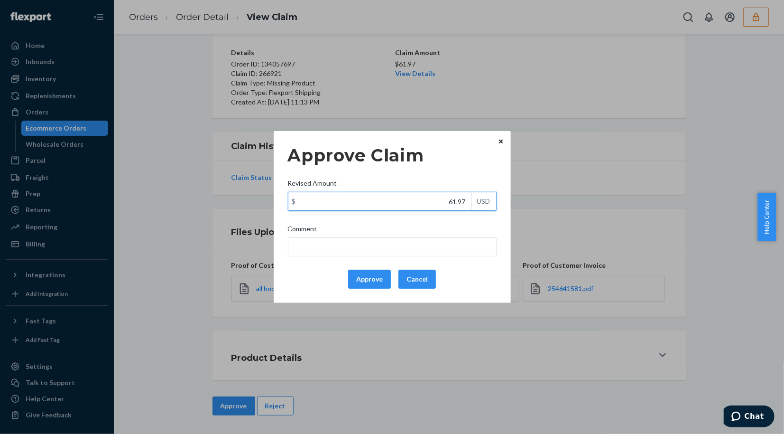
click at [408, 196] on input "61.97" at bounding box center [379, 201] width 183 height 18
type input "43.97"
click at [375, 278] on button "Approve" at bounding box center [369, 278] width 43 height 19
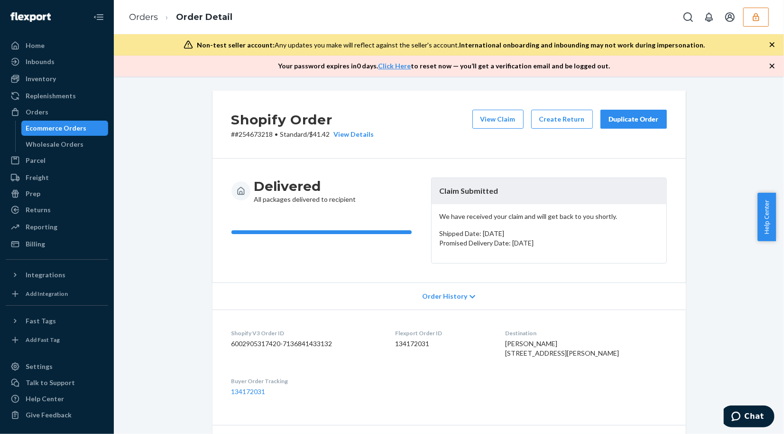
click at [770, 64] on icon "button" at bounding box center [772, 65] width 9 height 9
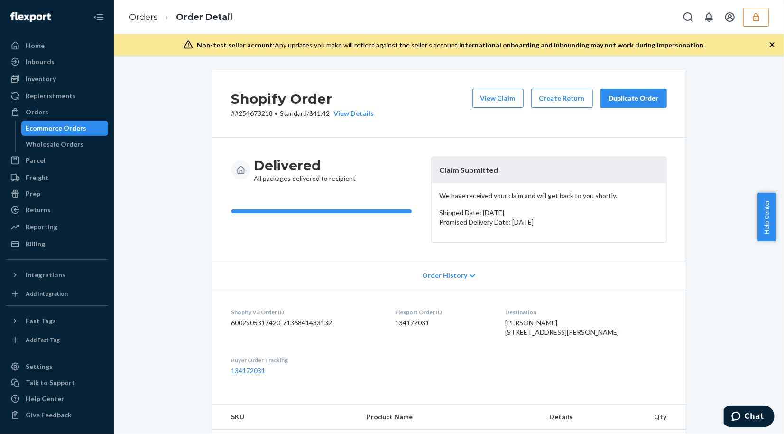
click at [771, 43] on icon "button" at bounding box center [772, 44] width 5 height 5
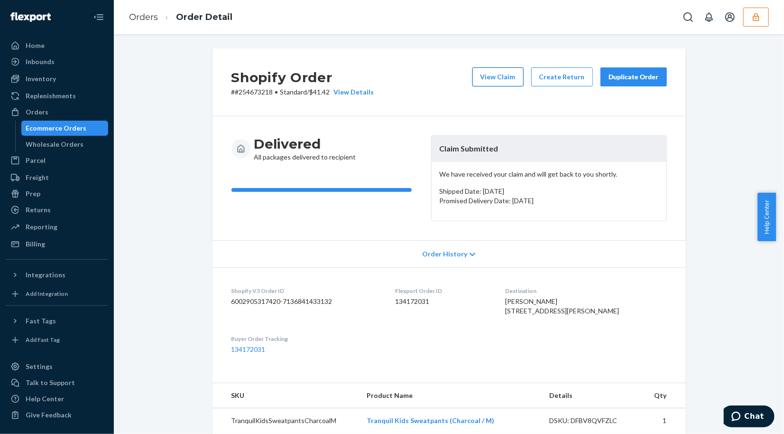
click at [500, 77] on button "View Claim" at bounding box center [498, 76] width 51 height 19
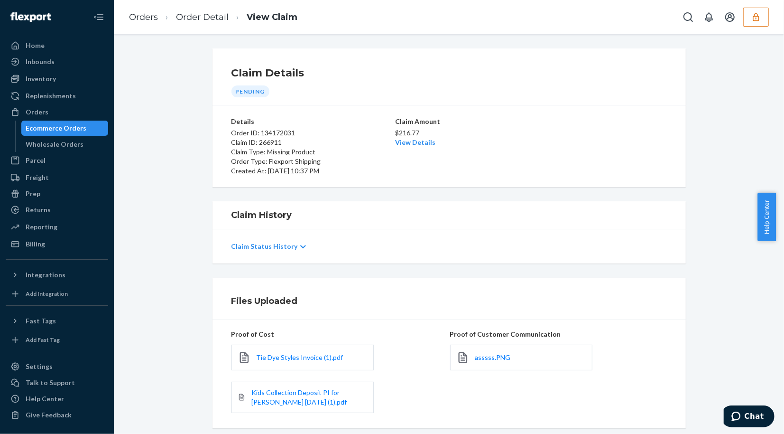
scroll to position [112, 0]
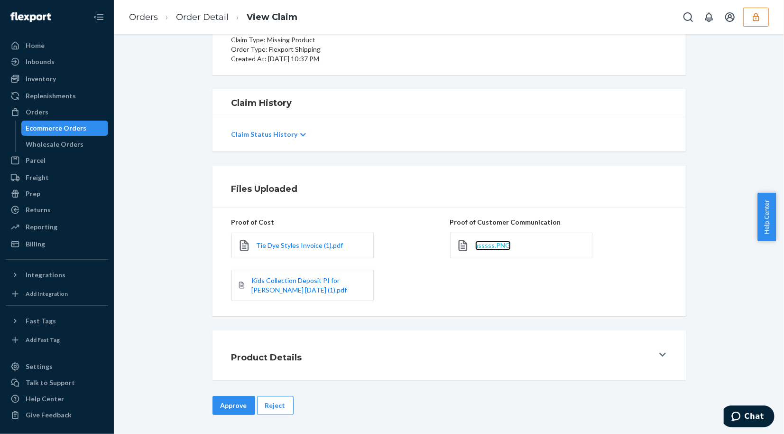
click at [501, 246] on span "asssss.PNG" at bounding box center [493, 245] width 36 height 8
click at [268, 405] on button "Reject" at bounding box center [275, 405] width 37 height 19
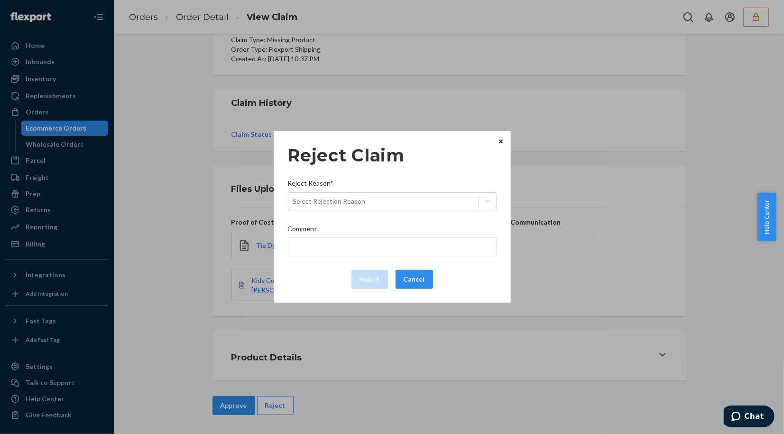
click at [408, 212] on div "Reject Claim Reject Reason* Select Rejection Reason Comment Reject Cancel" at bounding box center [392, 216] width 209 height 151
click at [411, 204] on div "Select Rejection Reason" at bounding box center [383, 201] width 190 height 15
click at [294, 204] on input "Reject Reason* Select Rejection Reason" at bounding box center [293, 200] width 1 height 9
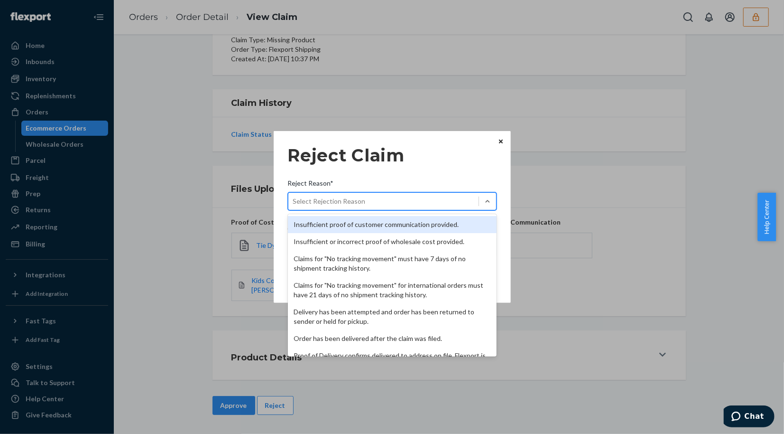
click at [351, 224] on div "Insufficient proof of customer communication provided." at bounding box center [392, 224] width 209 height 17
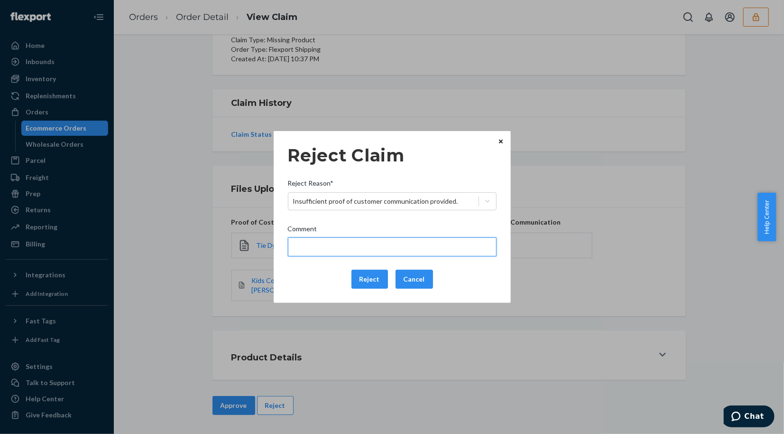
click at [324, 248] on input "Comment" at bounding box center [392, 246] width 209 height 19
click at [348, 244] on input "Please provide the list of the missing items from the shipment." at bounding box center [392, 246] width 209 height 19
type input "Please provide the list of the missing items from the shipment."
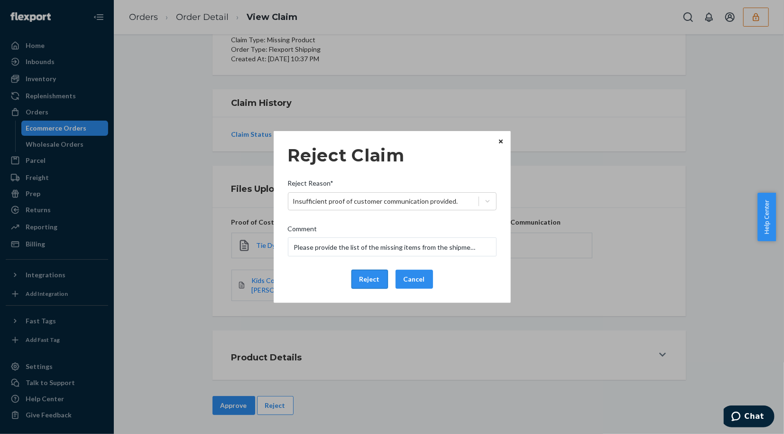
click at [367, 276] on button "Reject" at bounding box center [370, 278] width 37 height 19
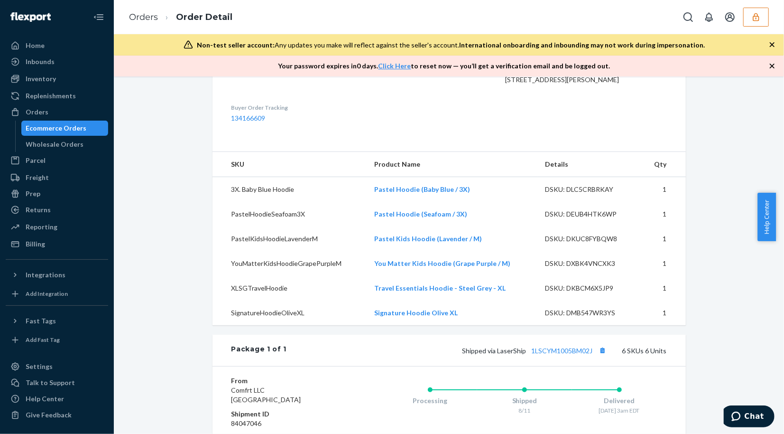
scroll to position [10, 0]
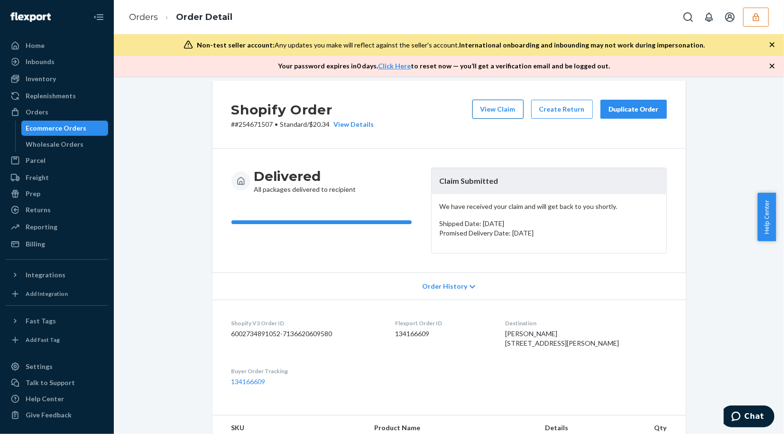
click at [510, 114] on button "View Claim" at bounding box center [498, 109] width 51 height 19
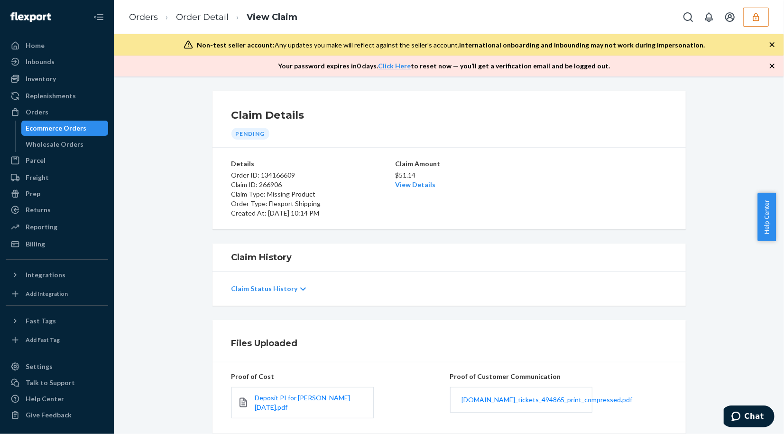
scroll to position [111, 0]
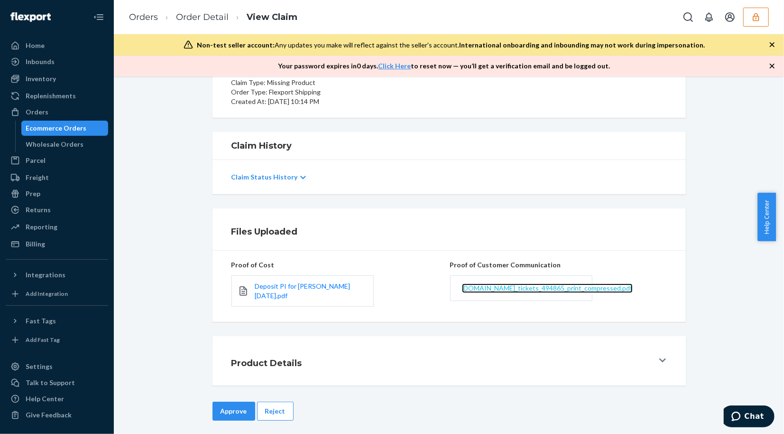
click at [529, 288] on span "[DOMAIN_NAME]_tickets_494865_print_compressed.pdf" at bounding box center [547, 288] width 171 height 8
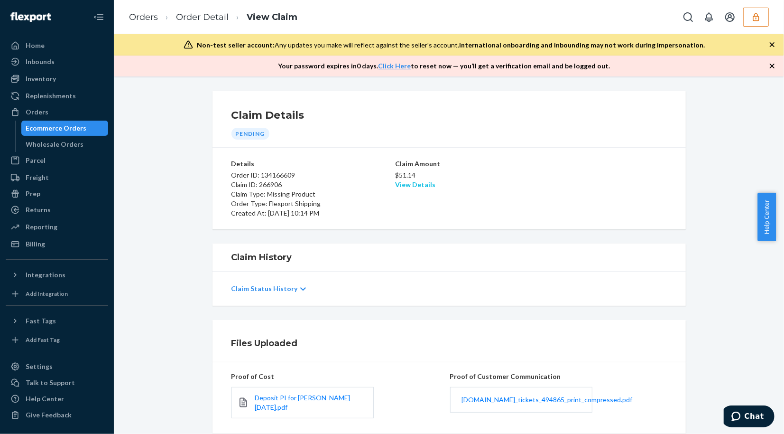
click at [421, 183] on link "View Details" at bounding box center [415, 184] width 40 height 8
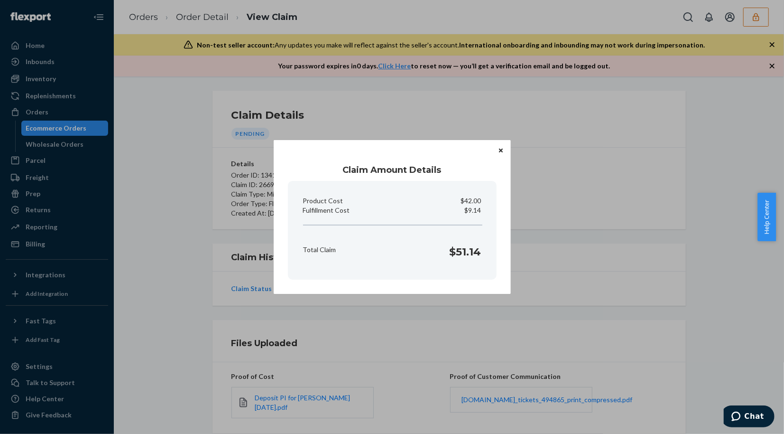
click at [472, 209] on p "$9.14" at bounding box center [473, 209] width 17 height 9
copy p "Fulfillment Cost"
click at [499, 152] on icon "Close" at bounding box center [501, 151] width 4 height 6
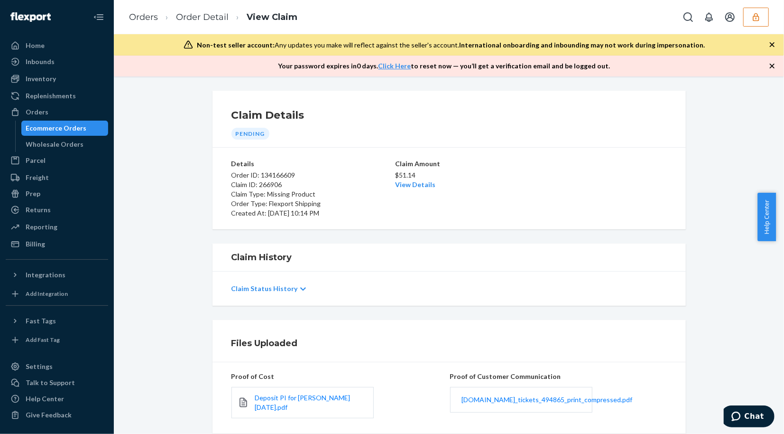
scroll to position [111, 0]
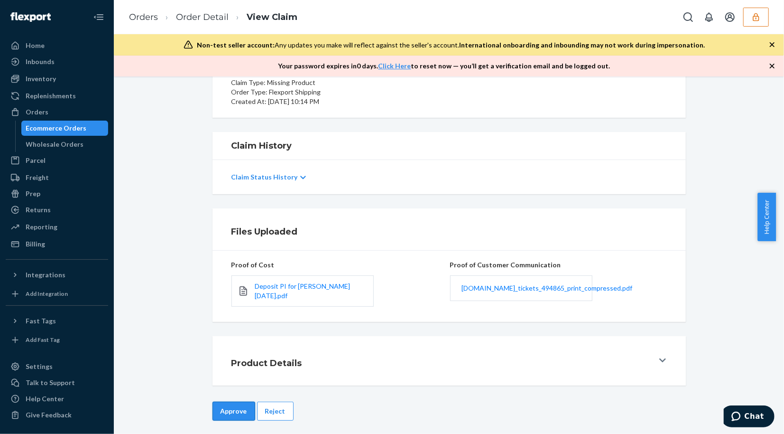
click at [215, 401] on button "Approve" at bounding box center [234, 410] width 43 height 19
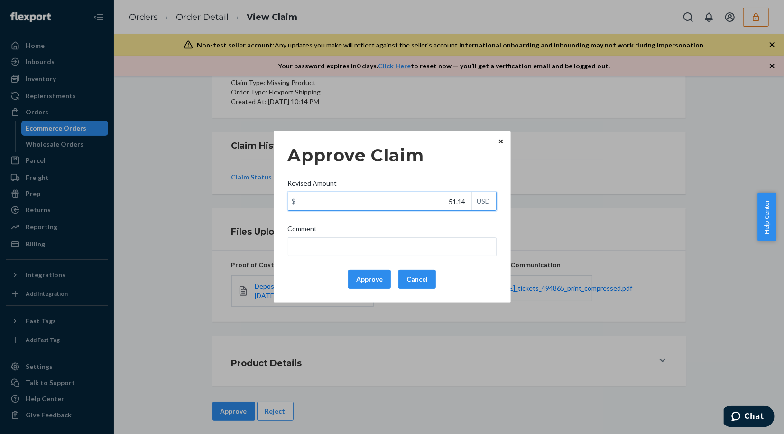
click at [415, 202] on input "51.14" at bounding box center [379, 201] width 183 height 18
type input "23.14"
click at [371, 275] on button "Approve" at bounding box center [369, 278] width 43 height 19
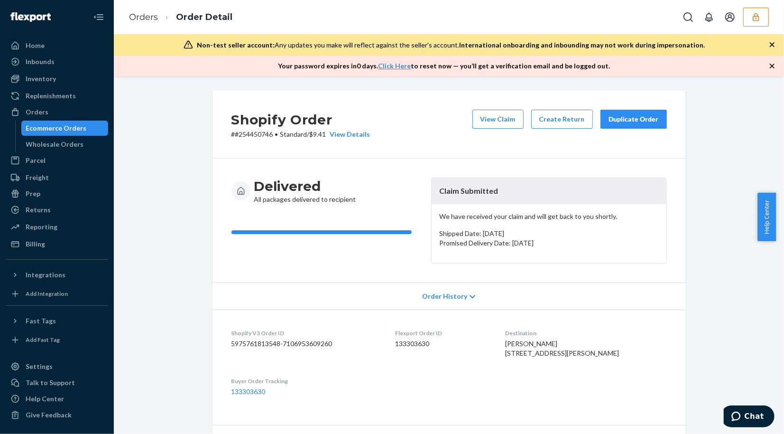
click at [387, 15] on div "Orders Order Detail" at bounding box center [449, 17] width 670 height 34
click at [771, 66] on icon "button" at bounding box center [772, 65] width 9 height 9
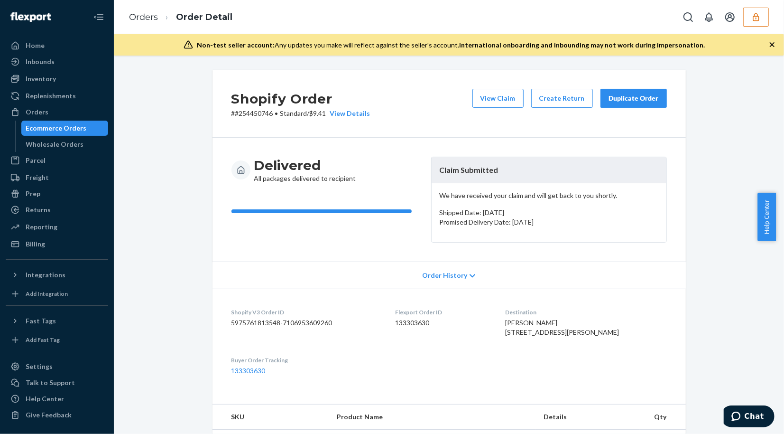
click at [772, 44] on icon "button" at bounding box center [772, 44] width 5 height 5
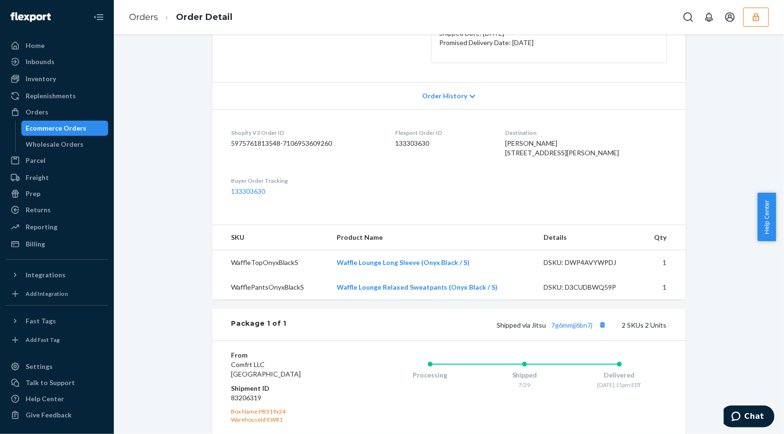
scroll to position [297, 0]
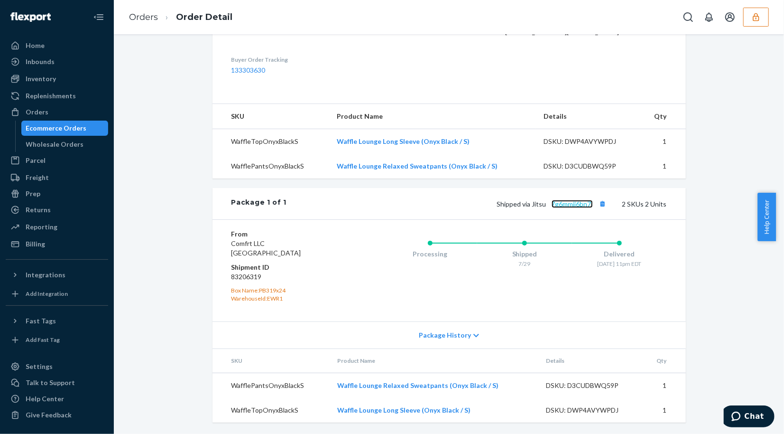
click at [582, 205] on link "7g6mmjj6bn7j" at bounding box center [572, 204] width 41 height 8
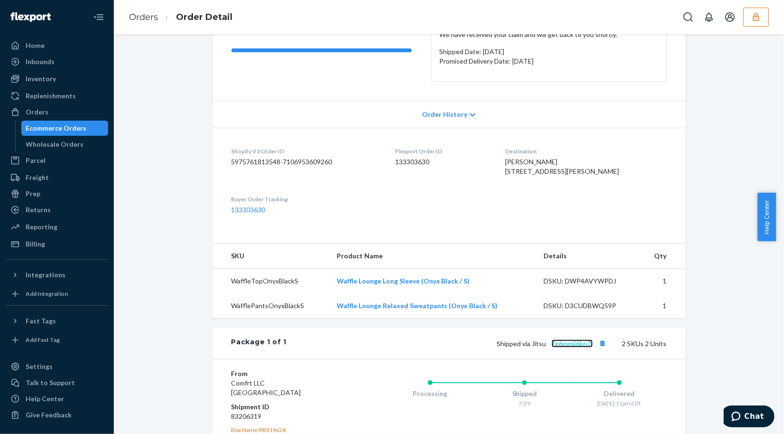
scroll to position [0, 0]
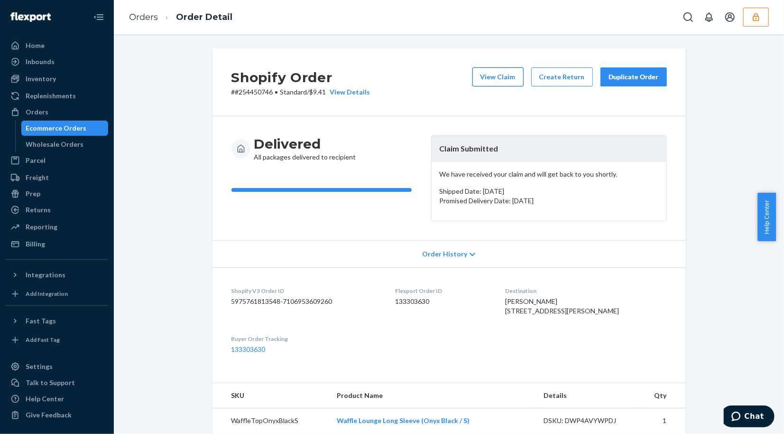
click at [497, 83] on button "View Claim" at bounding box center [498, 76] width 51 height 19
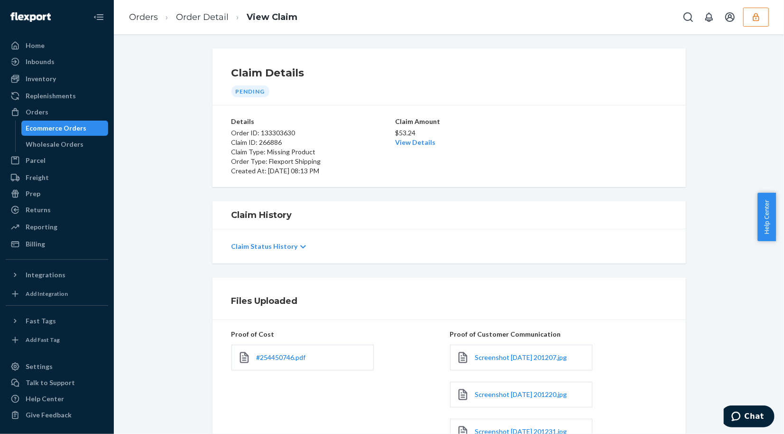
scroll to position [181, 0]
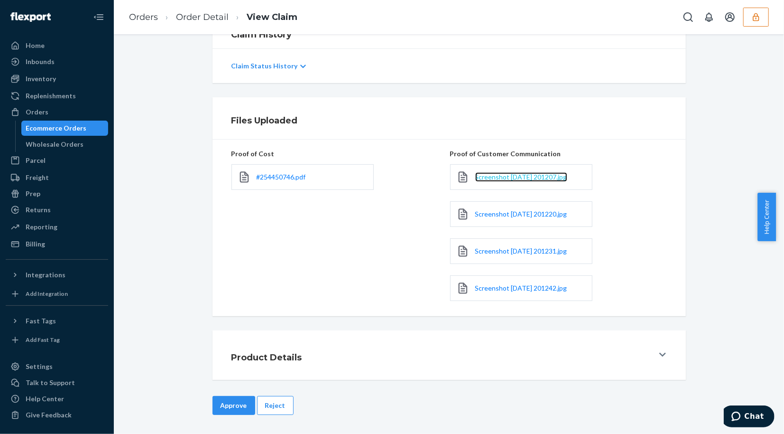
click at [509, 176] on span "Screenshot [DATE] 201207.jpg" at bounding box center [521, 177] width 92 height 8
click at [516, 214] on span "Screenshot [DATE] 201220.jpg" at bounding box center [521, 214] width 92 height 8
click at [279, 174] on span "#254450746.pdf" at bounding box center [281, 177] width 49 height 8
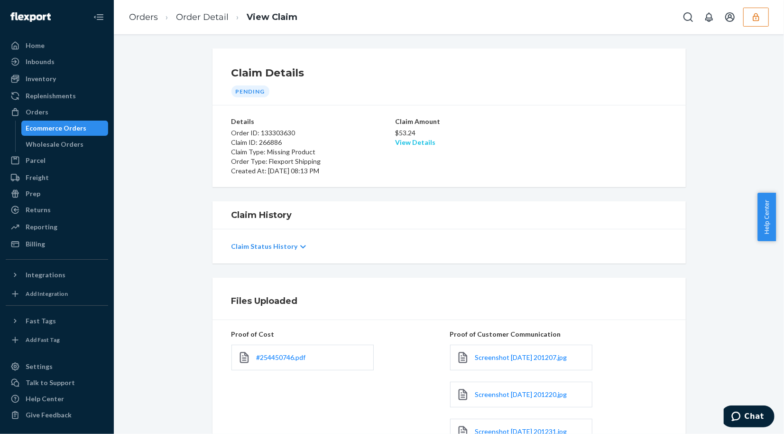
click at [410, 140] on link "View Details" at bounding box center [415, 142] width 40 height 8
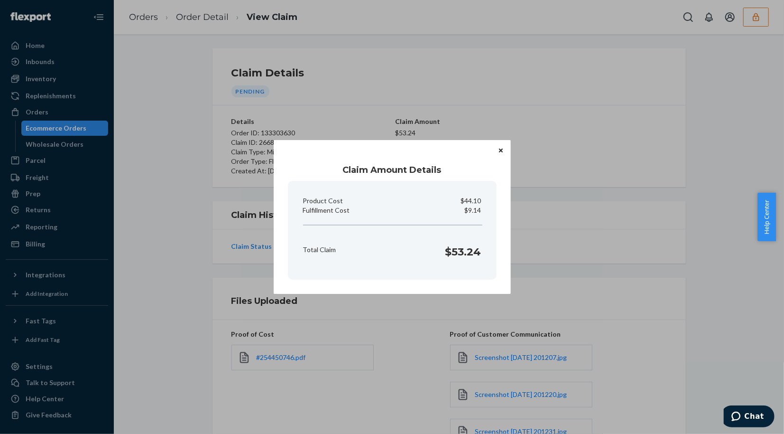
click at [499, 149] on icon "Close" at bounding box center [501, 151] width 4 height 6
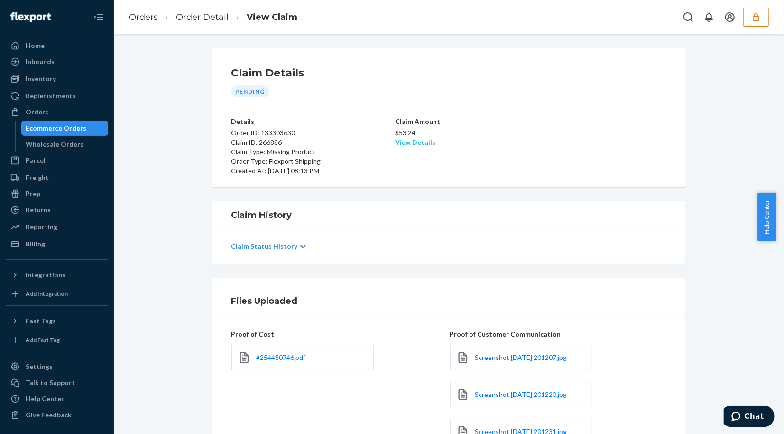
click at [408, 144] on link "View Details" at bounding box center [415, 142] width 40 height 8
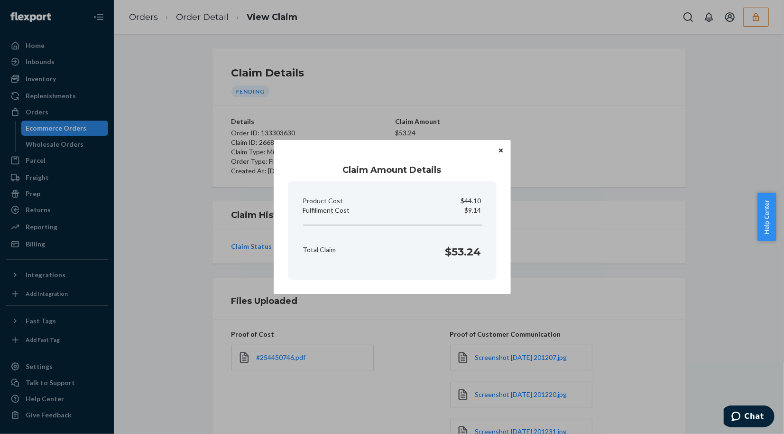
click at [474, 207] on p "$9.14" at bounding box center [473, 209] width 17 height 9
copy p "9.14"
click at [499, 148] on button "Close" at bounding box center [500, 150] width 9 height 10
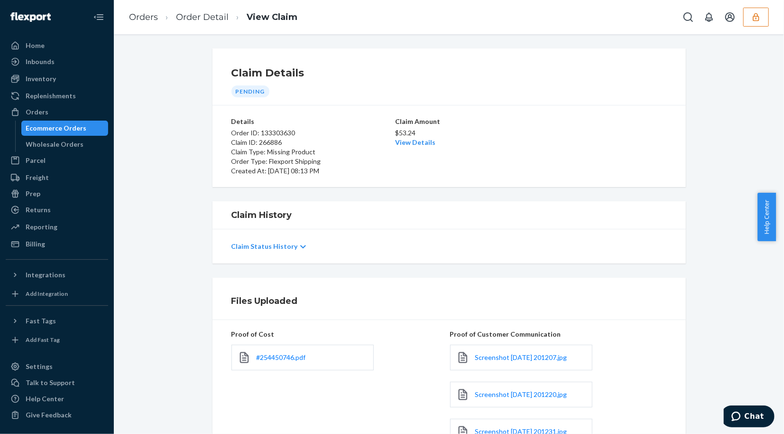
scroll to position [181, 0]
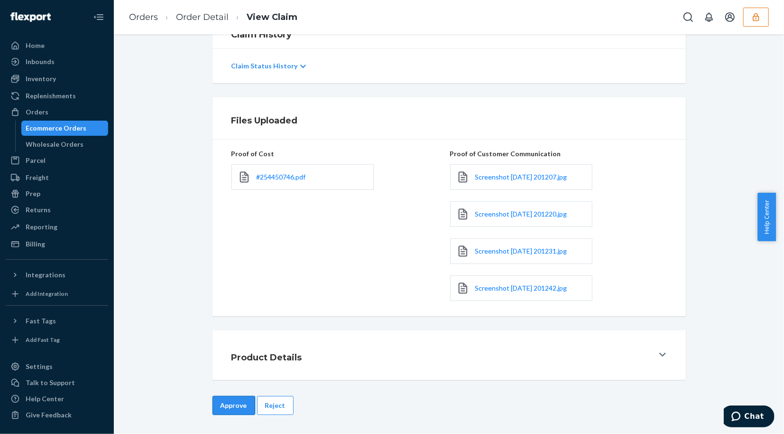
click at [214, 399] on button "Approve" at bounding box center [234, 405] width 43 height 19
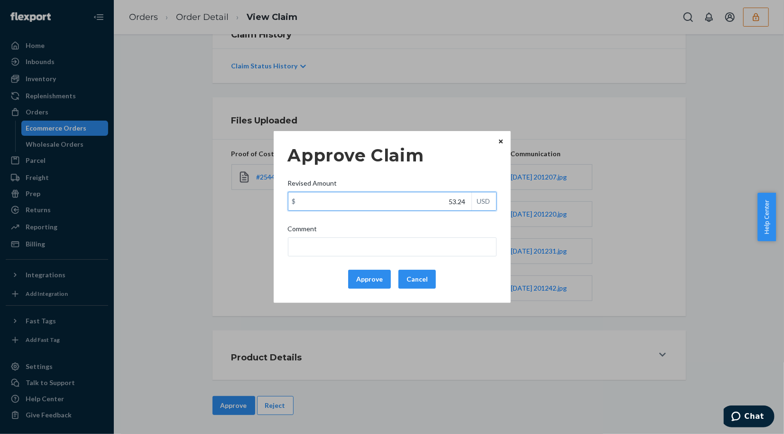
click at [417, 204] on input "53.24" at bounding box center [379, 201] width 183 height 18
type input "26.78"
click at [368, 281] on button "Approve" at bounding box center [369, 278] width 43 height 19
